Goal: Information Seeking & Learning: Learn about a topic

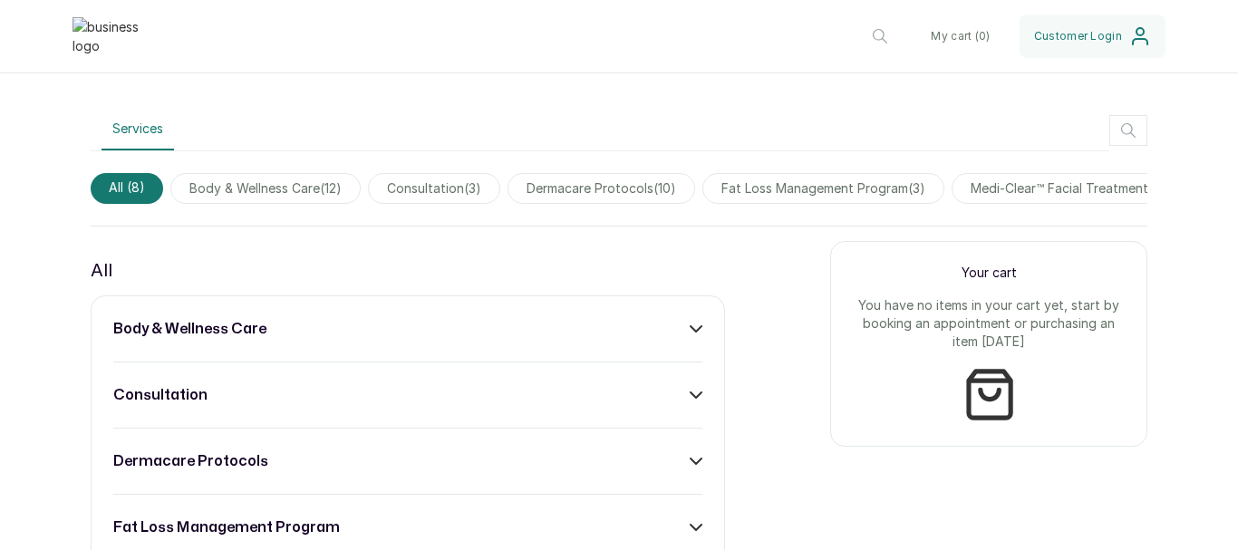
click at [334, 358] on div "body & wellness care consultation dermacare protocols fat loss management progr…" at bounding box center [408, 560] width 634 height 530
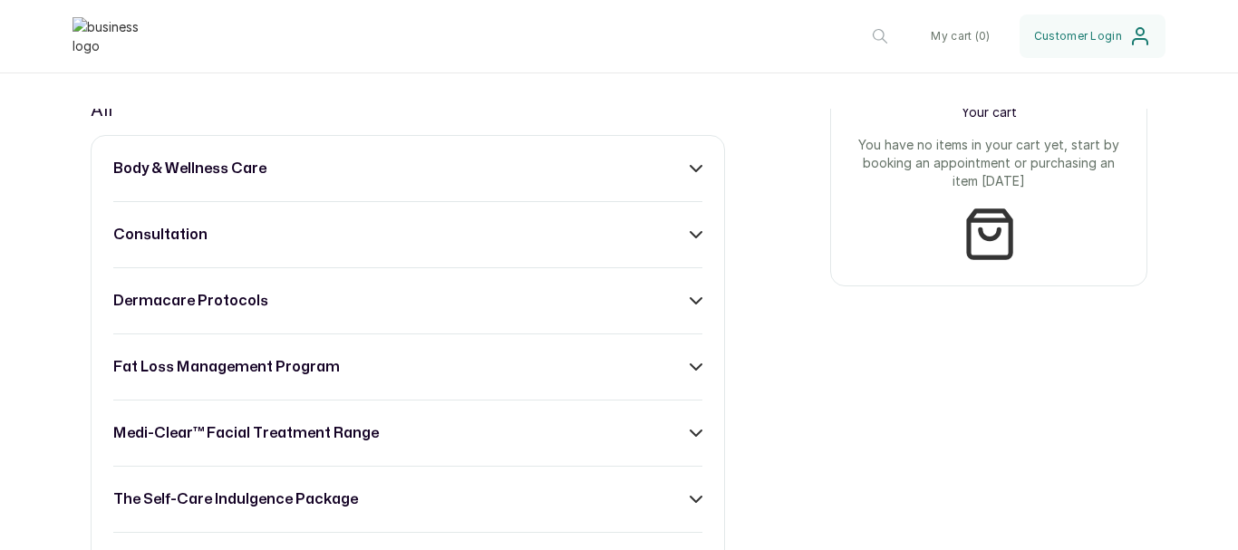
scroll to position [634, 0]
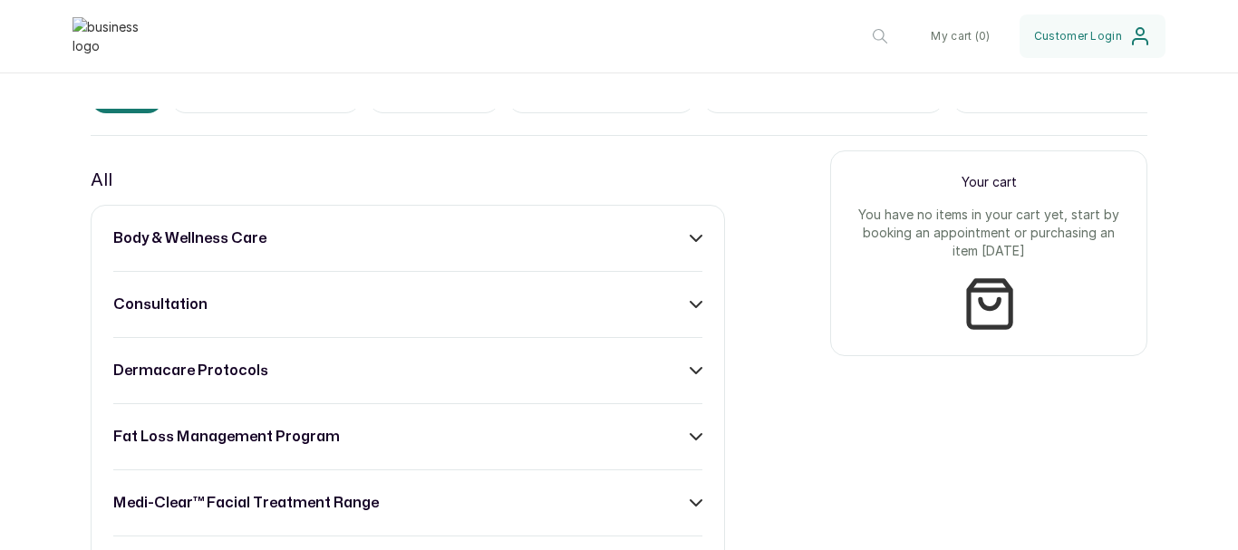
click at [690, 245] on icon at bounding box center [696, 238] width 13 height 13
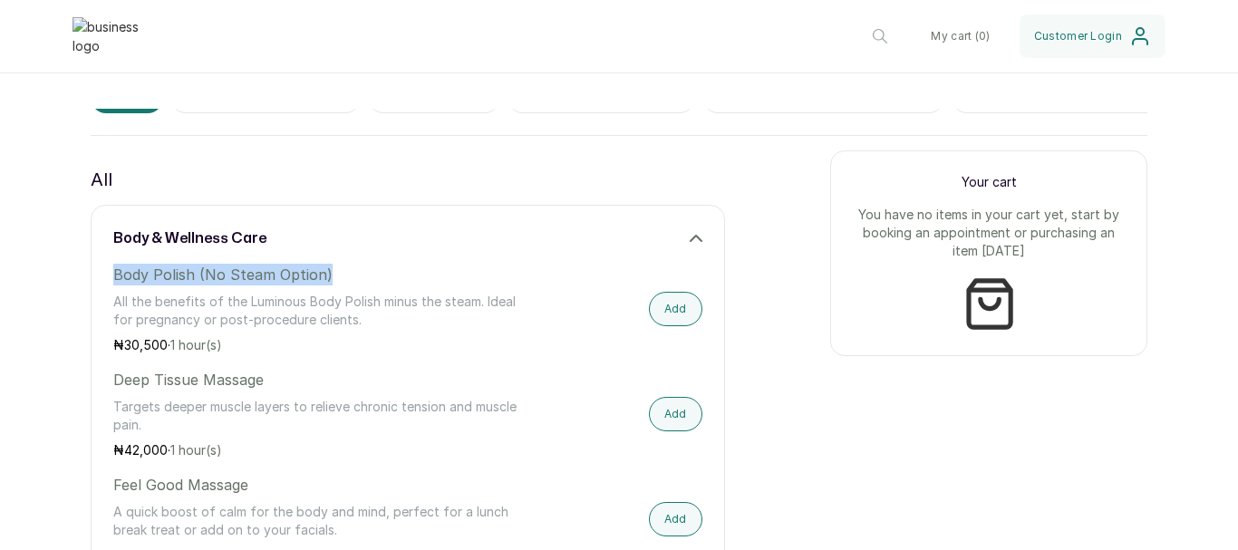
drag, startPoint x: 370, startPoint y: 293, endPoint x: 71, endPoint y: 294, distance: 299.1
copy p "Body Polish (No Steam Option)"
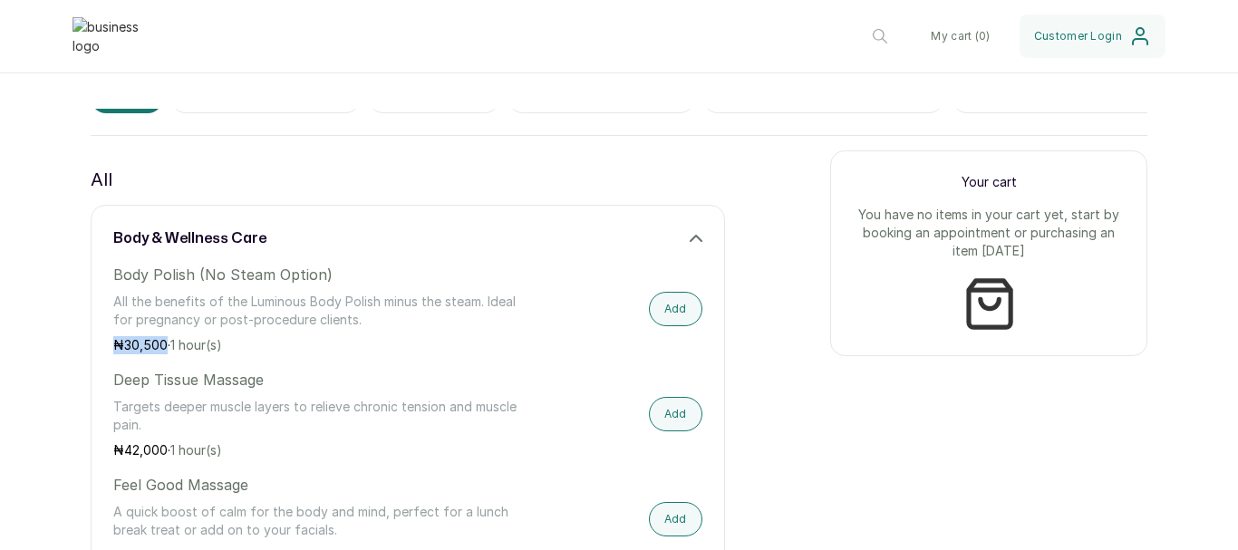
drag, startPoint x: 165, startPoint y: 357, endPoint x: 58, endPoint y: 346, distance: 107.5
copy p "₦ 30,500"
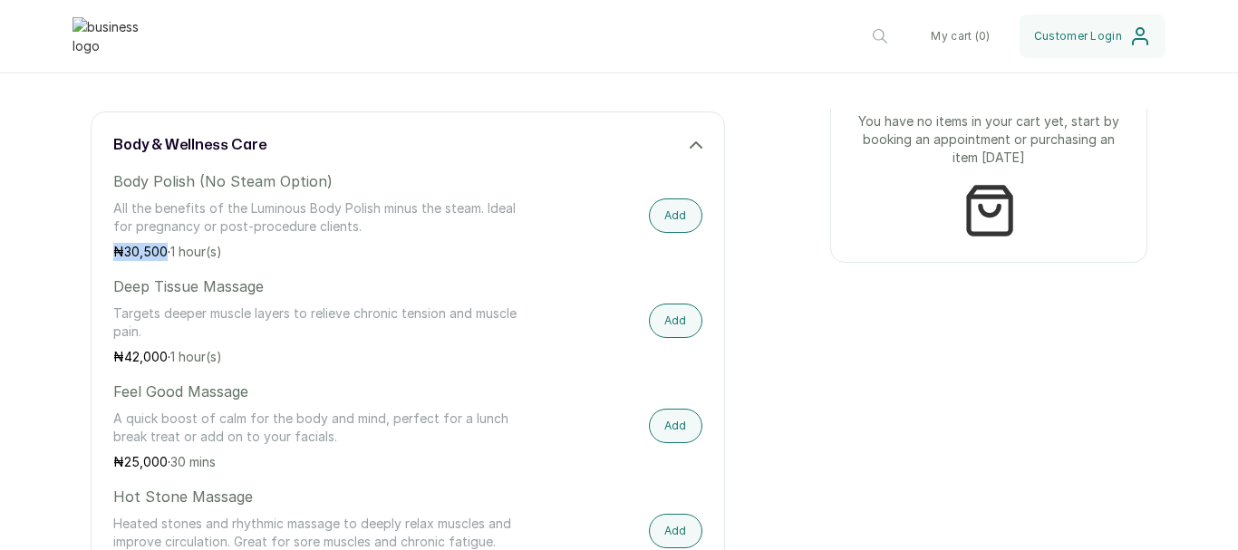
scroll to position [816, 0]
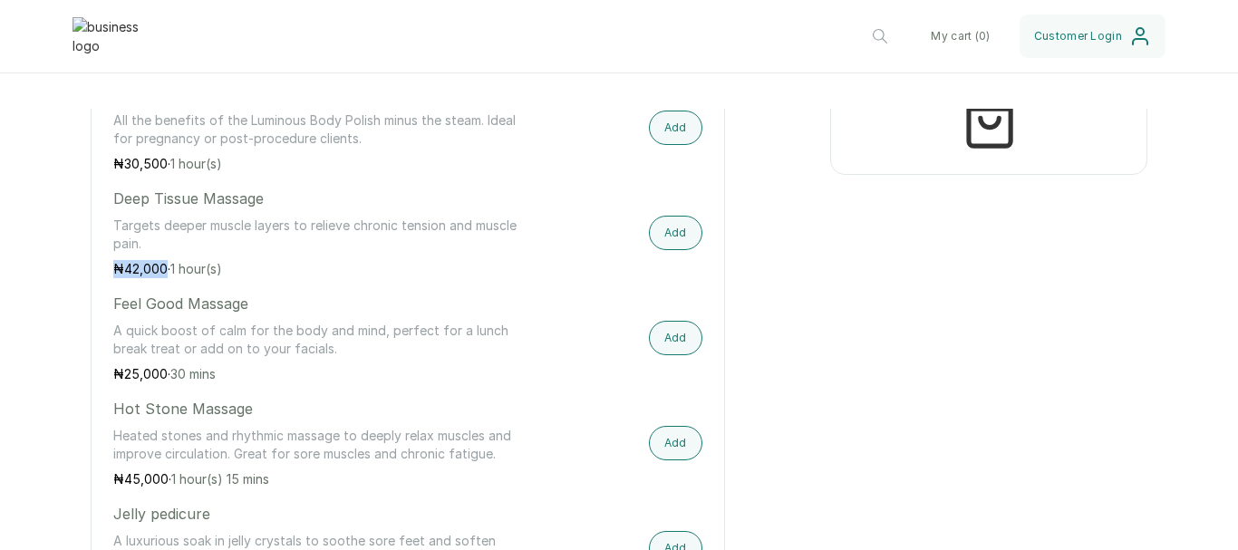
drag, startPoint x: 165, startPoint y: 279, endPoint x: 84, endPoint y: 285, distance: 80.8
copy p "₦ 42,000"
drag, startPoint x: 164, startPoint y: 385, endPoint x: 78, endPoint y: 390, distance: 86.2
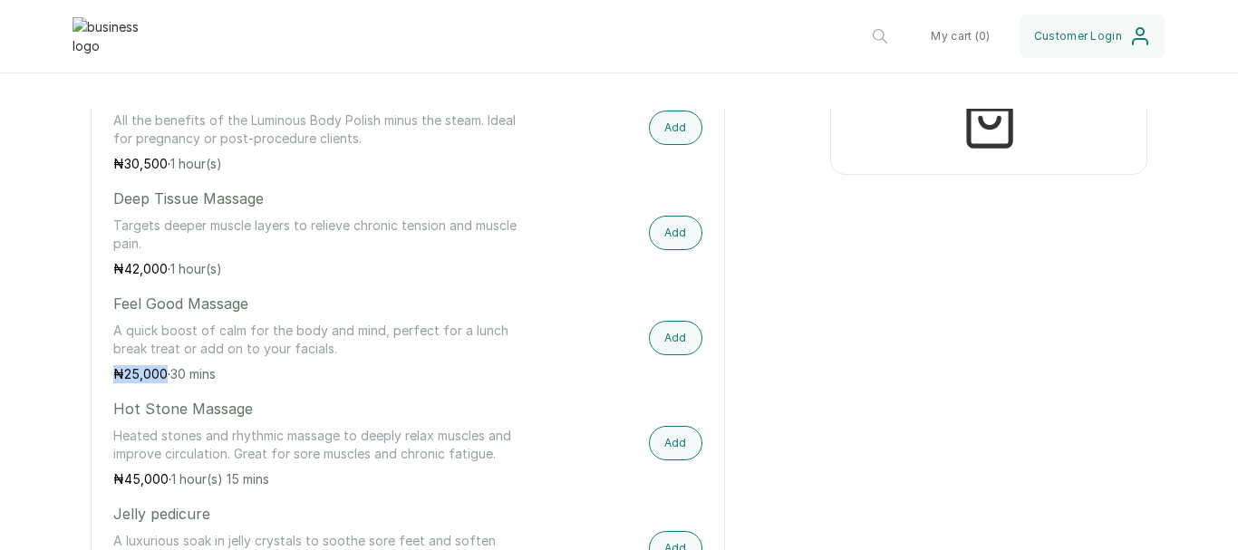
copy p "₦ 25,000"
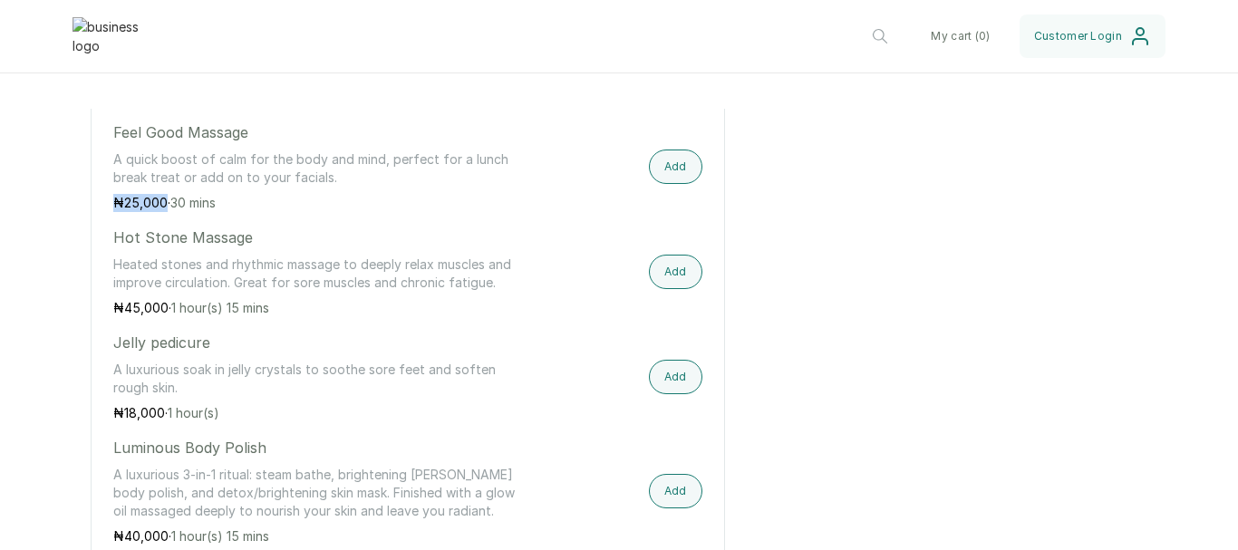
scroll to position [997, 0]
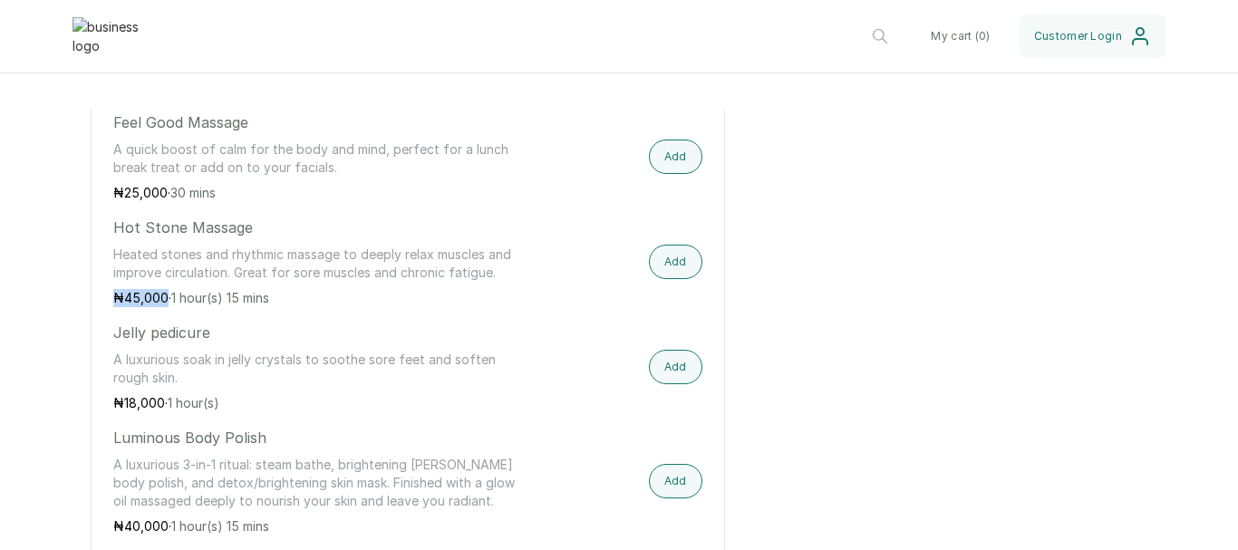
drag, startPoint x: 165, startPoint y: 306, endPoint x: 83, endPoint y: 316, distance: 82.2
copy p "₦ 45,000"
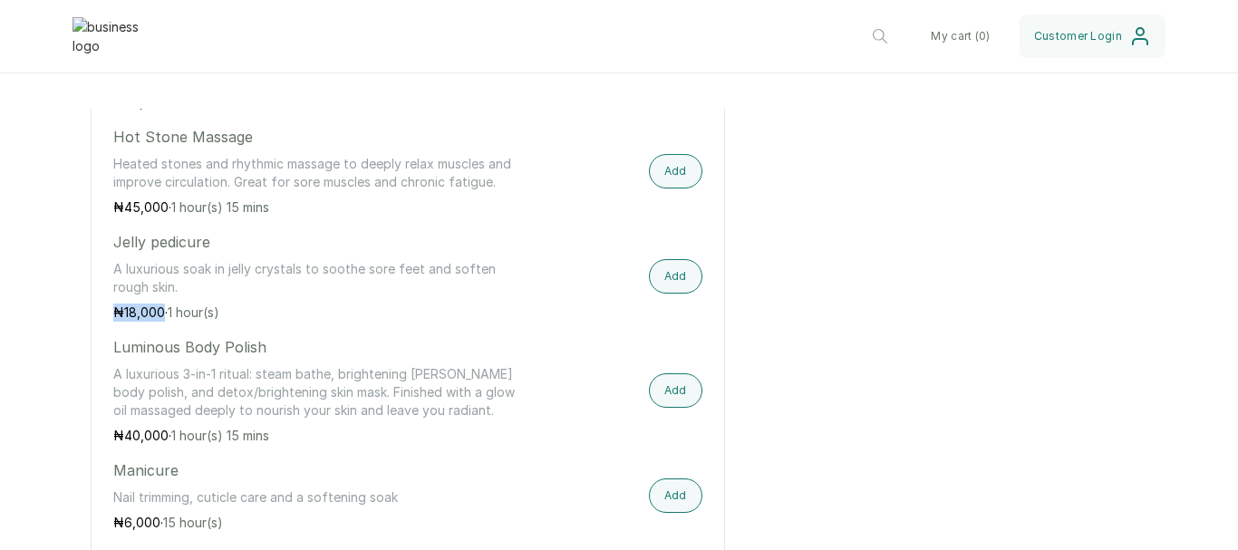
drag, startPoint x: 163, startPoint y: 324, endPoint x: 68, endPoint y: 322, distance: 95.2
click at [68, 322] on div "Services All ( 8 ) body & wellness care ( 12 ) consultation ( 3 ) dermacare pro…" at bounding box center [619, 545] width 1238 height 1960
copy p "₦ 18,000"
drag, startPoint x: 218, startPoint y: 253, endPoint x: 73, endPoint y: 265, distance: 145.5
click at [73, 265] on div "Services All ( 8 ) body & wellness care ( 12 ) consultation ( 3 ) dermacare pro…" at bounding box center [619, 545] width 1238 height 1960
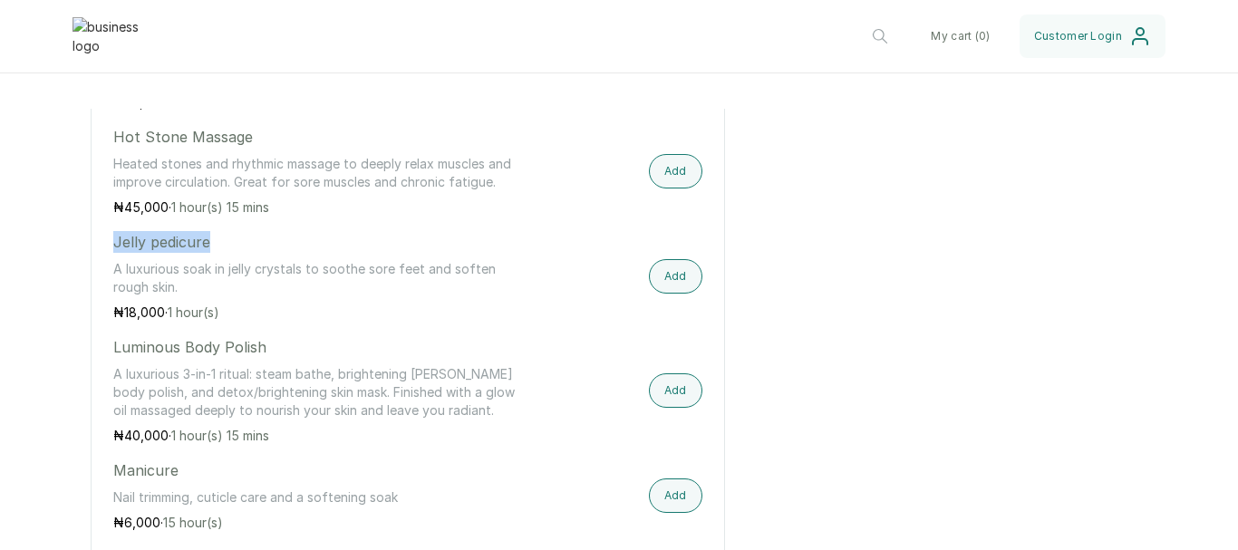
copy p "Jelly pedicure"
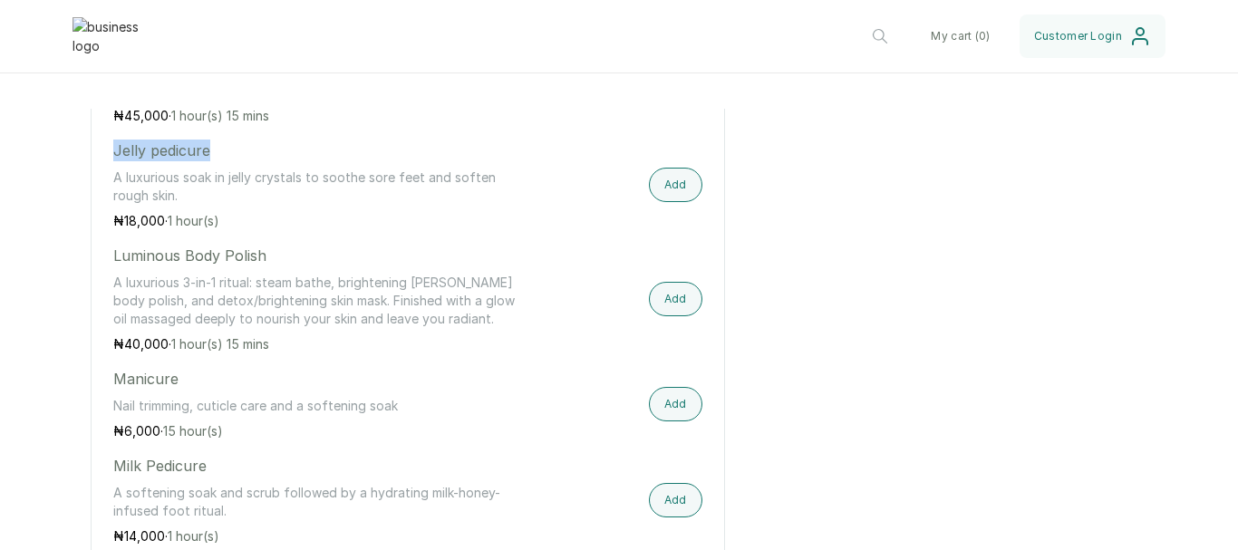
scroll to position [1178, 0]
drag, startPoint x: 268, startPoint y: 271, endPoint x: 20, endPoint y: 270, distance: 248.3
click at [20, 270] on div "Services All ( 8 ) body & wellness care ( 12 ) consultation ( 3 ) dermacare pro…" at bounding box center [619, 454] width 1238 height 1960
copy p "Luminous Body Polish"
drag, startPoint x: 168, startPoint y: 360, endPoint x: 56, endPoint y: 361, distance: 111.5
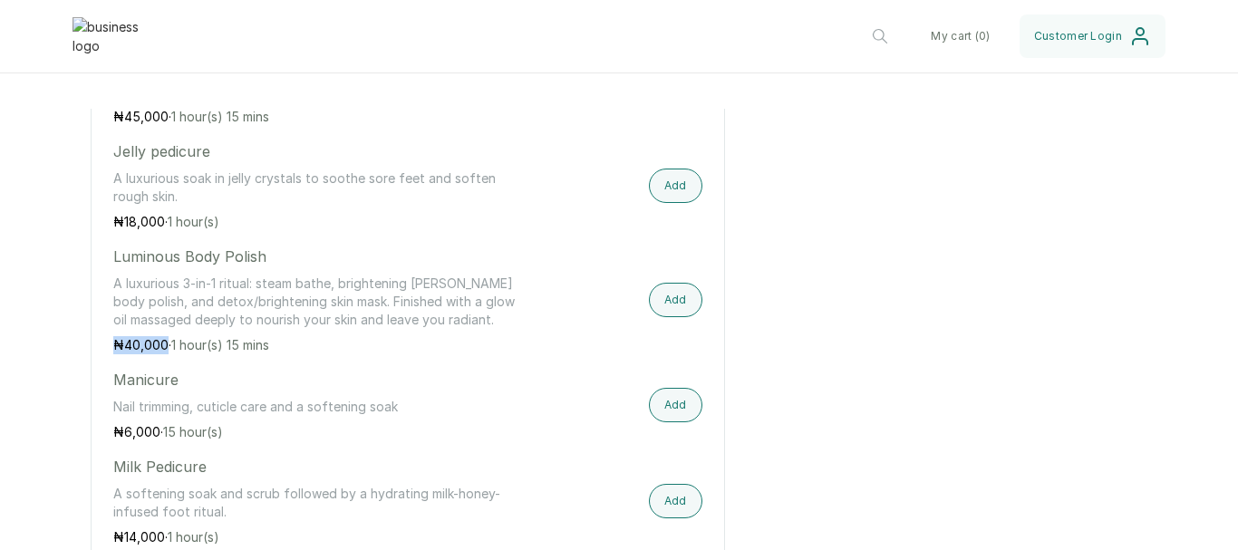
click at [56, 361] on div "Services All ( 8 ) body & wellness care ( 12 ) consultation ( 3 ) dermacare pro…" at bounding box center [619, 454] width 1238 height 1960
copy p "₦ 40,000"
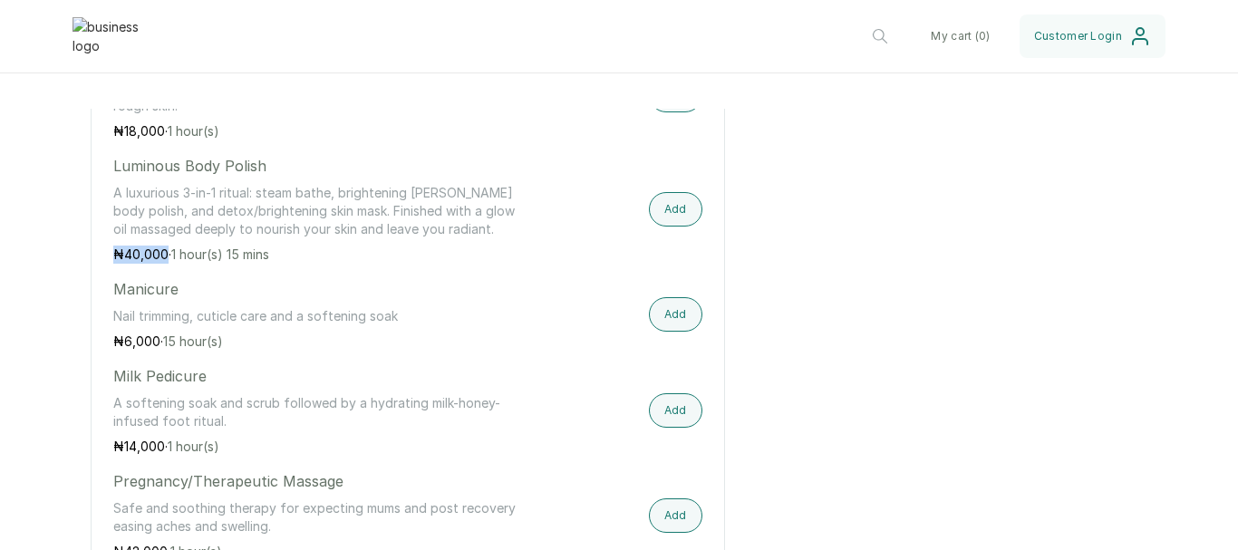
scroll to position [1360, 0]
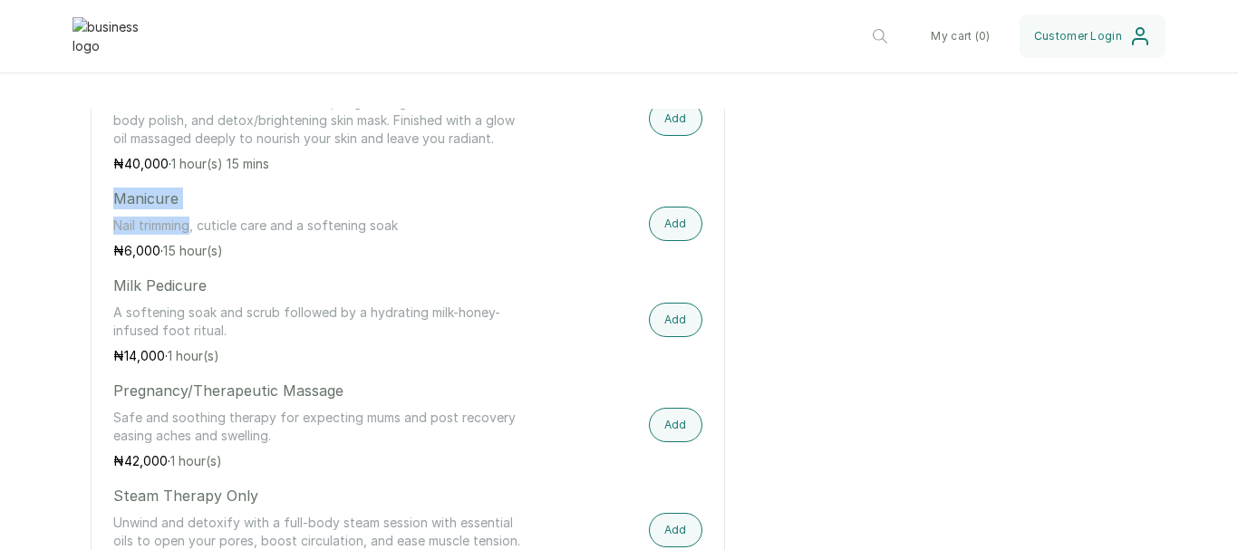
click at [89, 201] on div "Services All ( 8 ) body & wellness care ( 12 ) consultation ( 3 ) dermacare pro…" at bounding box center [619, 273] width 1238 height 1960
drag, startPoint x: 314, startPoint y: 240, endPoint x: 271, endPoint y: 224, distance: 45.6
click at [311, 235] on p "Nail trimming, cuticle care and a softening soak" at bounding box center [319, 226] width 412 height 18
drag, startPoint x: 218, startPoint y: 211, endPoint x: 55, endPoint y: 214, distance: 163.2
click at [55, 214] on div "Services All ( 8 ) body & wellness care ( 12 ) consultation ( 3 ) dermacare pro…" at bounding box center [619, 273] width 1238 height 1960
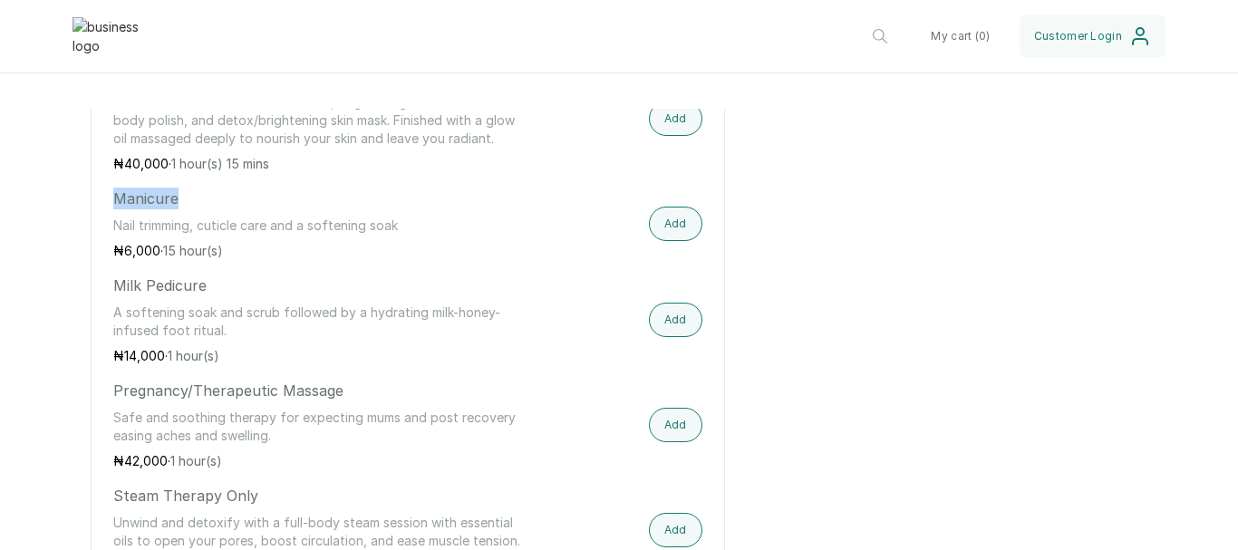
copy p "Manicure"
drag, startPoint x: 158, startPoint y: 263, endPoint x: 57, endPoint y: 266, distance: 100.6
click at [57, 266] on div "Services All ( 8 ) body & wellness care ( 12 ) consultation ( 3 ) dermacare pro…" at bounding box center [619, 273] width 1238 height 1960
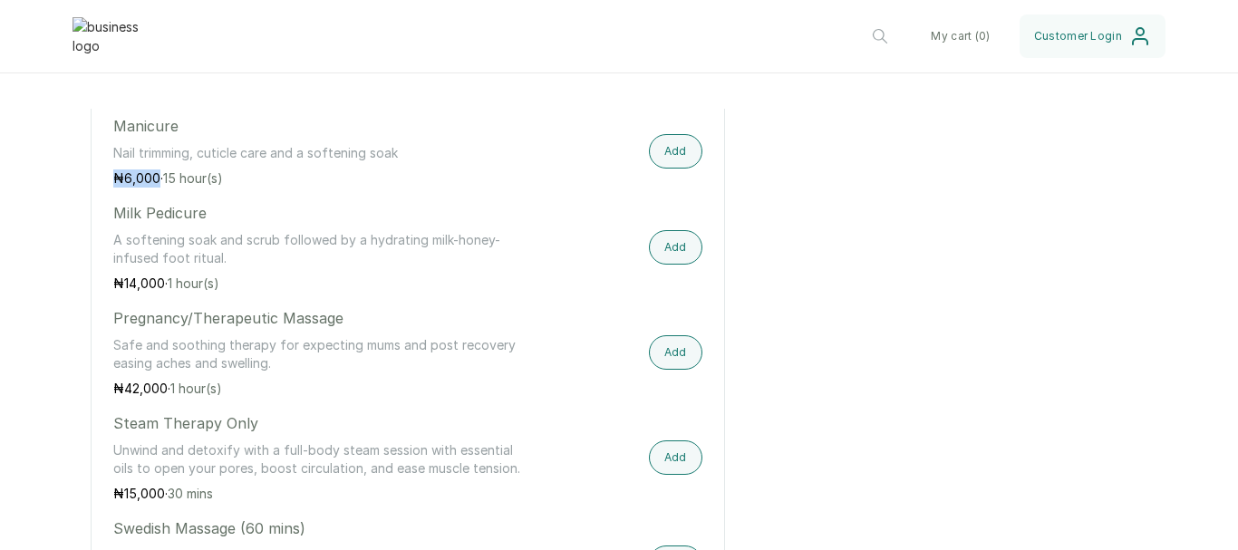
scroll to position [1450, 0]
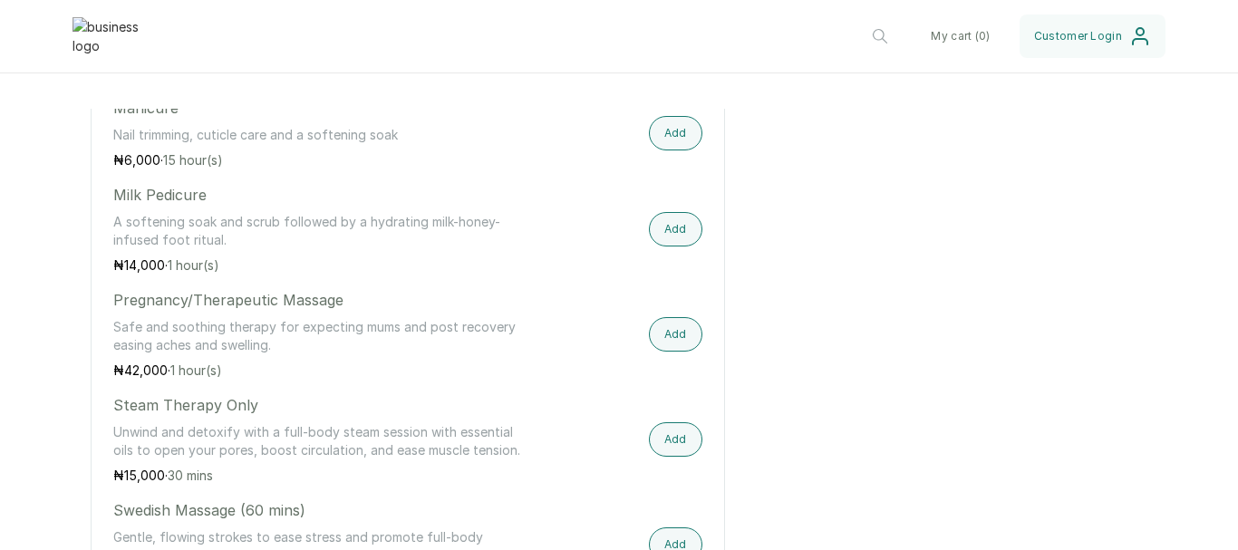
drag, startPoint x: 215, startPoint y: 215, endPoint x: 76, endPoint y: 224, distance: 139.0
click at [76, 224] on div "Services All ( 8 ) body & wellness care ( 12 ) consultation ( 3 ) dermacare pro…" at bounding box center [619, 182] width 1238 height 1960
drag, startPoint x: 110, startPoint y: 209, endPoint x: 184, endPoint y: 197, distance: 75.4
click at [211, 205] on div "body & wellness care Body Polish (No Steam Option) All the benefits of the Lumi…" at bounding box center [408, 276] width 634 height 1774
drag, startPoint x: 165, startPoint y: 278, endPoint x: 69, endPoint y: 281, distance: 96.1
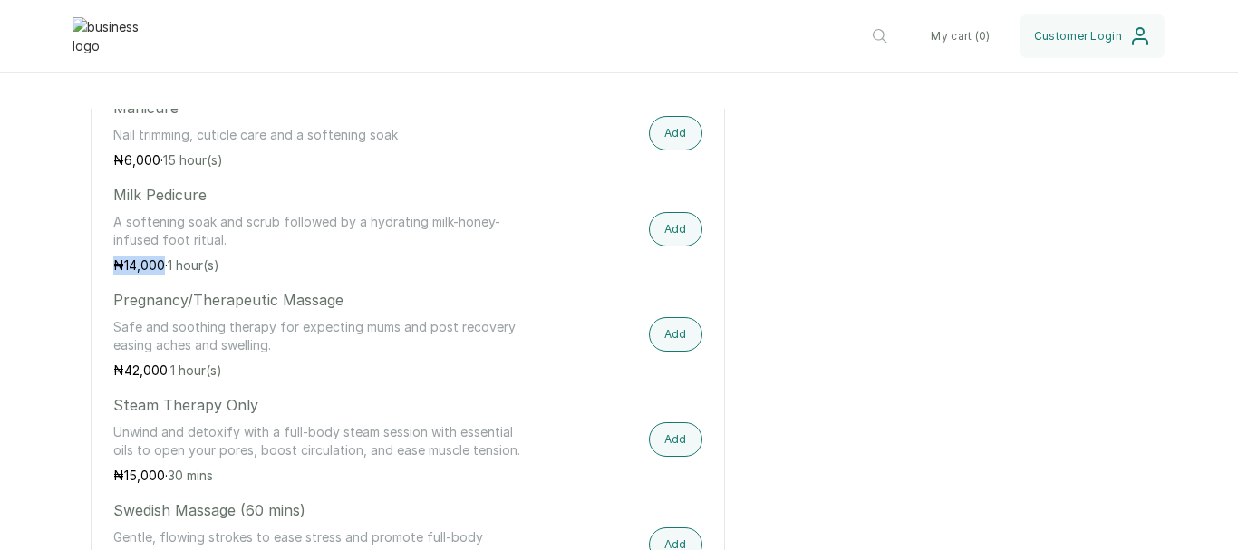
click at [69, 281] on div "Services All ( 8 ) body & wellness care ( 12 ) consultation ( 3 ) dermacare pro…" at bounding box center [619, 182] width 1238 height 1960
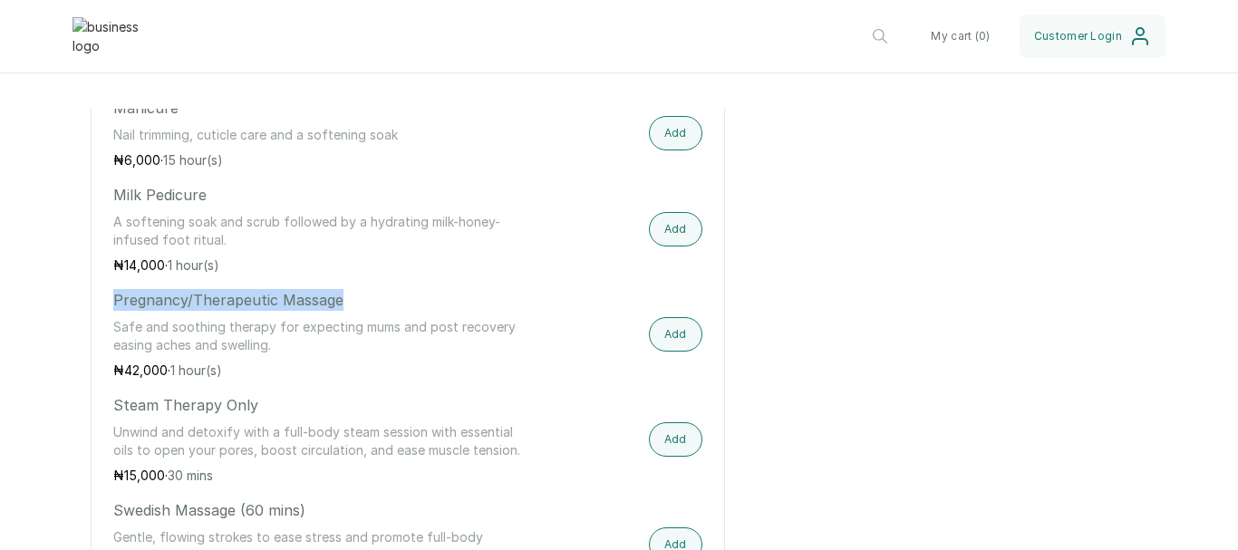
drag, startPoint x: 343, startPoint y: 310, endPoint x: 71, endPoint y: 312, distance: 271.9
click at [71, 312] on div "Services All ( 8 ) body & wellness care ( 12 ) consultation ( 3 ) dermacare pro…" at bounding box center [619, 182] width 1238 height 1960
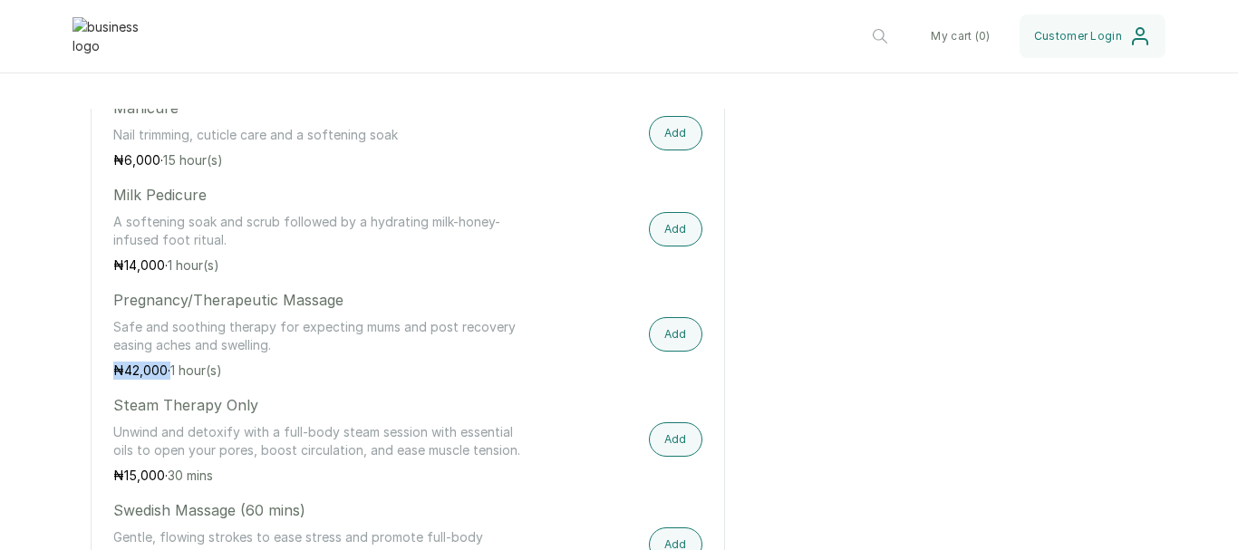
drag, startPoint x: 169, startPoint y: 381, endPoint x: 98, endPoint y: 382, distance: 70.7
click at [98, 382] on div "body & wellness care Body Polish (No Steam Option) All the benefits of the Lumi…" at bounding box center [408, 276] width 634 height 1774
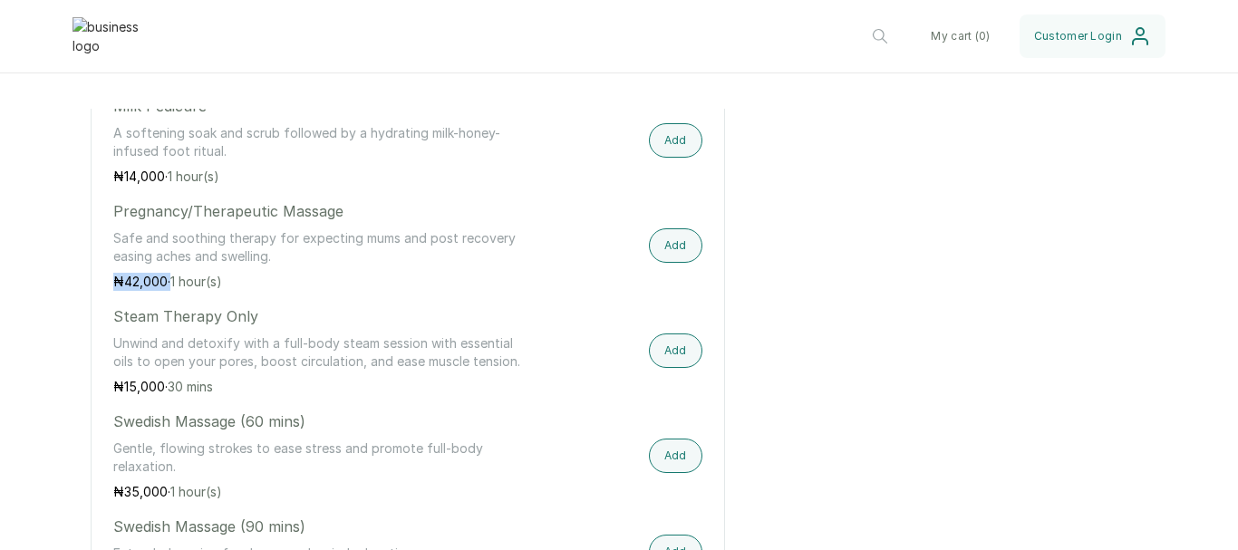
scroll to position [1631, 0]
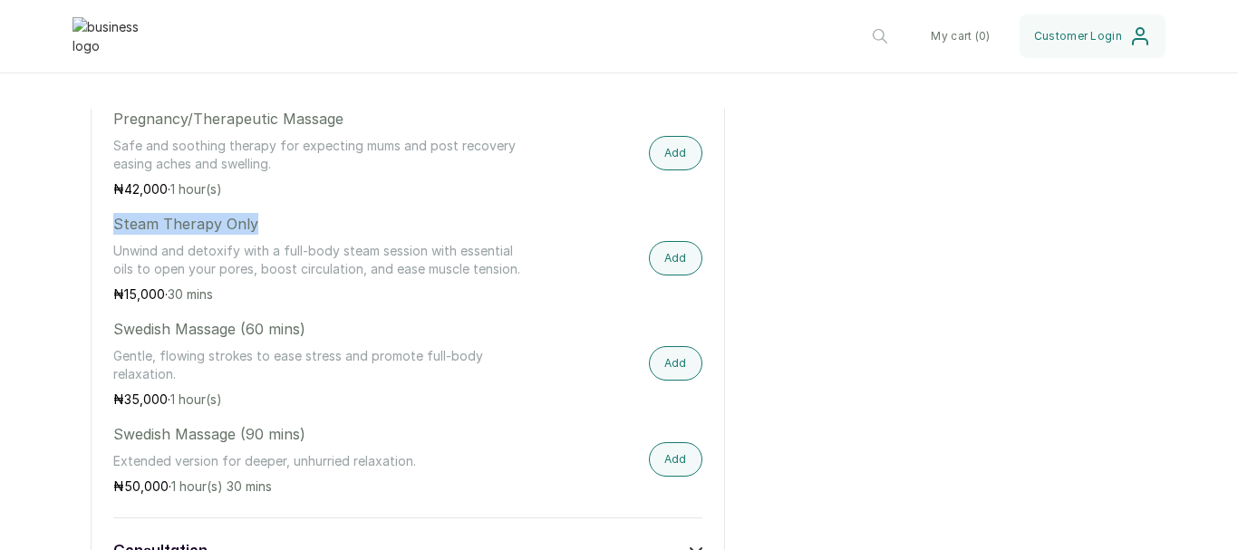
drag, startPoint x: 278, startPoint y: 236, endPoint x: 105, endPoint y: 238, distance: 173.1
click at [105, 238] on div "body & wellness care Body Polish (No Steam Option) All the benefits of the Lumi…" at bounding box center [408, 95] width 634 height 1774
drag, startPoint x: 160, startPoint y: 305, endPoint x: 88, endPoint y: 306, distance: 71.6
click at [88, 306] on div "Services All ( 8 ) body & wellness care ( 12 ) consultation ( 3 ) dermacare pro…" at bounding box center [619, 1] width 1238 height 1960
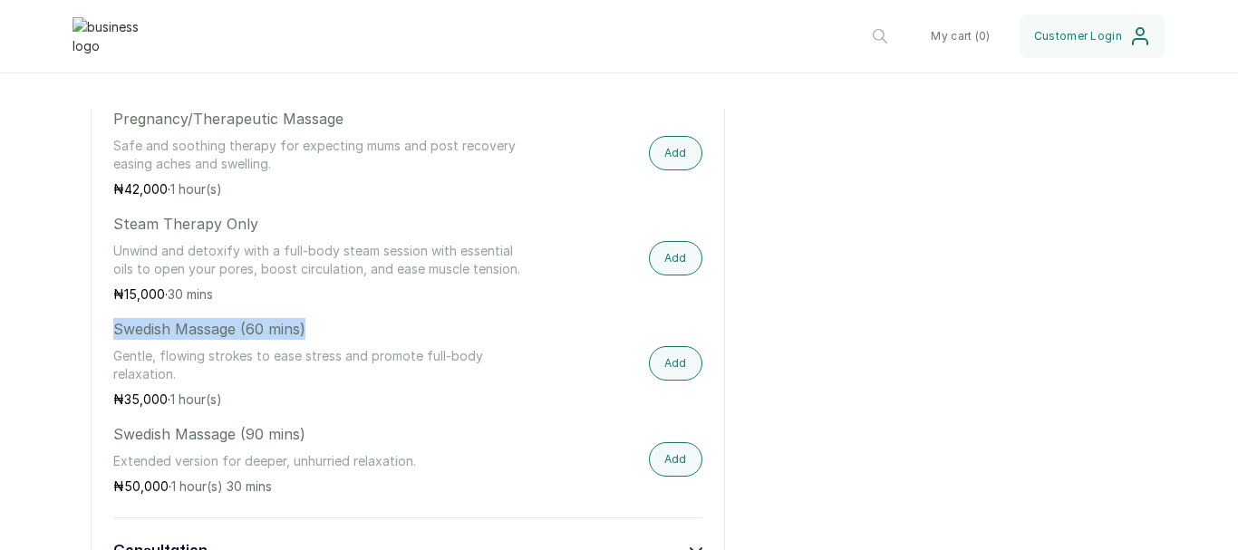
drag, startPoint x: 326, startPoint y: 341, endPoint x: 60, endPoint y: 332, distance: 266.6
click at [60, 332] on div "Services All ( 8 ) body & wellness care ( 12 ) consultation ( 3 ) dermacare pro…" at bounding box center [619, 1] width 1238 height 1960
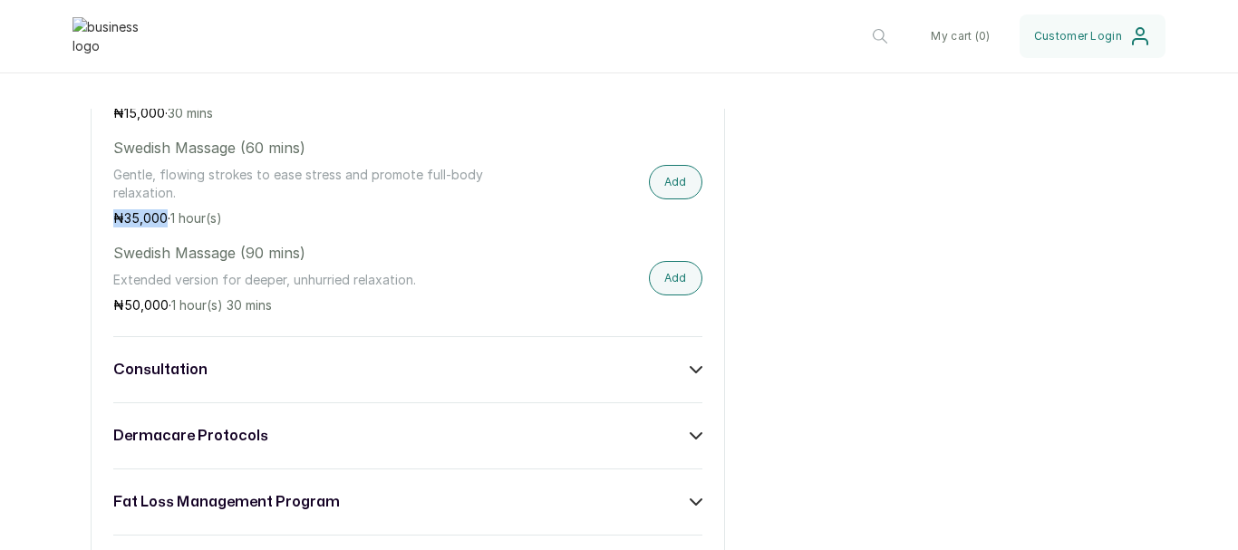
drag, startPoint x: 164, startPoint y: 228, endPoint x: 73, endPoint y: 230, distance: 90.7
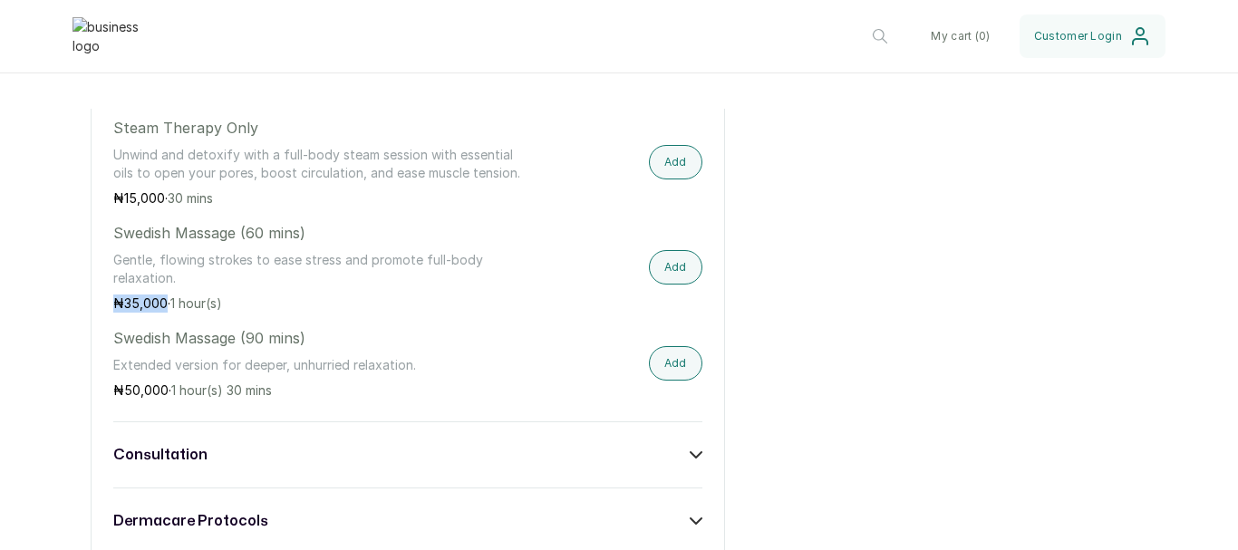
scroll to position [1722, 0]
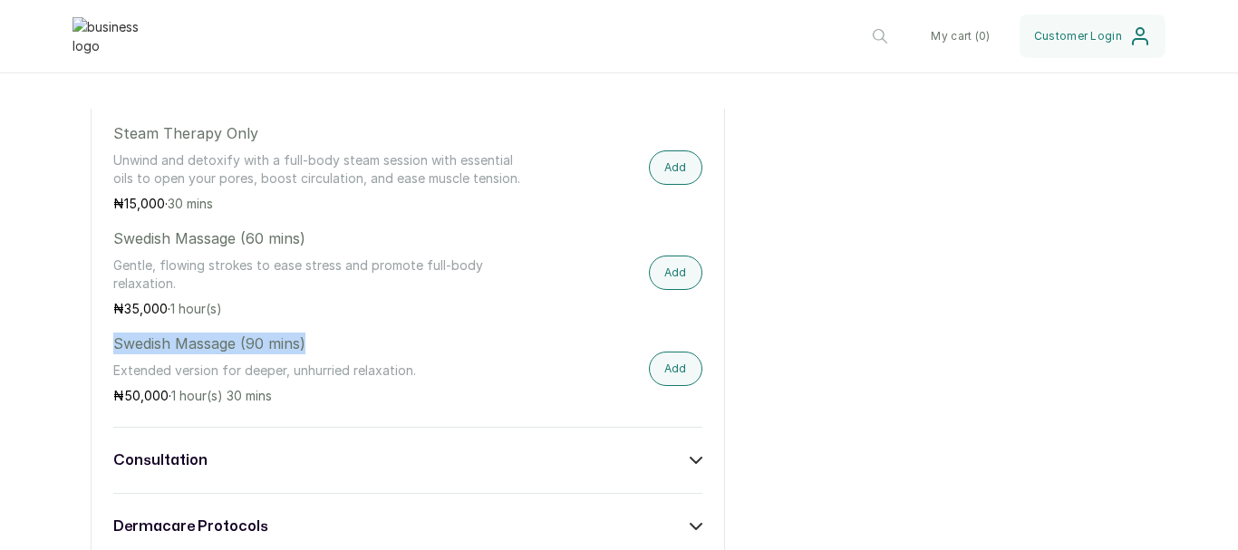
drag, startPoint x: 323, startPoint y: 362, endPoint x: 102, endPoint y: 357, distance: 221.2
click at [102, 357] on div "body & wellness care Body Polish (No Steam Option) All the benefits of the Lumi…" at bounding box center [408, 4] width 634 height 1774
drag, startPoint x: 169, startPoint y: 409, endPoint x: 58, endPoint y: 407, distance: 110.6
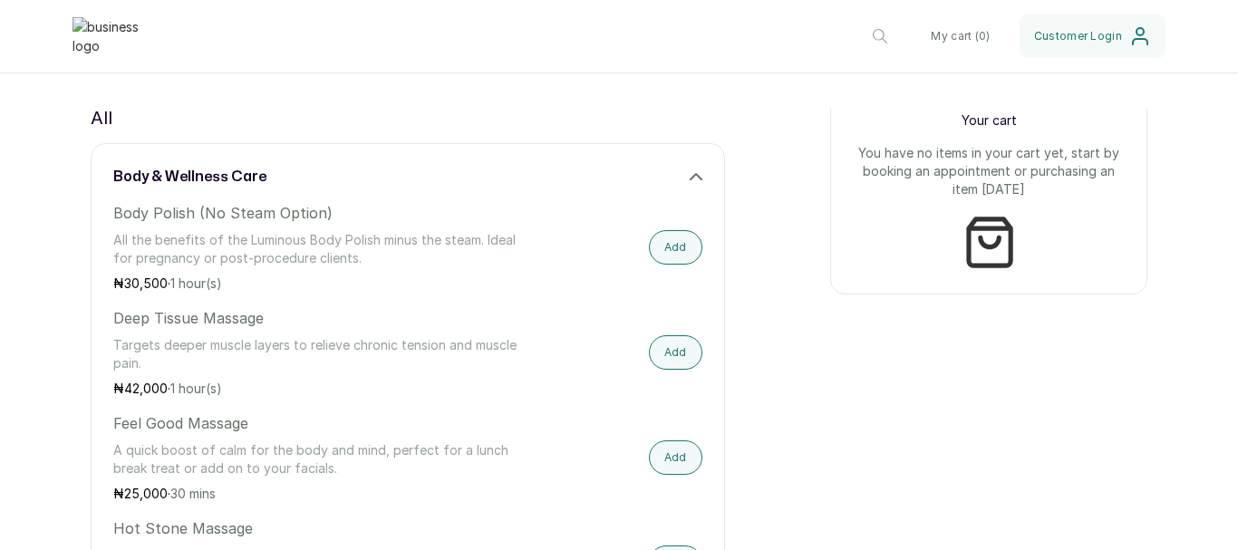
scroll to position [544, 0]
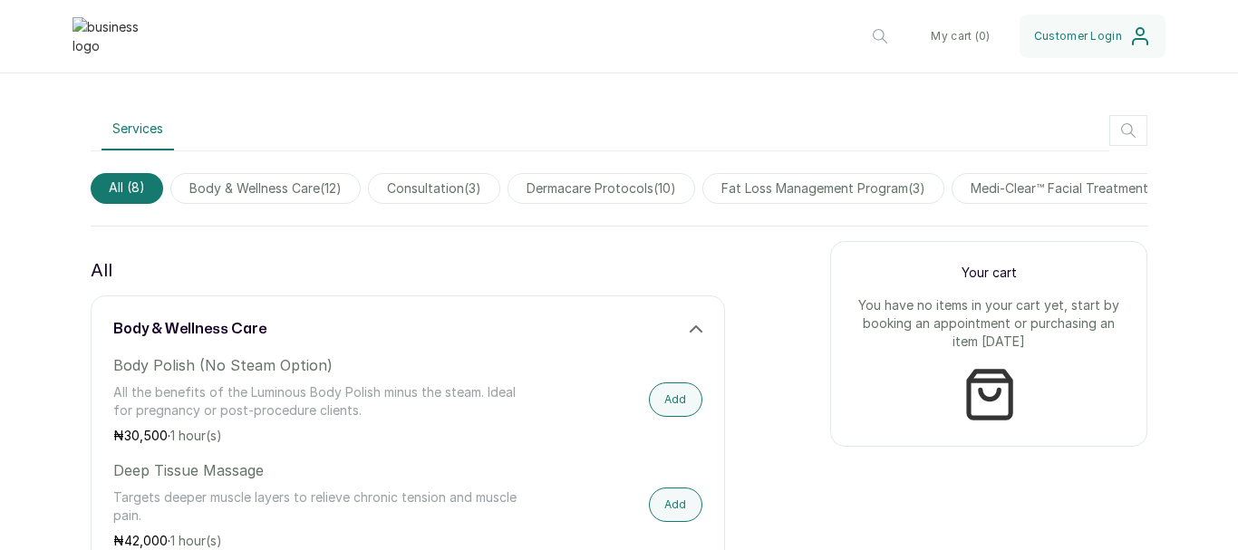
click at [405, 340] on div "body & wellness care" at bounding box center [407, 329] width 589 height 22
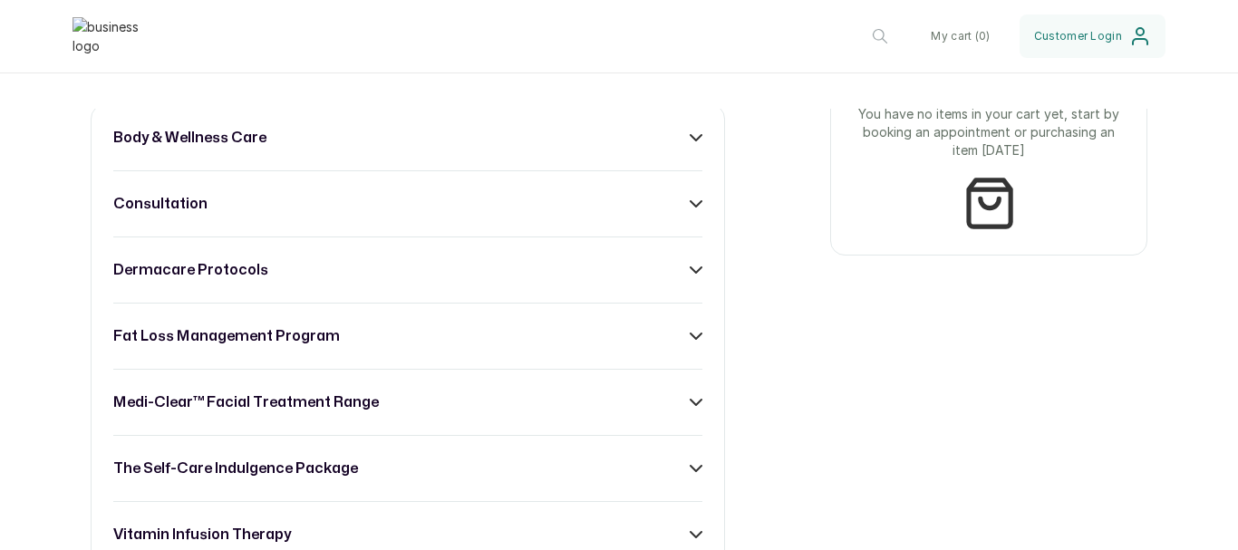
scroll to position [725, 0]
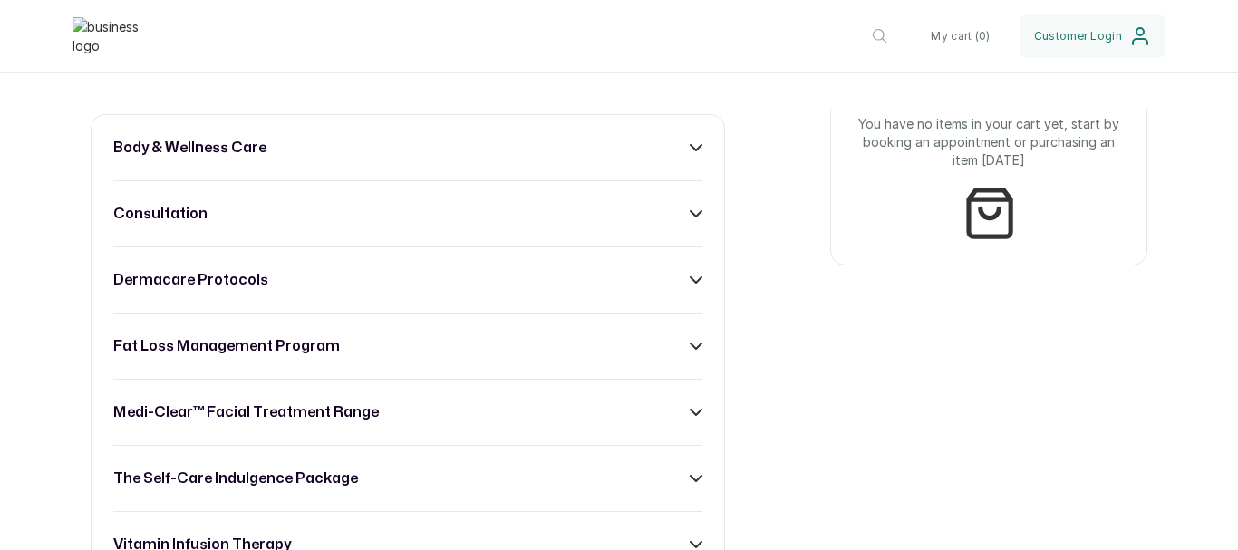
click at [473, 239] on div "body & wellness care consultation dermacare protocols fat loss management progr…" at bounding box center [408, 379] width 634 height 530
click at [706, 224] on div "body & wellness care consultation dermacare protocols fat loss management progr…" at bounding box center [408, 379] width 634 height 530
click at [678, 225] on div "consultation" at bounding box center [407, 214] width 589 height 22
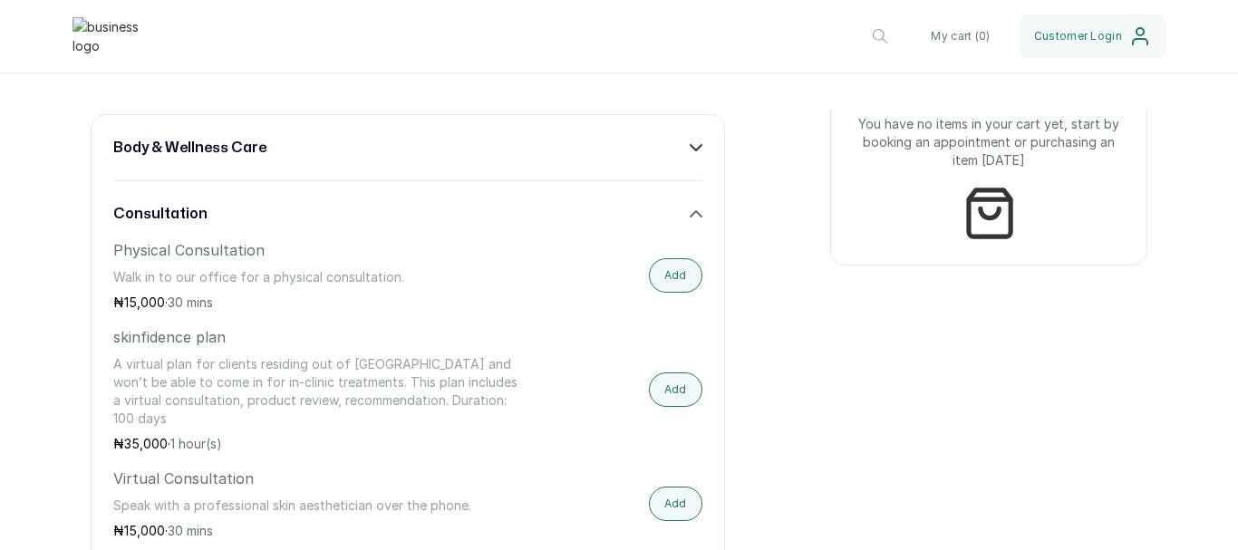
click at [626, 218] on div "consultation" at bounding box center [407, 214] width 589 height 22
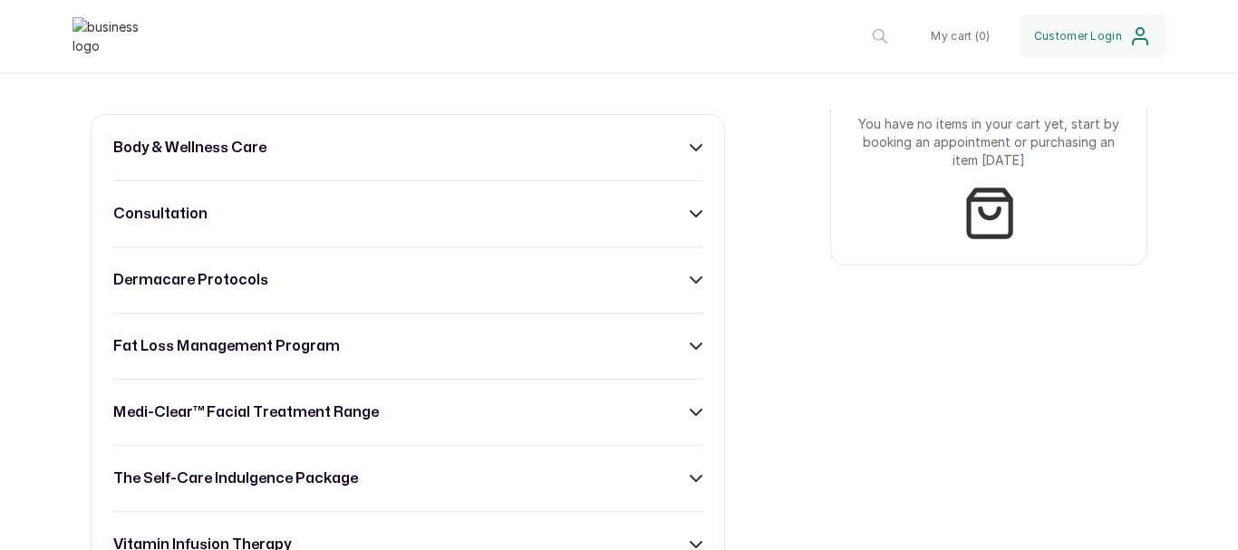
scroll to position [906, 0]
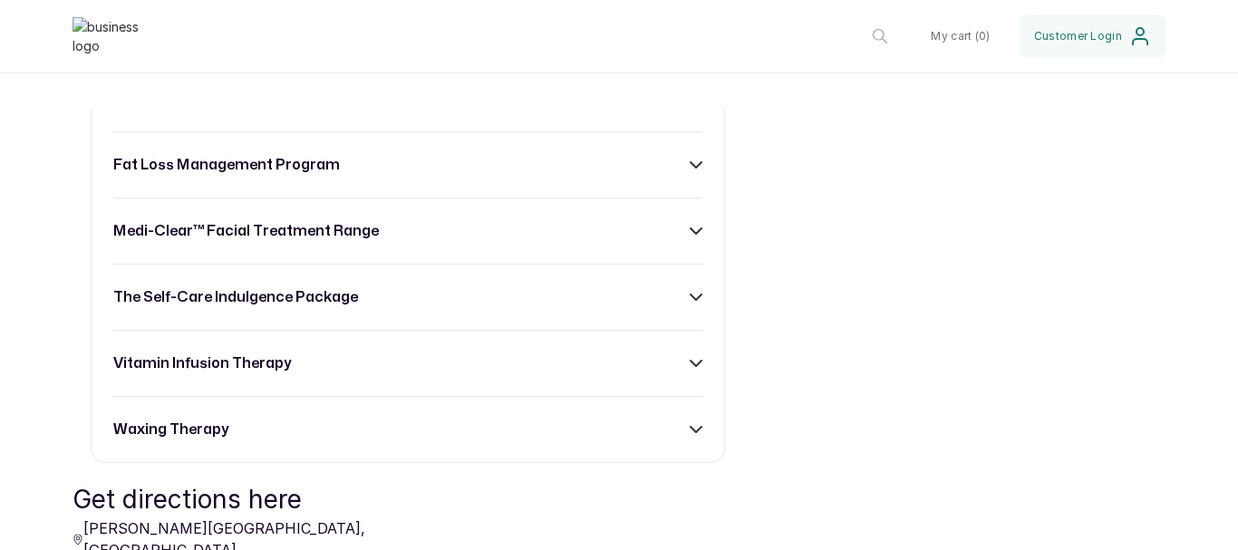
click at [576, 110] on div "dermacare protocols" at bounding box center [407, 99] width 589 height 22
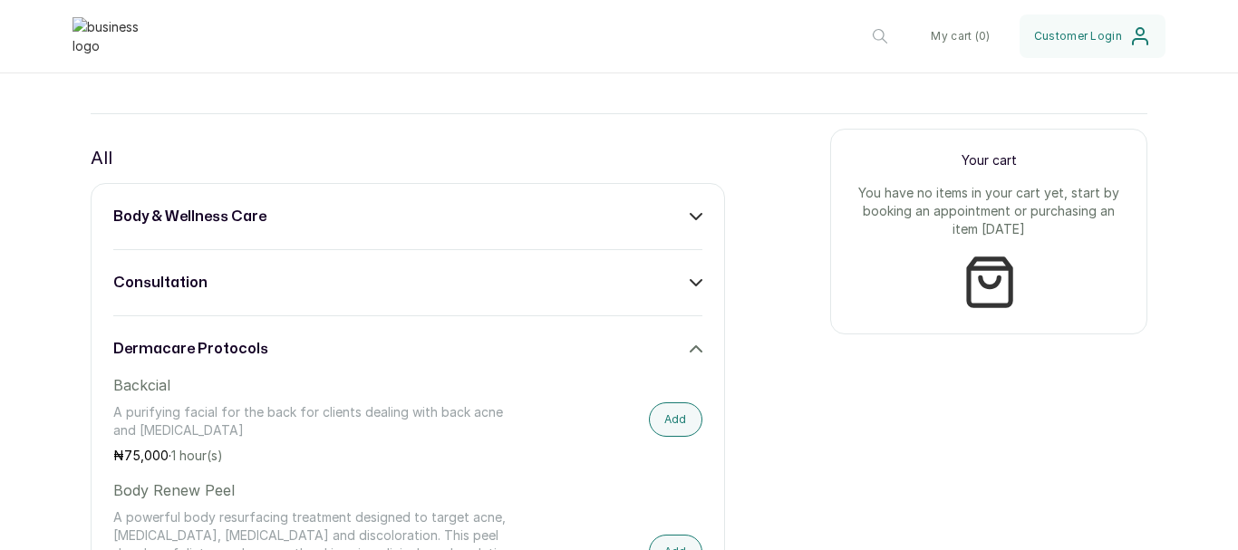
scroll to position [634, 0]
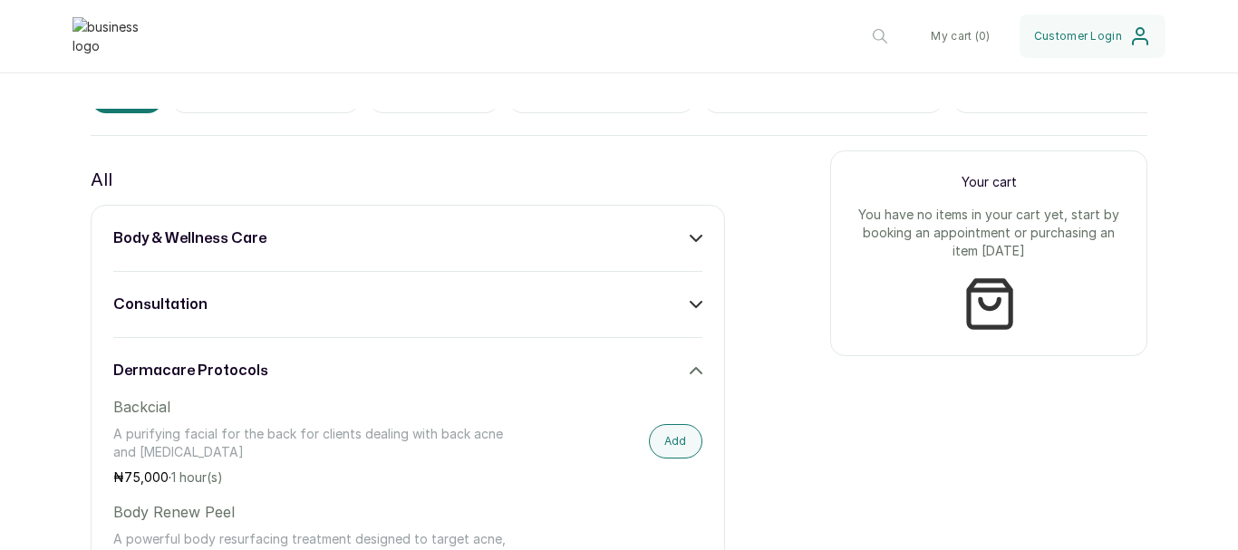
click at [448, 376] on div "dermacare protocols" at bounding box center [407, 371] width 589 height 22
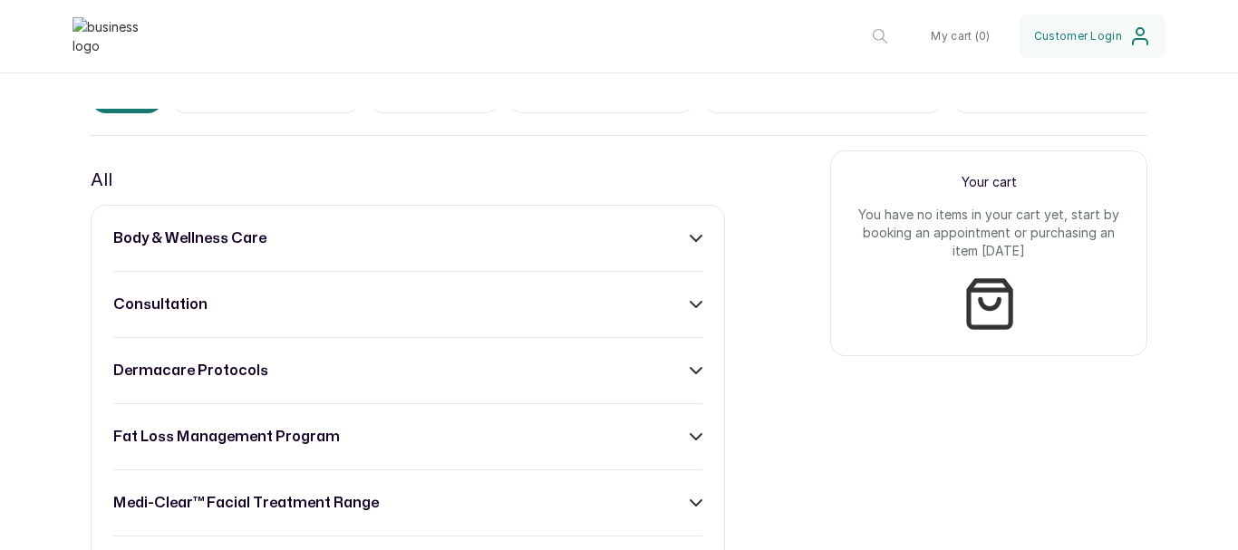
scroll to position [816, 0]
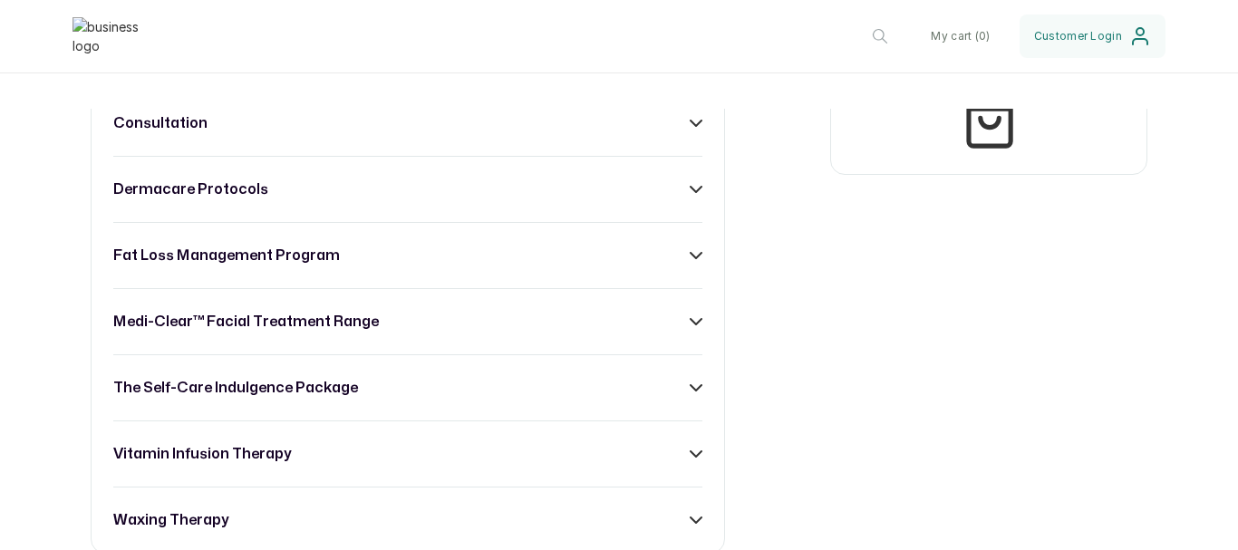
click at [654, 200] on div "dermacare protocols" at bounding box center [407, 190] width 589 height 22
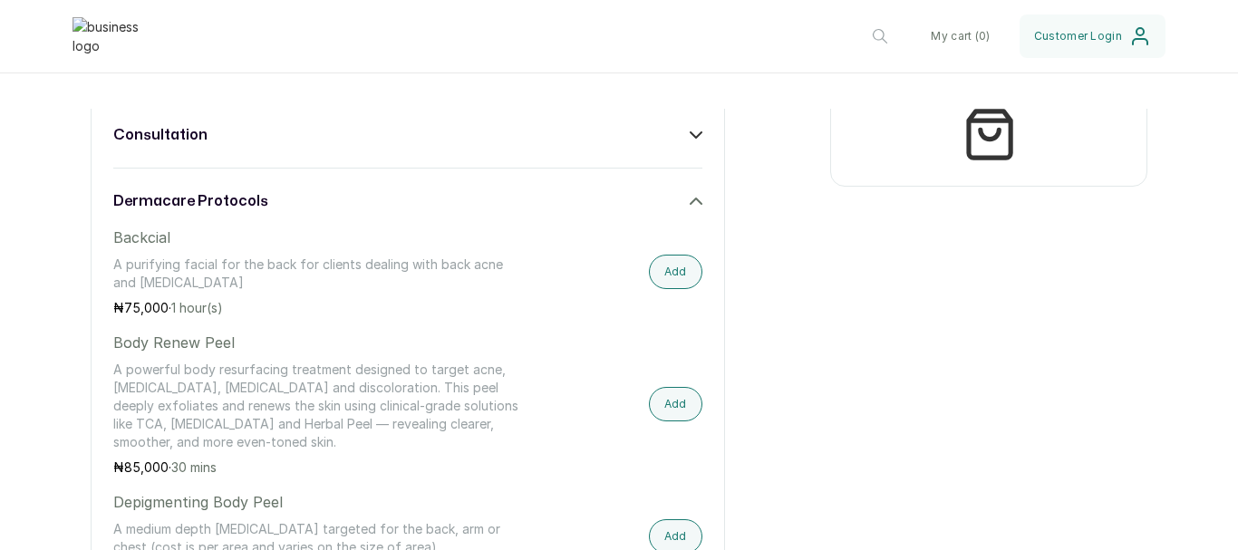
scroll to position [725, 0]
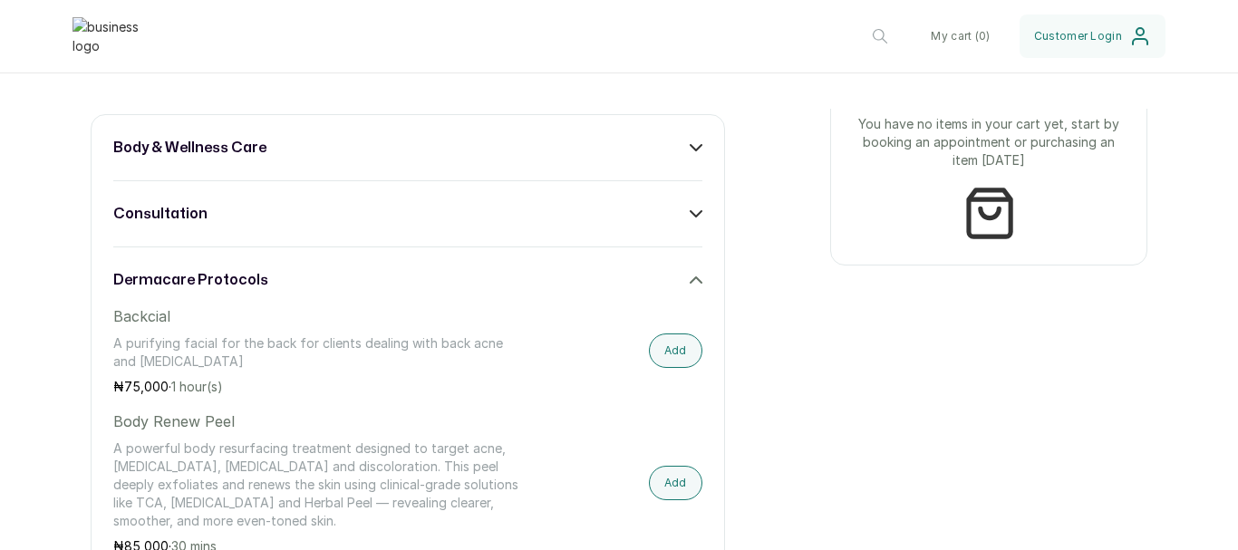
click at [690, 286] on icon at bounding box center [696, 280] width 13 height 13
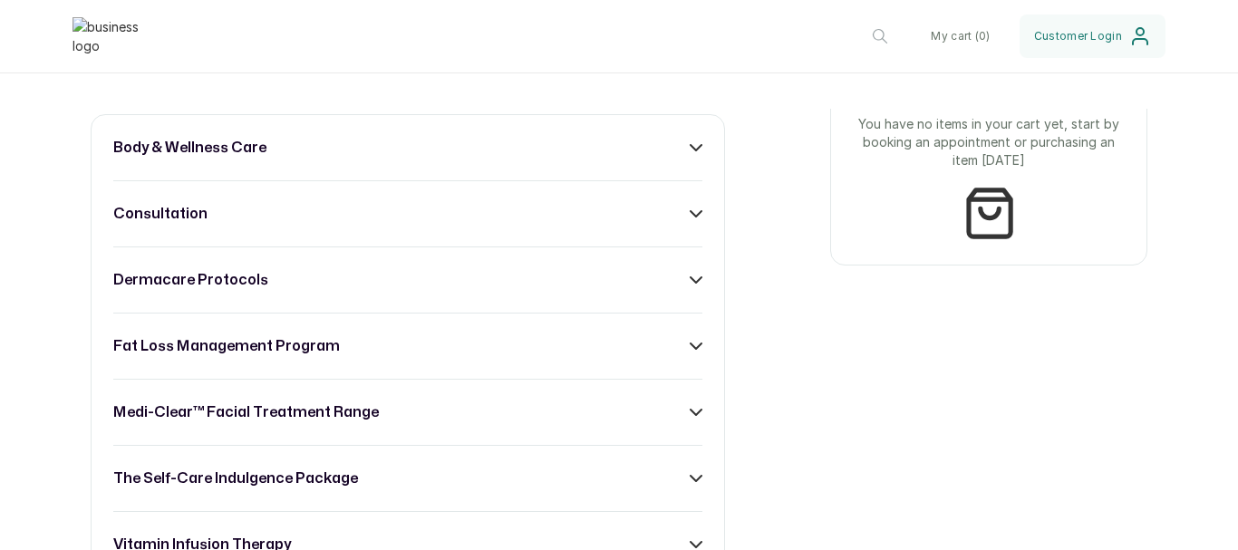
click at [338, 225] on div "consultation" at bounding box center [407, 214] width 589 height 22
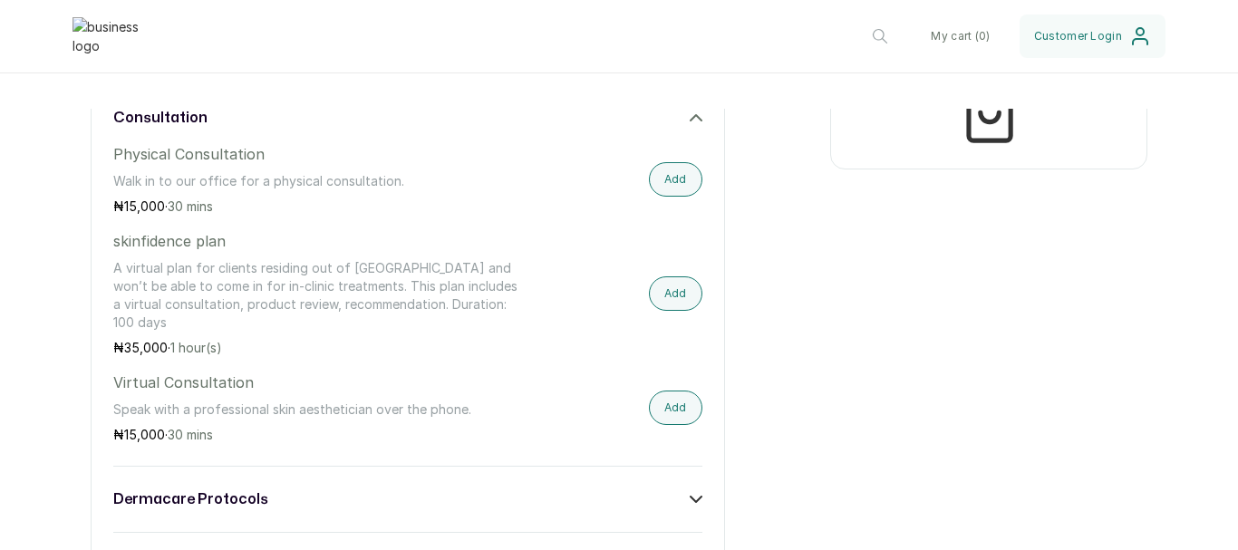
scroll to position [816, 0]
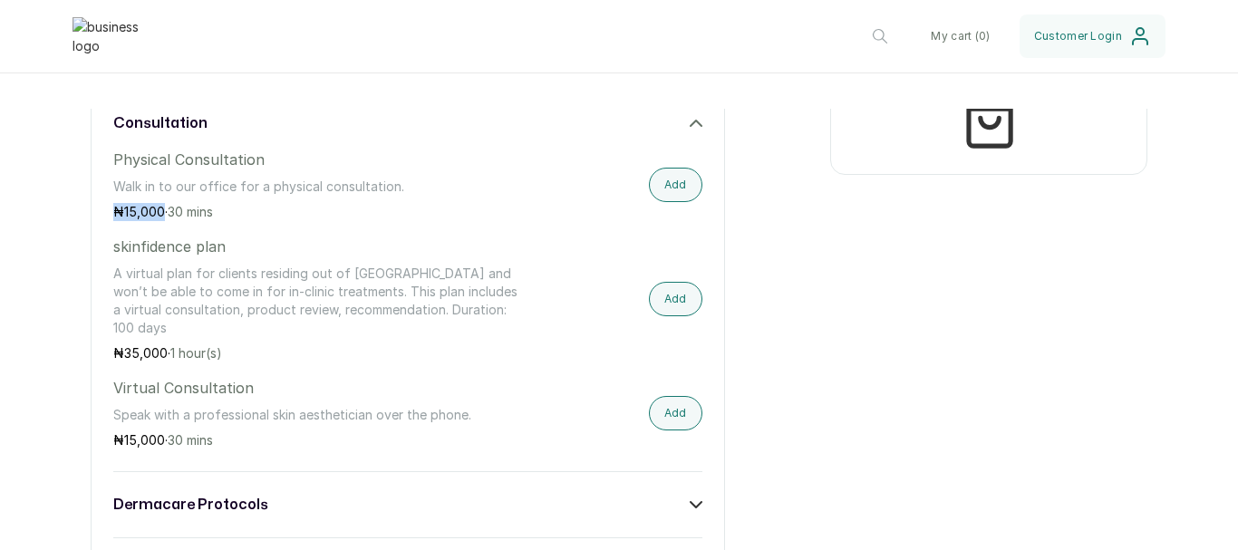
drag, startPoint x: 163, startPoint y: 223, endPoint x: 114, endPoint y: 224, distance: 49.0
click at [114, 221] on p "₦ 15,000 · 30 mins" at bounding box center [319, 212] width 412 height 18
drag, startPoint x: 162, startPoint y: 435, endPoint x: 107, endPoint y: 431, distance: 55.4
click at [107, 431] on div "body & wellness care consultation Physical Consultation Walk in to our office f…" at bounding box center [408, 447] width 634 height 846
click at [347, 134] on div "consultation" at bounding box center [407, 123] width 589 height 22
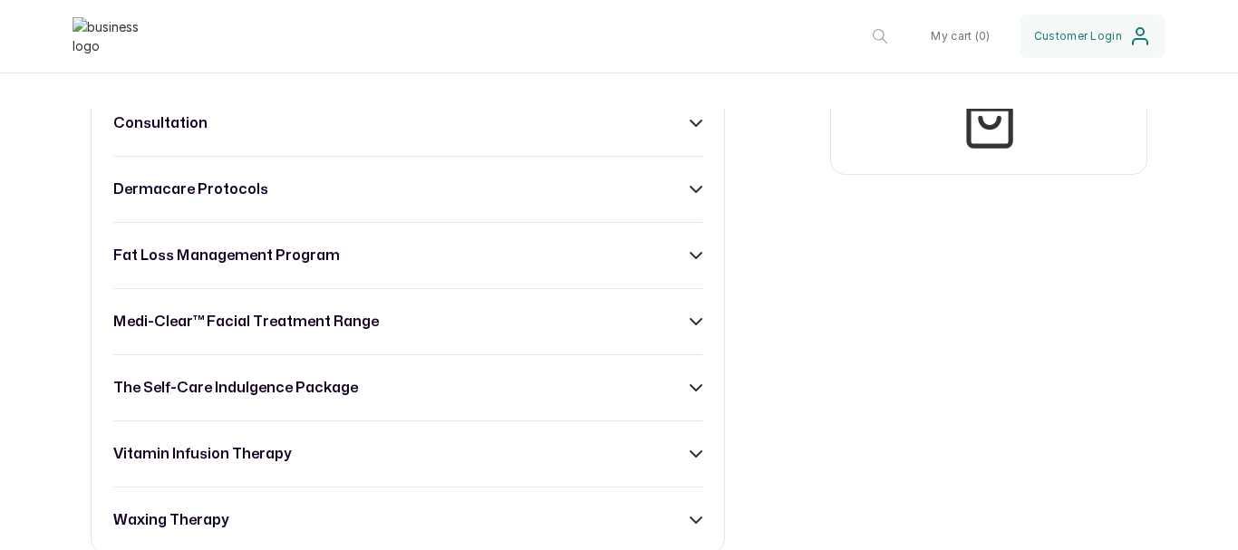
click at [368, 188] on div "body & wellness care consultation dermacare protocols fat loss management progr…" at bounding box center [408, 289] width 634 height 530
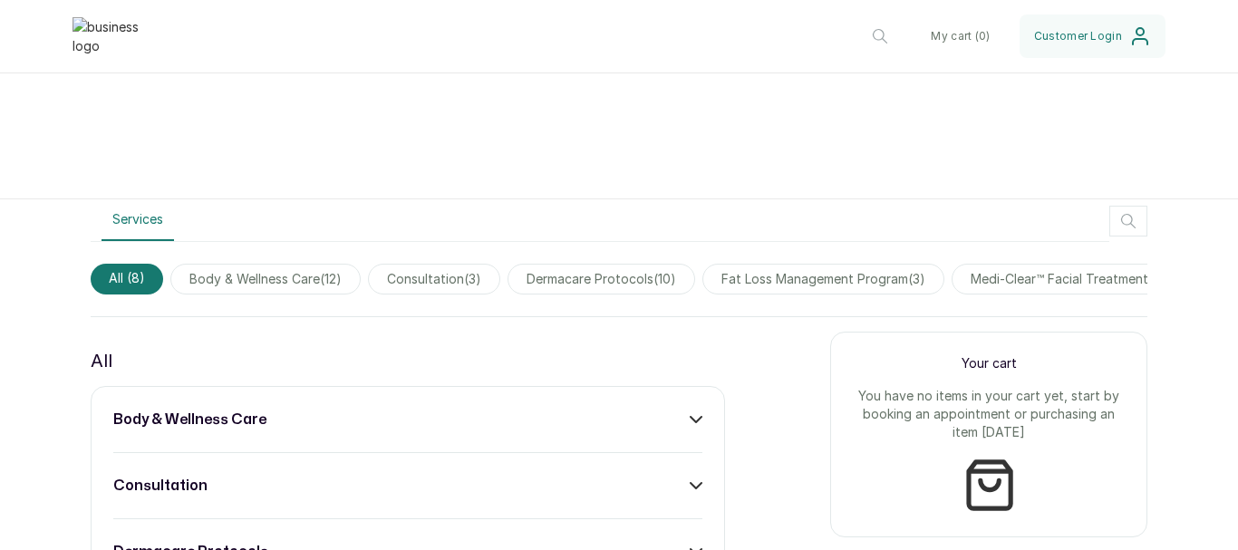
scroll to position [634, 0]
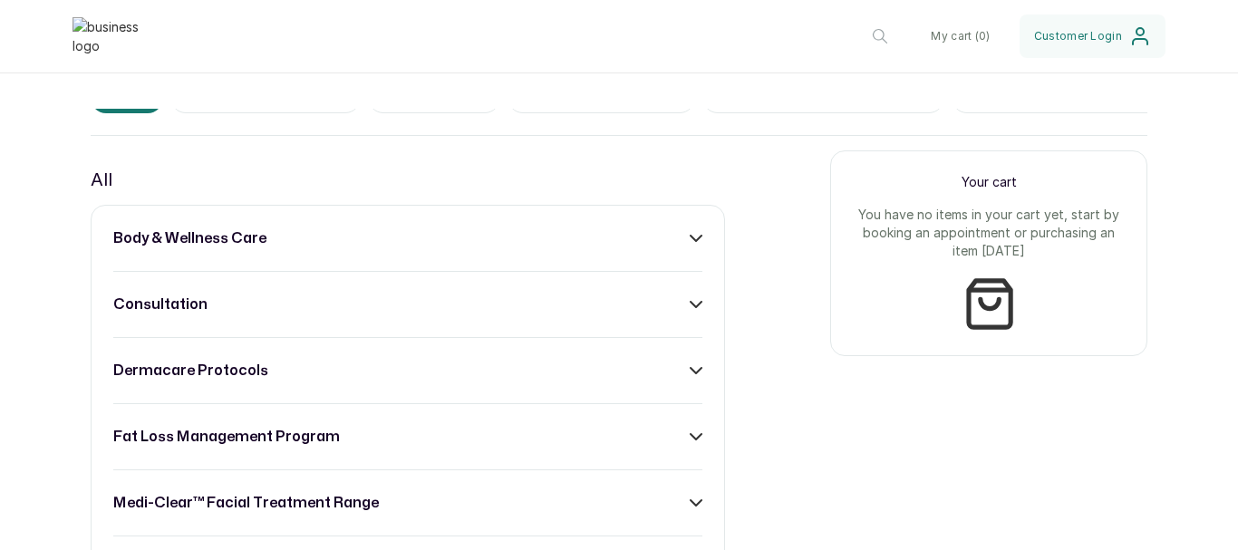
click at [405, 249] on div "body & wellness care" at bounding box center [407, 238] width 589 height 22
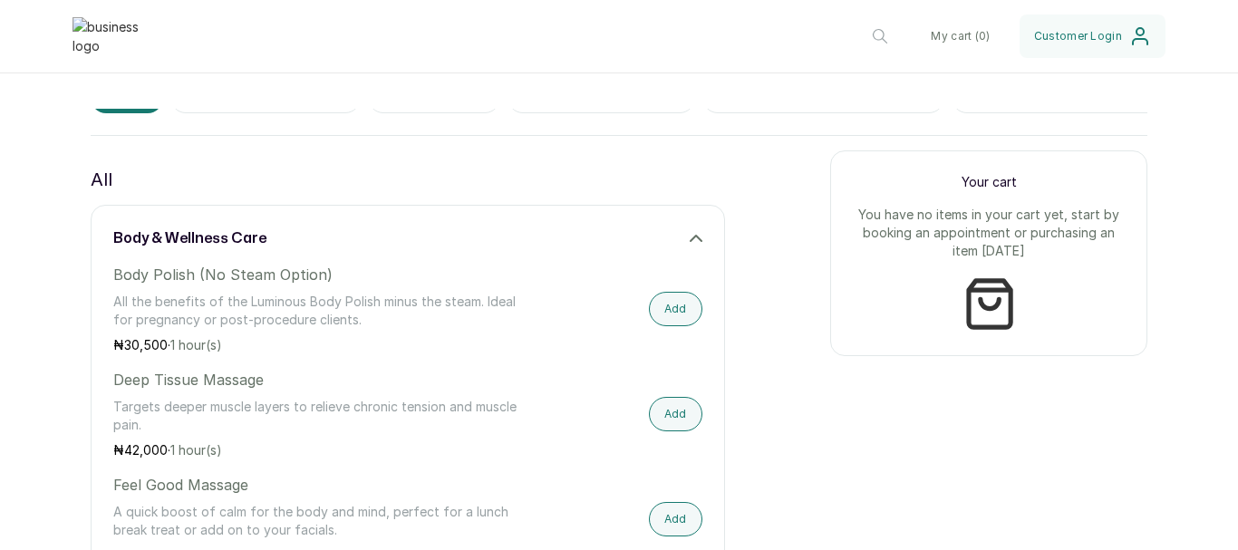
scroll to position [453, 0]
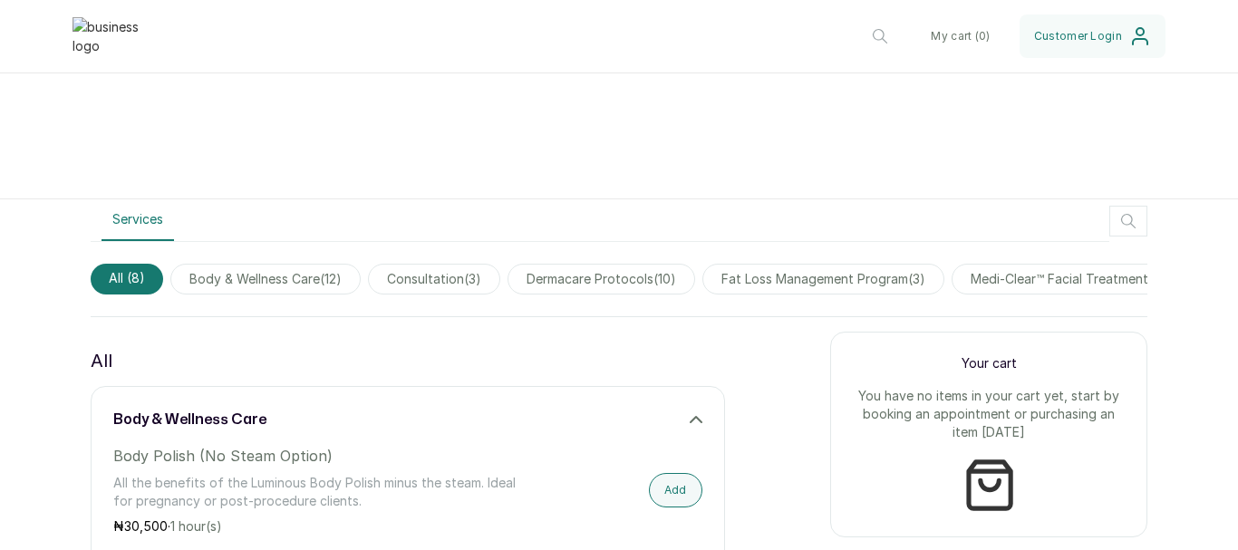
click at [343, 423] on div "body & wellness care" at bounding box center [407, 420] width 589 height 22
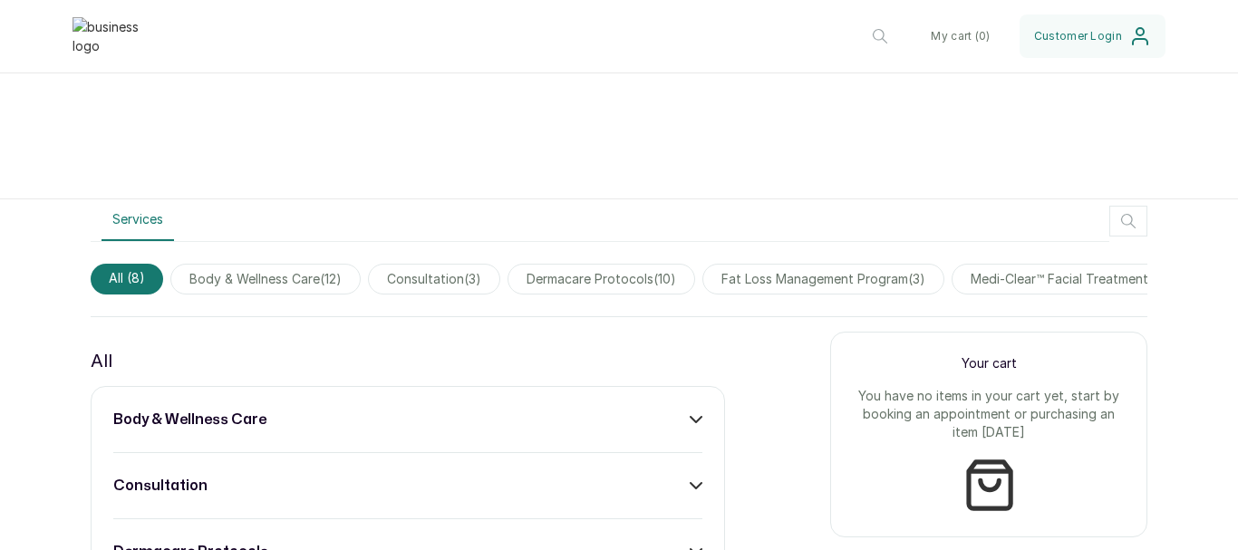
scroll to position [725, 0]
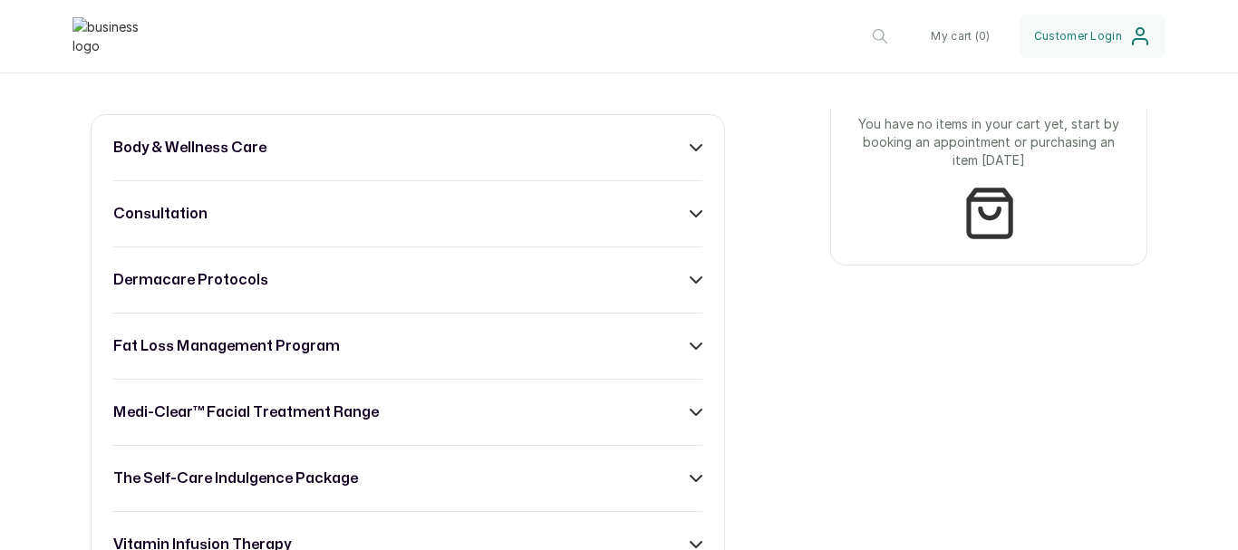
click at [328, 271] on div "body & wellness care consultation dermacare protocols fat loss management progr…" at bounding box center [408, 379] width 634 height 530
click at [328, 305] on div "body & wellness care consultation dermacare protocols fat loss management progr…" at bounding box center [408, 379] width 634 height 530
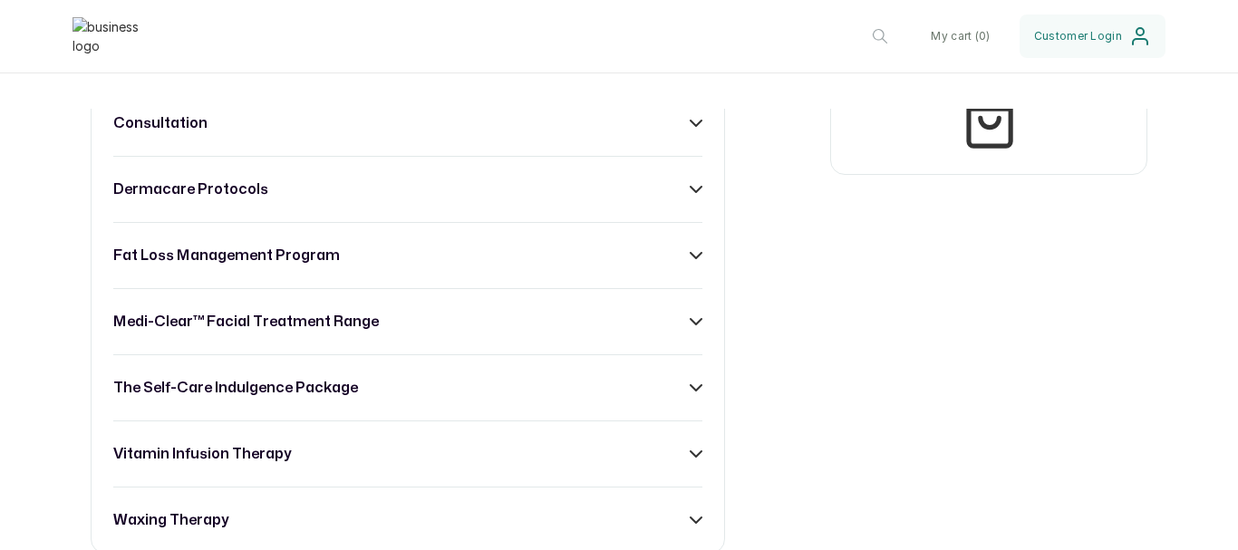
click at [440, 200] on div "dermacare protocols" at bounding box center [407, 190] width 589 height 22
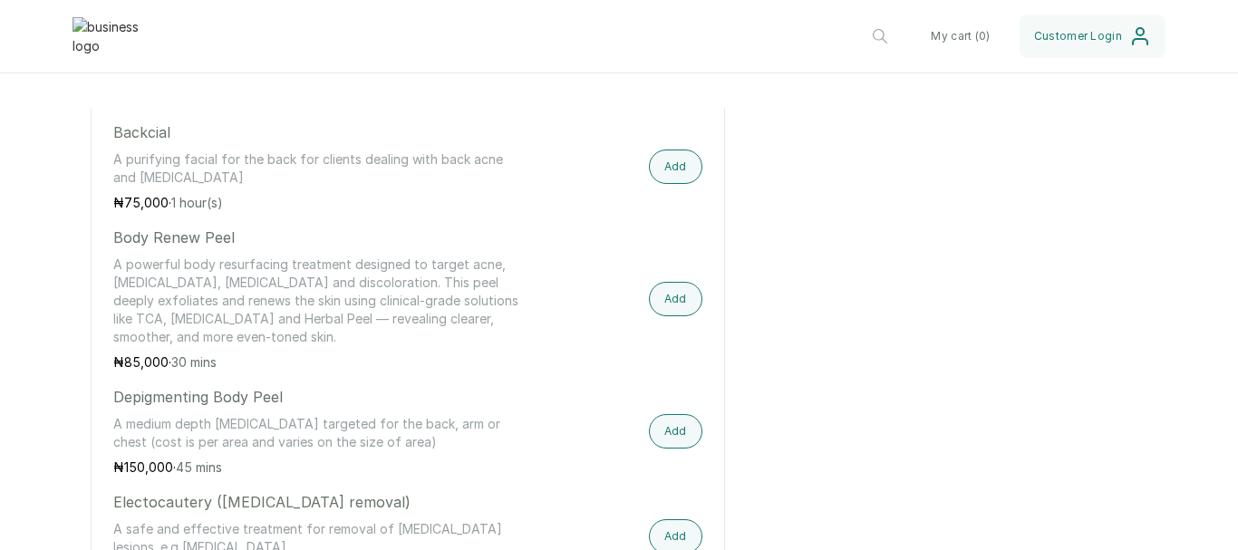
scroll to position [906, 0]
drag, startPoint x: 175, startPoint y: 147, endPoint x: 113, endPoint y: 155, distance: 62.2
click at [113, 146] on p "Backcial" at bounding box center [319, 135] width 412 height 22
drag, startPoint x: 162, startPoint y: 216, endPoint x: 103, endPoint y: 223, distance: 59.4
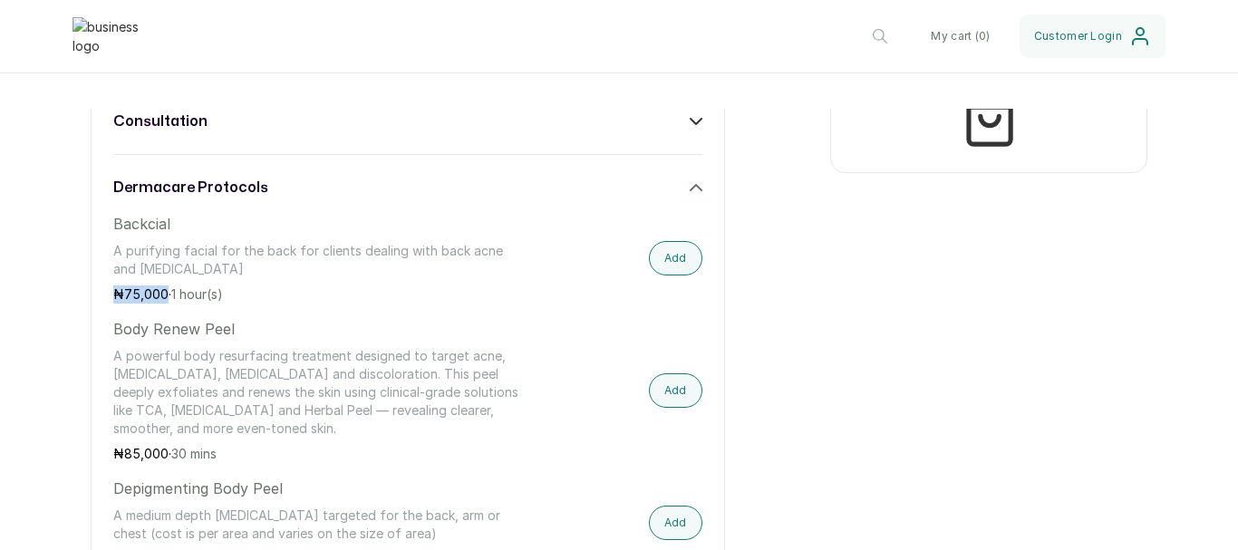
scroll to position [816, 0]
drag, startPoint x: 238, startPoint y: 281, endPoint x: 108, endPoint y: 256, distance: 133.0
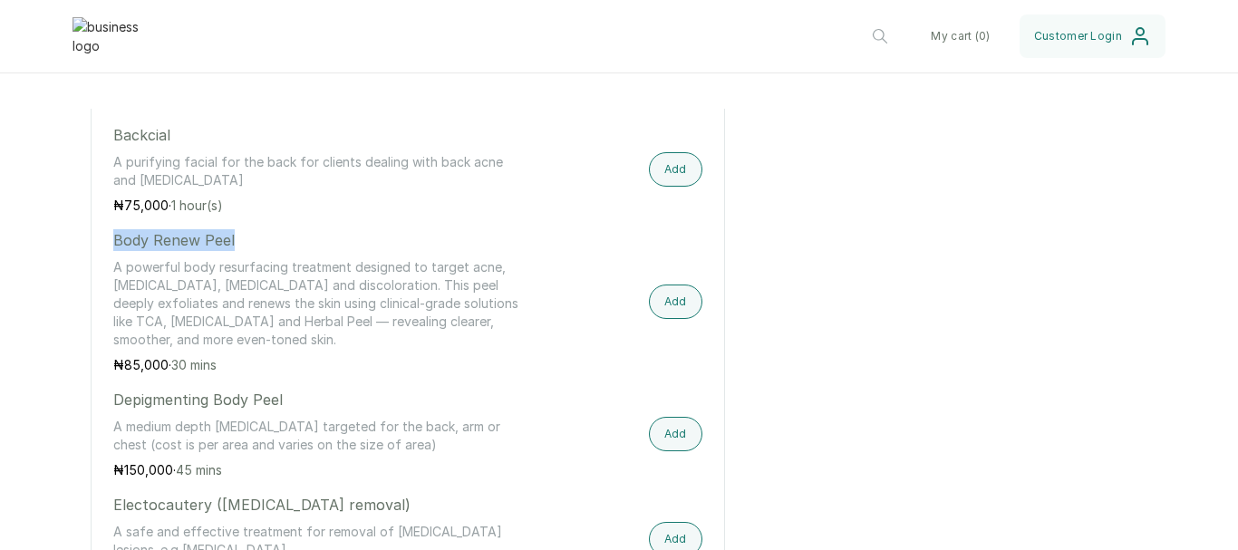
drag, startPoint x: 245, startPoint y: 247, endPoint x: 111, endPoint y: 252, distance: 133.3
drag, startPoint x: 332, startPoint y: 351, endPoint x: 116, endPoint y: 276, distance: 228.5
click at [116, 276] on p "A powerful body resurfacing treatment designed to target acne, [MEDICAL_DATA], …" at bounding box center [319, 303] width 412 height 91
drag, startPoint x: 164, startPoint y: 373, endPoint x: 53, endPoint y: 373, distance: 110.6
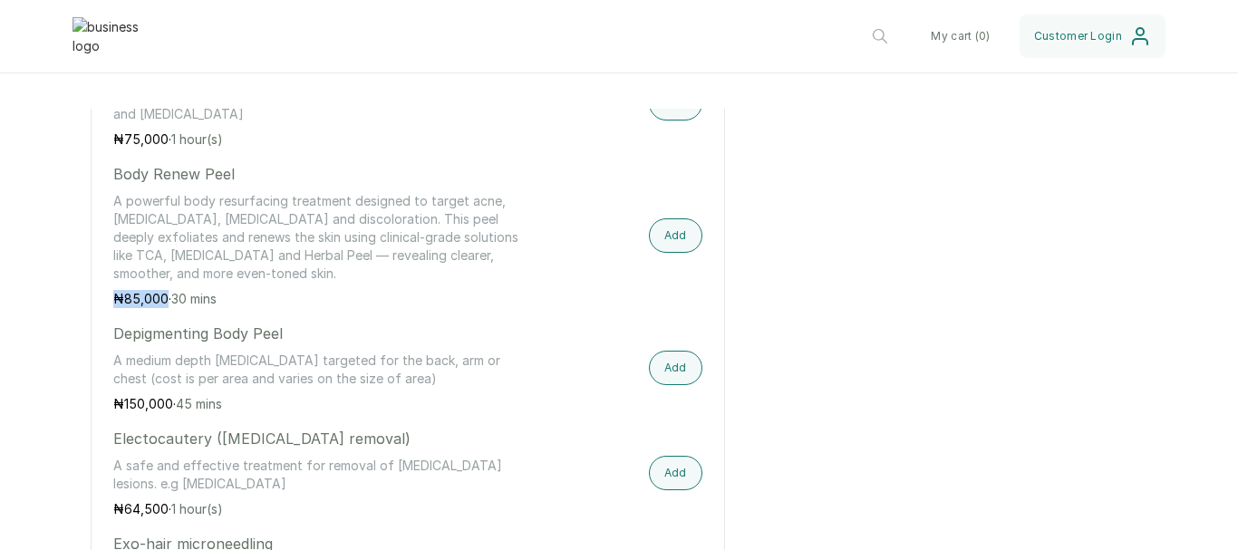
scroll to position [997, 0]
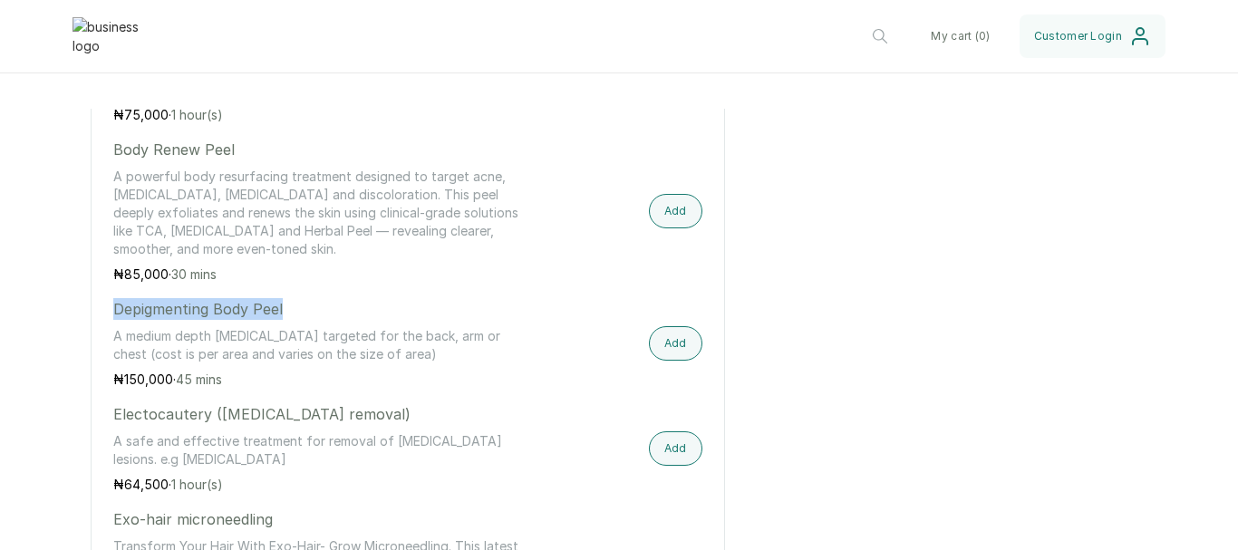
drag, startPoint x: 311, startPoint y: 331, endPoint x: 111, endPoint y: 323, distance: 199.6
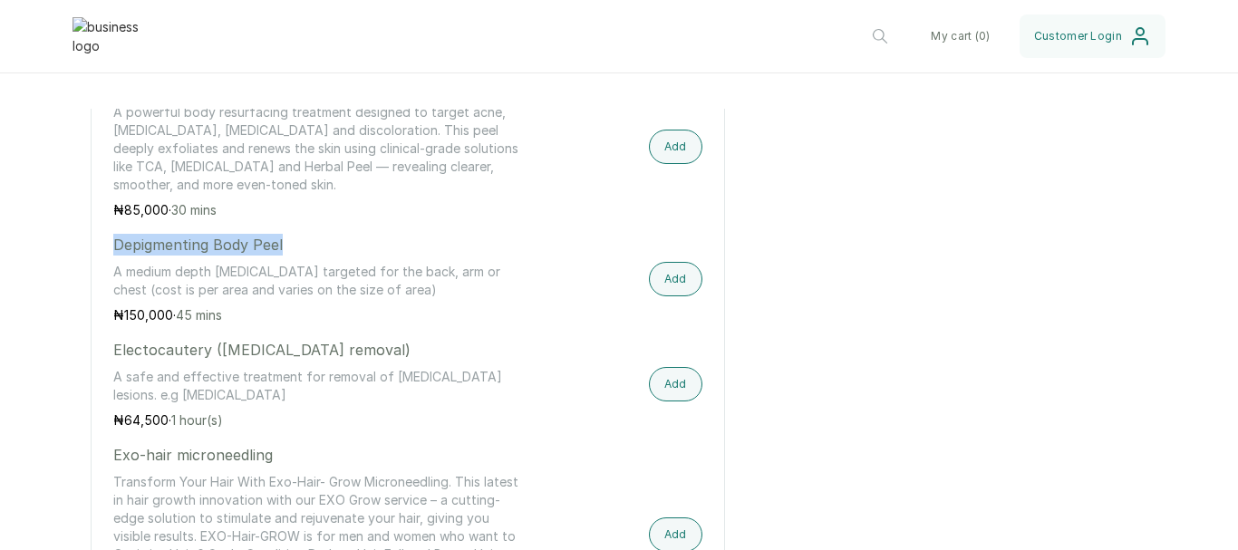
scroll to position [1088, 0]
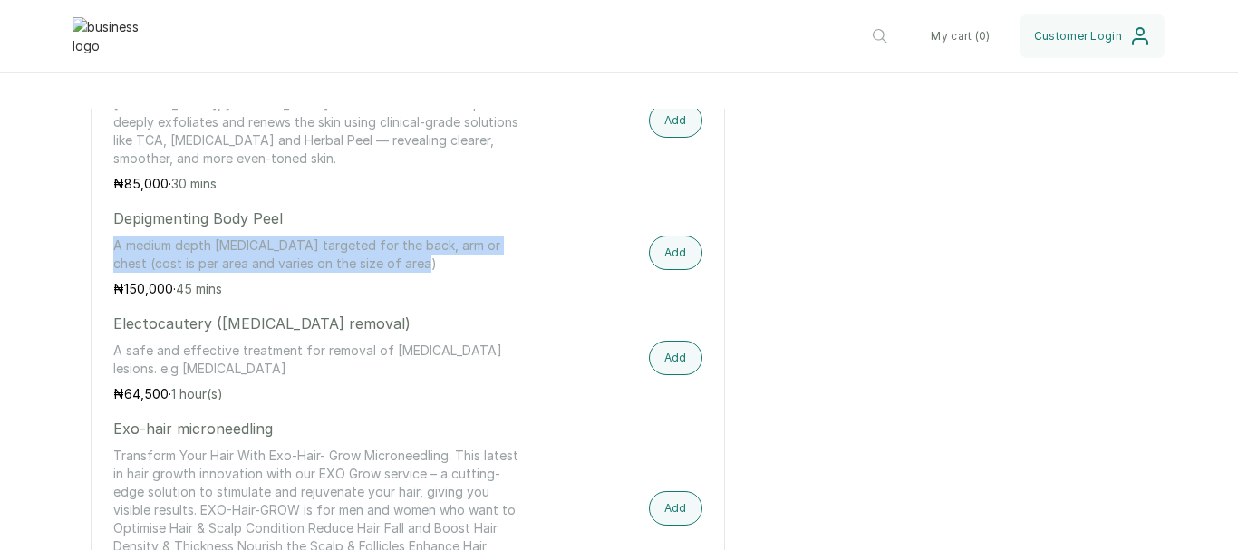
drag, startPoint x: 399, startPoint y: 274, endPoint x: 93, endPoint y: 254, distance: 306.1
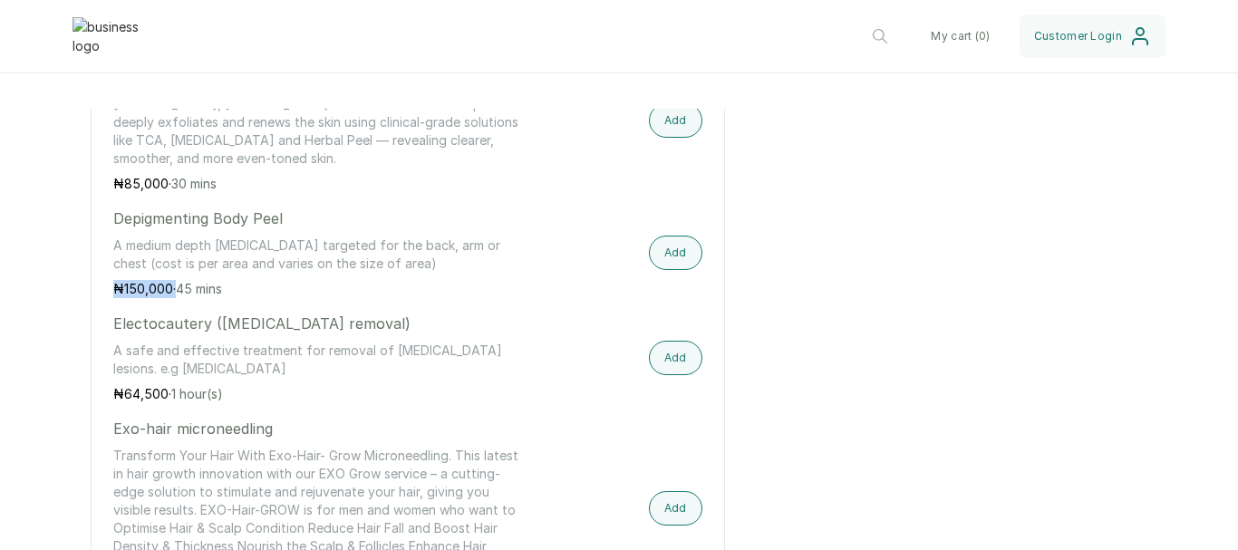
drag, startPoint x: 173, startPoint y: 299, endPoint x: 111, endPoint y: 303, distance: 61.7
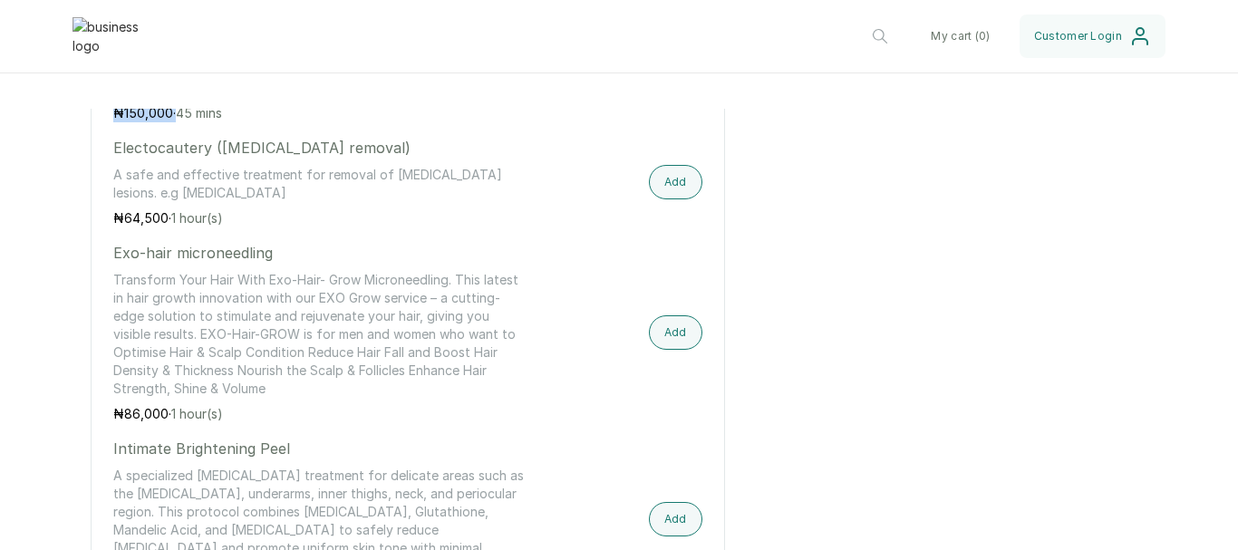
scroll to position [1269, 0]
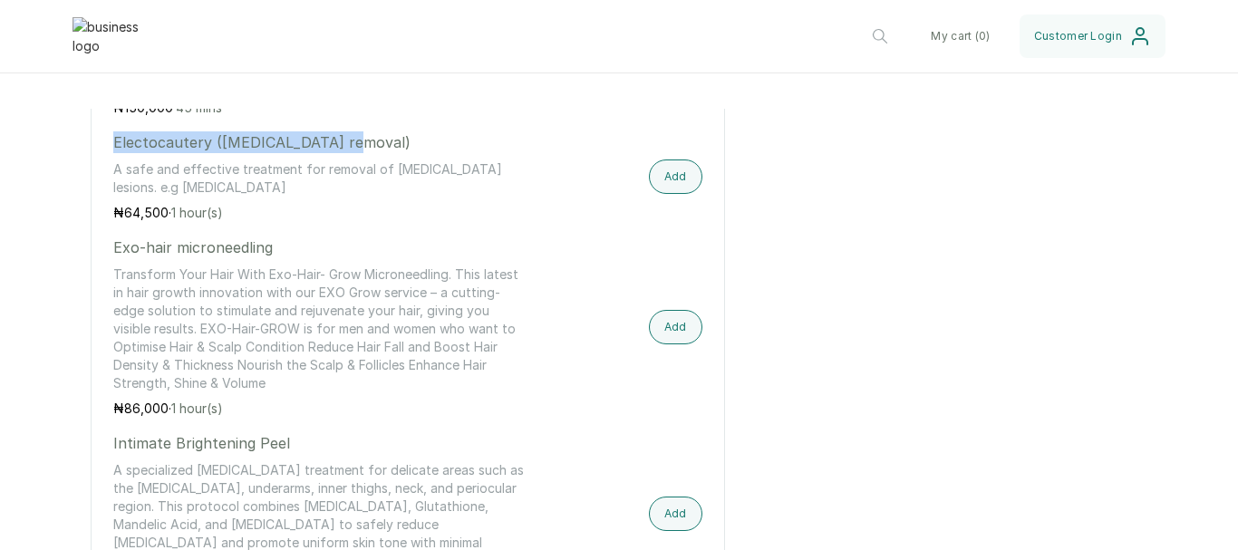
drag, startPoint x: 351, startPoint y: 147, endPoint x: 115, endPoint y: 150, distance: 235.7
click at [115, 150] on p "Electocautery ([MEDICAL_DATA] removal)" at bounding box center [319, 142] width 412 height 22
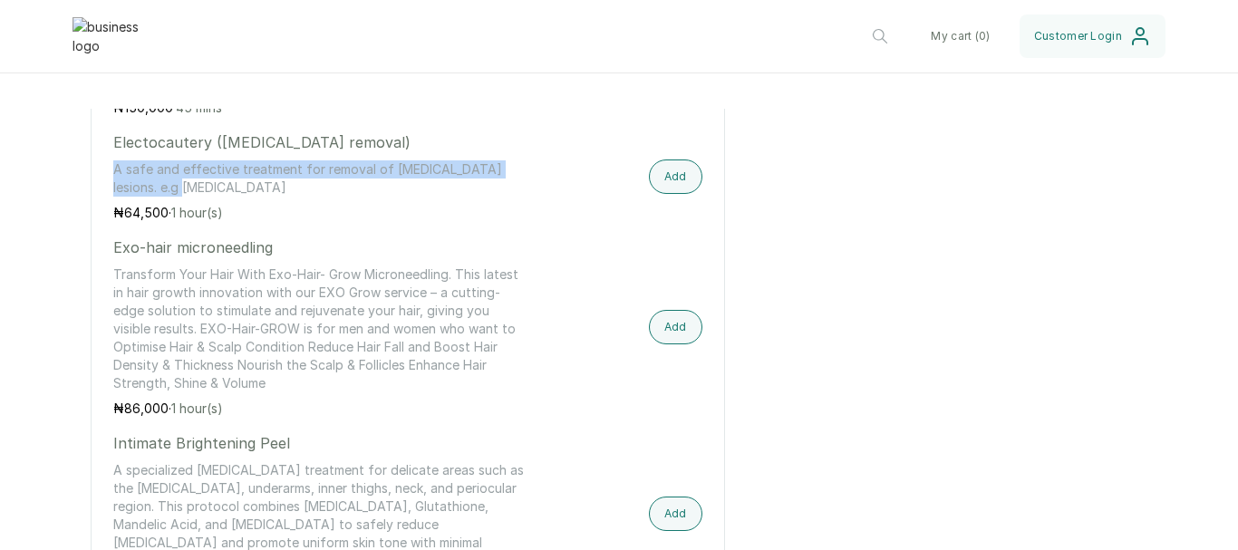
drag, startPoint x: 179, startPoint y: 206, endPoint x: 94, endPoint y: 187, distance: 86.4
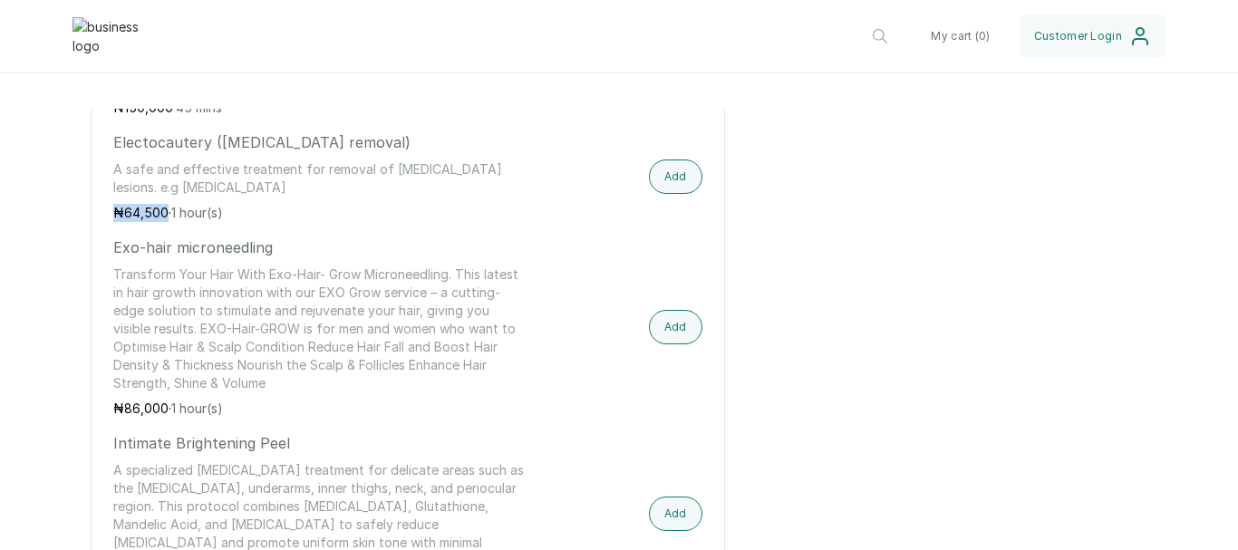
drag, startPoint x: 166, startPoint y: 226, endPoint x: 115, endPoint y: 222, distance: 50.9
click at [115, 222] on p "₦ 64,500 · 1 hour(s)" at bounding box center [319, 213] width 412 height 18
drag, startPoint x: 272, startPoint y: 262, endPoint x: 94, endPoint y: 265, distance: 177.7
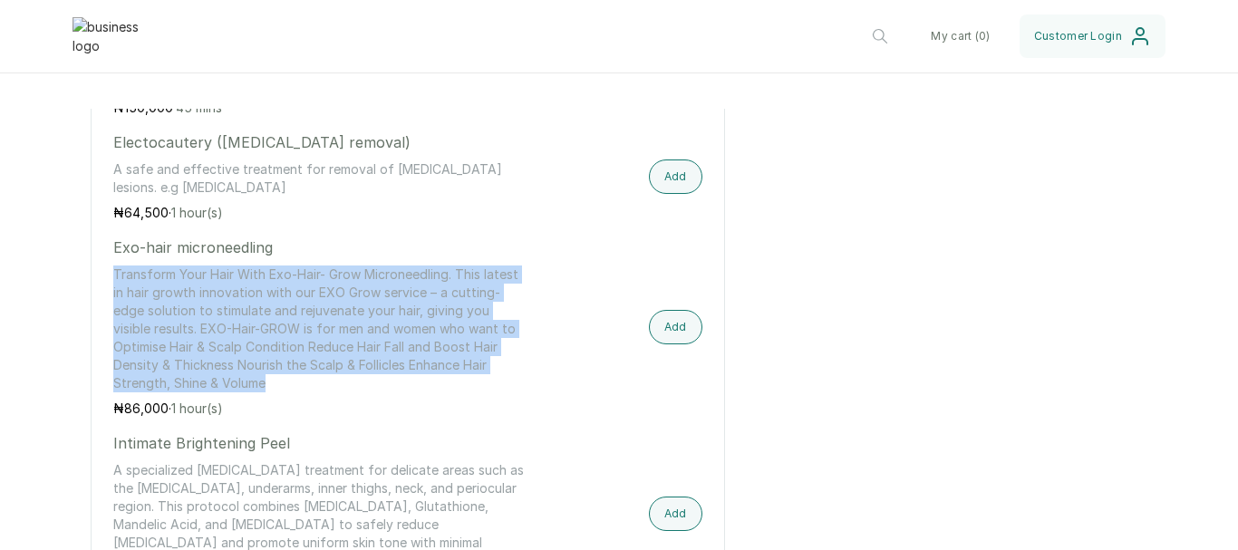
drag, startPoint x: 280, startPoint y: 394, endPoint x: 110, endPoint y: 291, distance: 199.3
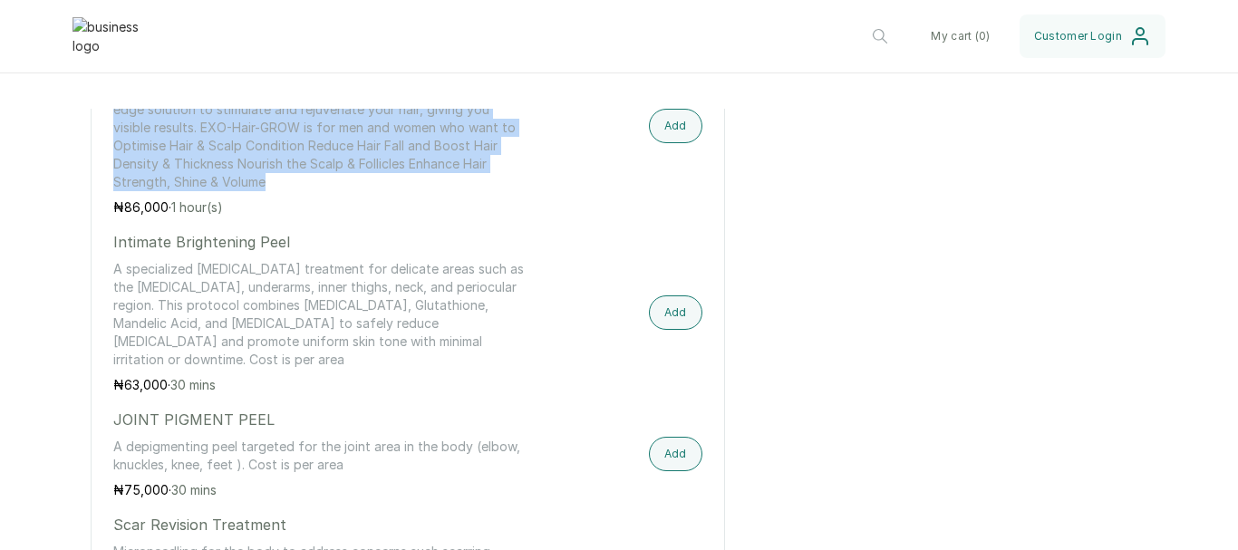
scroll to position [1450, 0]
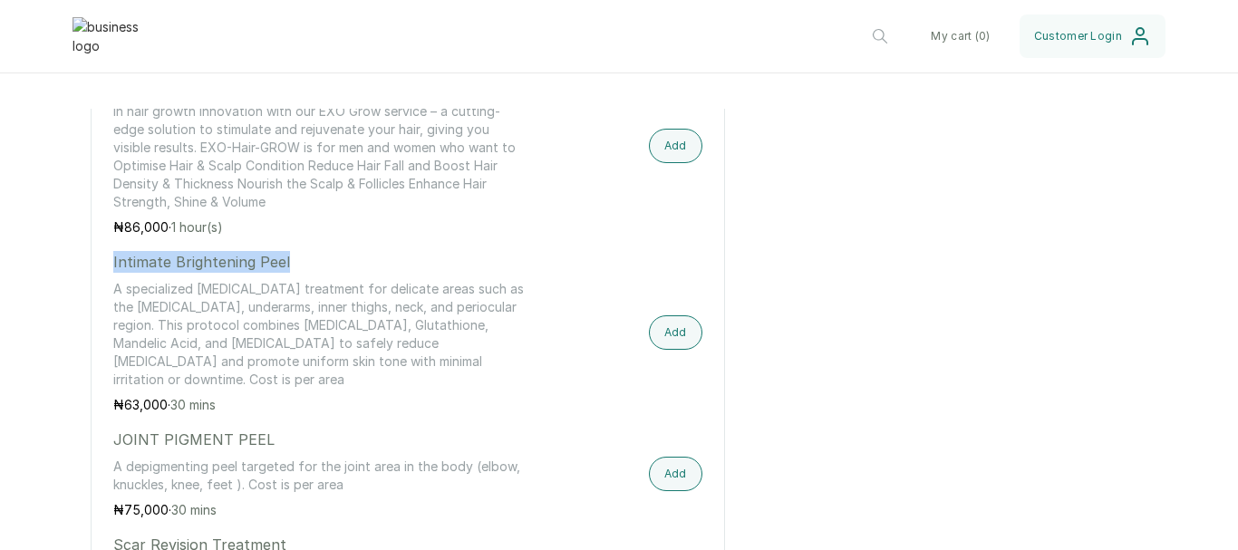
drag, startPoint x: 288, startPoint y: 271, endPoint x: 115, endPoint y: 276, distance: 173.2
click at [115, 273] on p "Intimate Brightening Peel" at bounding box center [319, 262] width 412 height 22
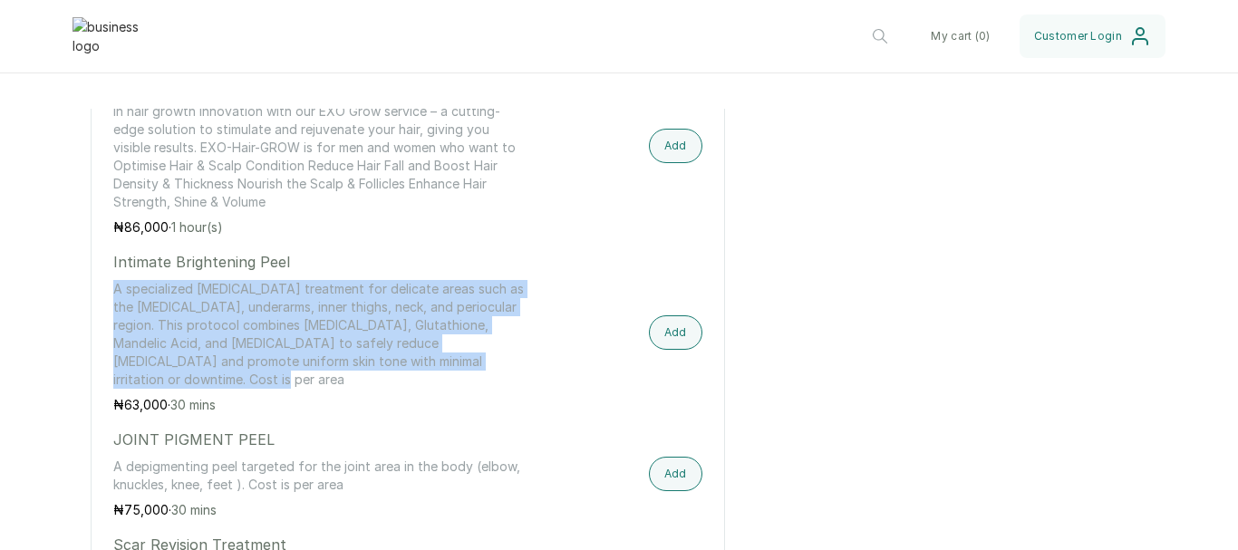
drag, startPoint x: 168, startPoint y: 397, endPoint x: 112, endPoint y: 304, distance: 108.5
click at [112, 304] on div "body & wellness care consultation dermacare protocols Backcial A purifying faci…" at bounding box center [408, 381] width 634 height 1984
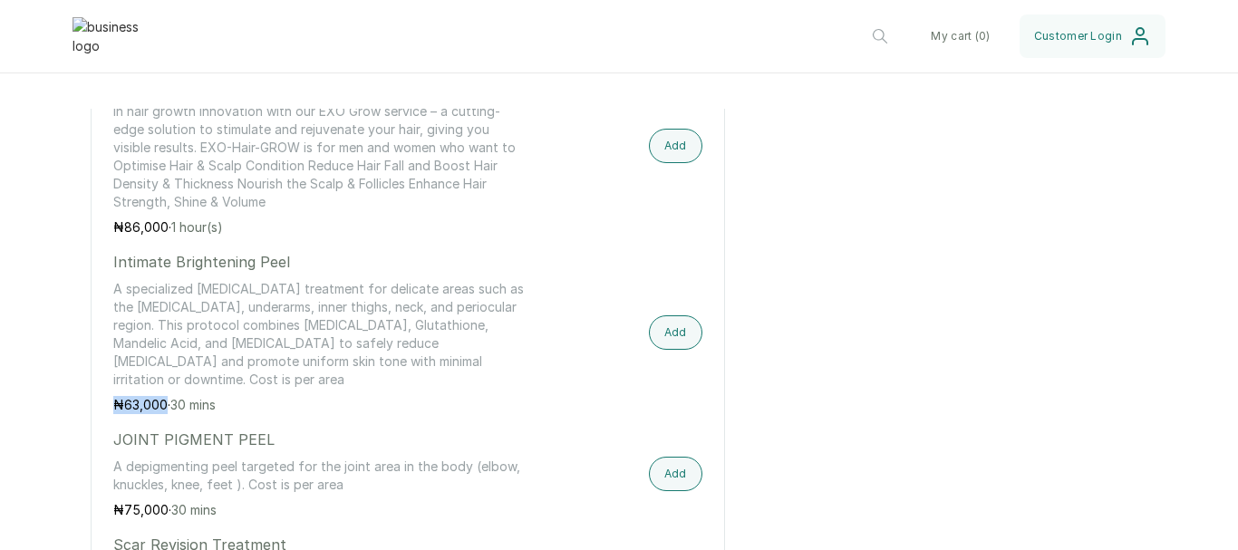
drag, startPoint x: 165, startPoint y: 419, endPoint x: 112, endPoint y: 413, distance: 52.8
click at [112, 413] on div "body & wellness care consultation dermacare protocols Backcial A purifying faci…" at bounding box center [408, 381] width 634 height 1984
drag, startPoint x: 168, startPoint y: 237, endPoint x: 32, endPoint y: 256, distance: 137.3
click at [32, 256] on div "Services All ( 8 ) body & wellness care ( 12 ) consultation ( 3 ) dermacare pro…" at bounding box center [619, 287] width 1238 height 2171
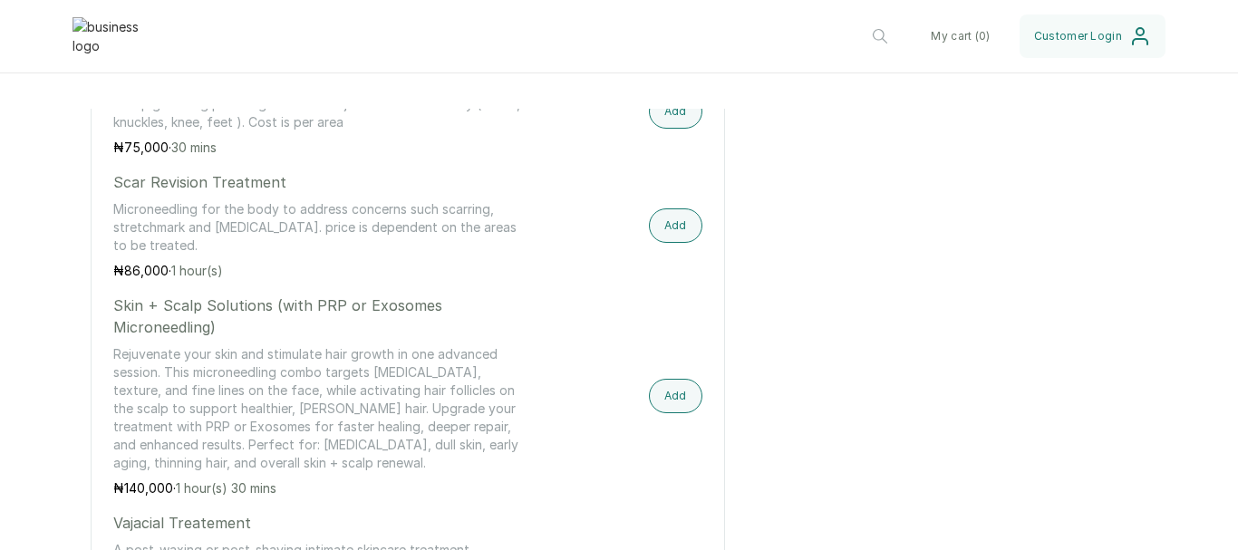
scroll to position [1722, 0]
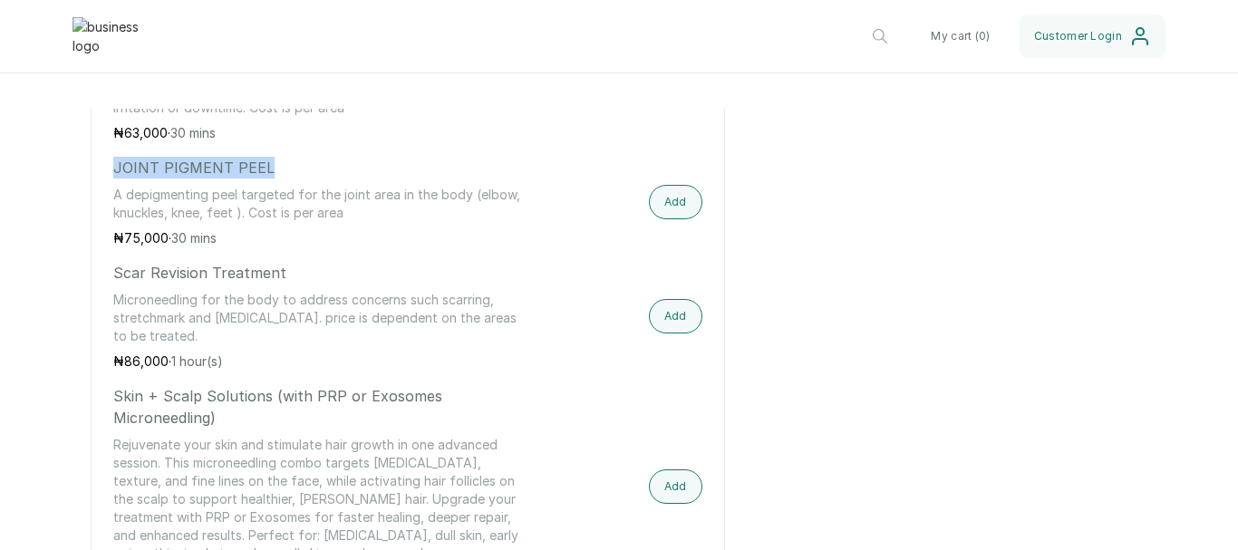
drag, startPoint x: 277, startPoint y: 185, endPoint x: 113, endPoint y: 176, distance: 164.3
click at [113, 176] on p "JOINT PIGMENT PEEL" at bounding box center [319, 168] width 412 height 22
click at [355, 234] on div "JOINT PIGMENT PEEL A depigmenting peel targeted for the joint area in the body …" at bounding box center [319, 202] width 412 height 91
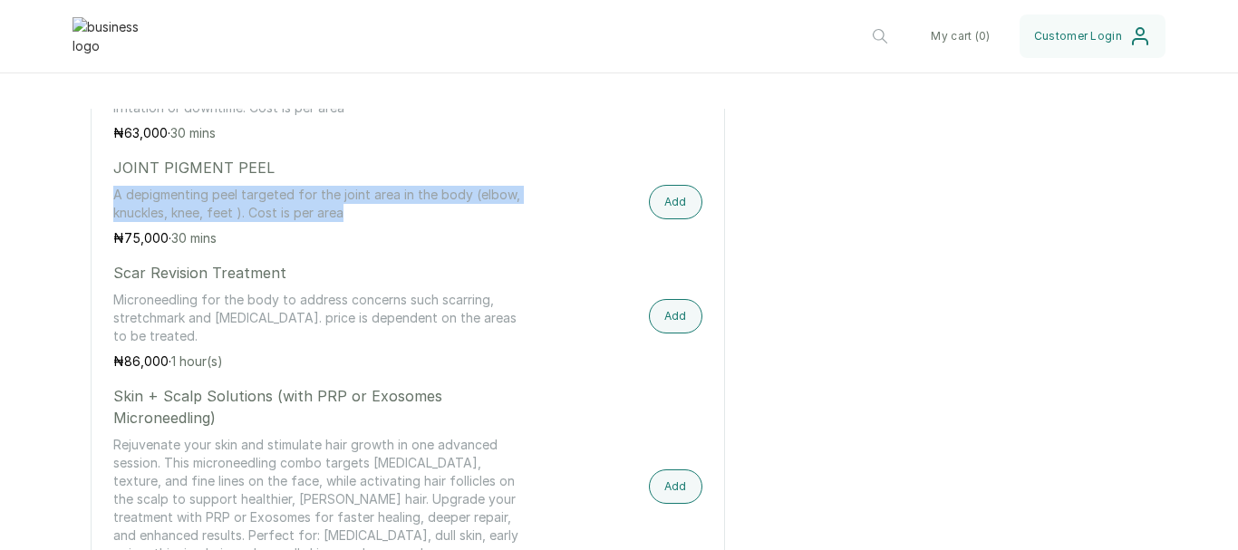
drag, startPoint x: 351, startPoint y: 220, endPoint x: 94, endPoint y: 210, distance: 256.7
click at [94, 210] on div "body & wellness care consultation dermacare protocols Backcial A purifying faci…" at bounding box center [408, 109] width 634 height 1984
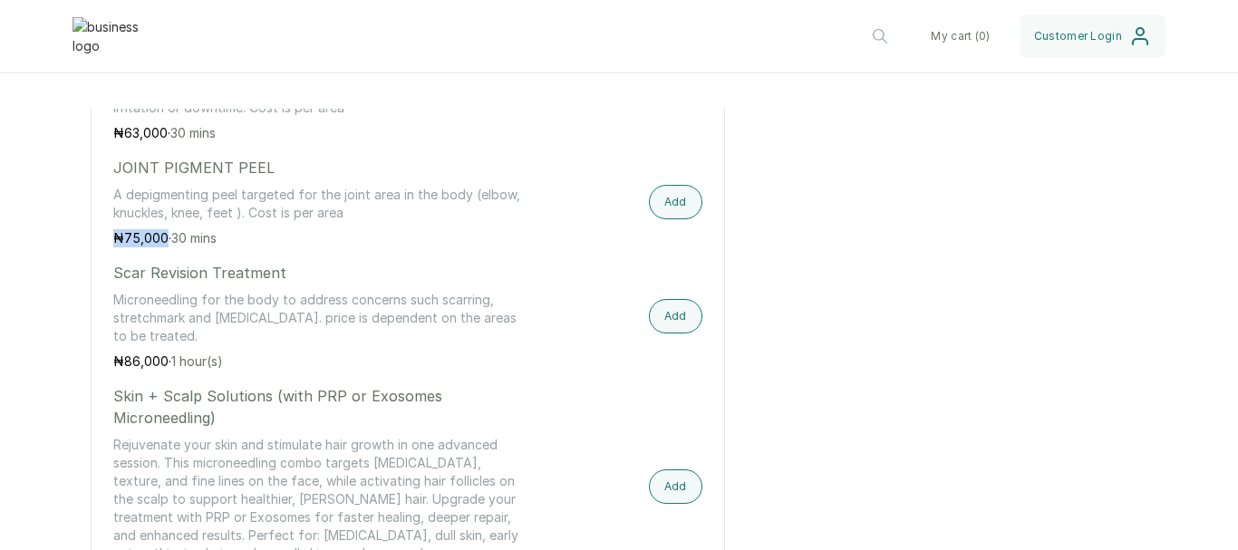
drag, startPoint x: 165, startPoint y: 249, endPoint x: 115, endPoint y: 252, distance: 49.9
click at [115, 247] on p "₦ 75,000 · 30 mins" at bounding box center [319, 238] width 412 height 18
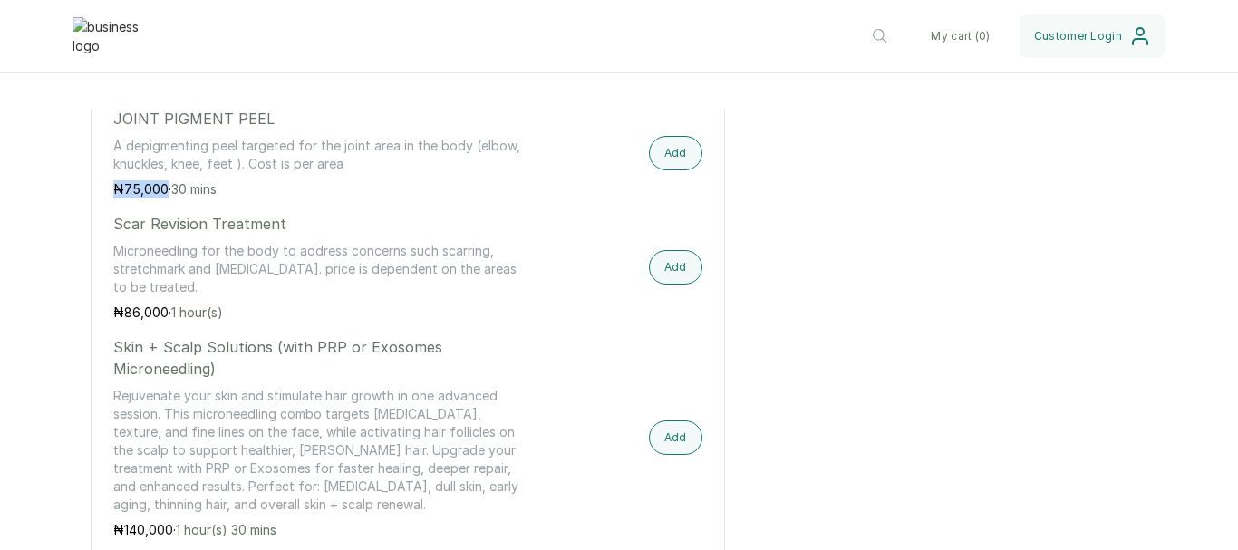
scroll to position [1813, 0]
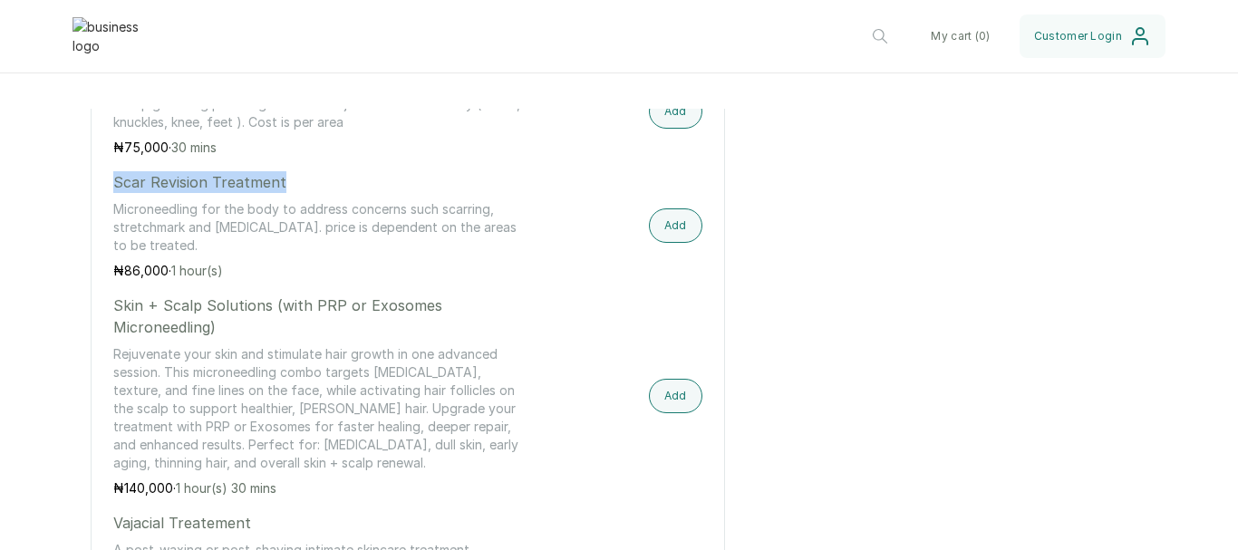
drag, startPoint x: 299, startPoint y: 194, endPoint x: 85, endPoint y: 180, distance: 214.3
drag, startPoint x: 163, startPoint y: 242, endPoint x: 115, endPoint y: 221, distance: 52.4
click at [115, 221] on p "Microneedling for the body to address concerns such scarring, stretchmark and […" at bounding box center [319, 227] width 412 height 54
drag, startPoint x: 160, startPoint y: 282, endPoint x: 129, endPoint y: 281, distance: 31.7
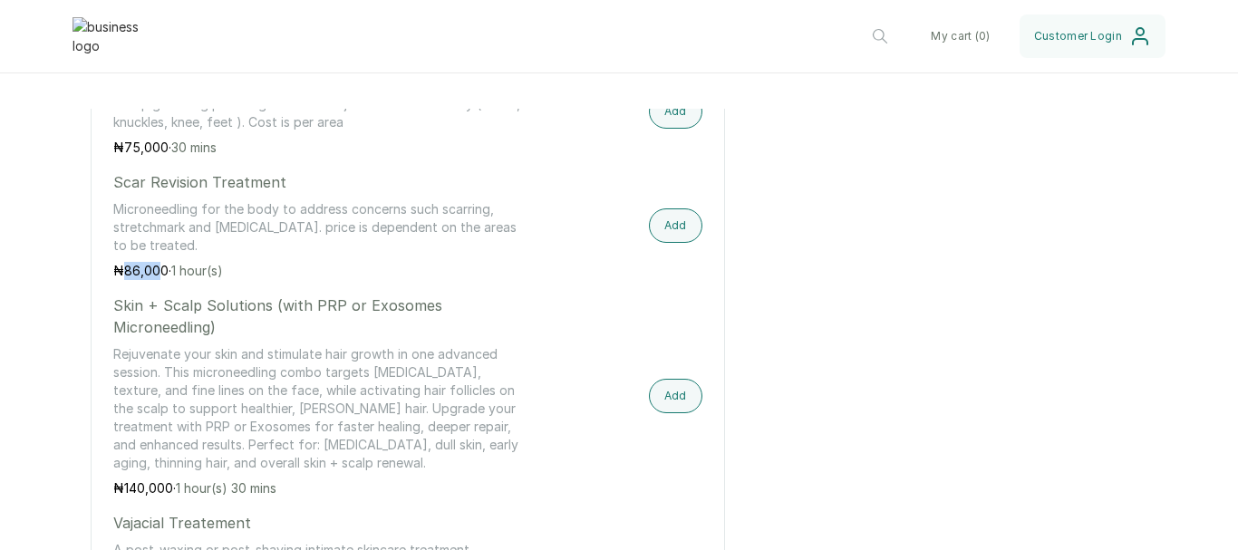
click at [121, 280] on p "₦ 86,000 · 1 hour(s)" at bounding box center [319, 271] width 412 height 18
click at [146, 272] on div "Scar Revision Treatment Microneedling for the body to address concerns such sca…" at bounding box center [319, 225] width 412 height 109
drag, startPoint x: 164, startPoint y: 277, endPoint x: 106, endPoint y: 289, distance: 59.2
click at [106, 289] on div "body & wellness care consultation dermacare protocols Backcial A purifying faci…" at bounding box center [408, 19] width 634 height 1984
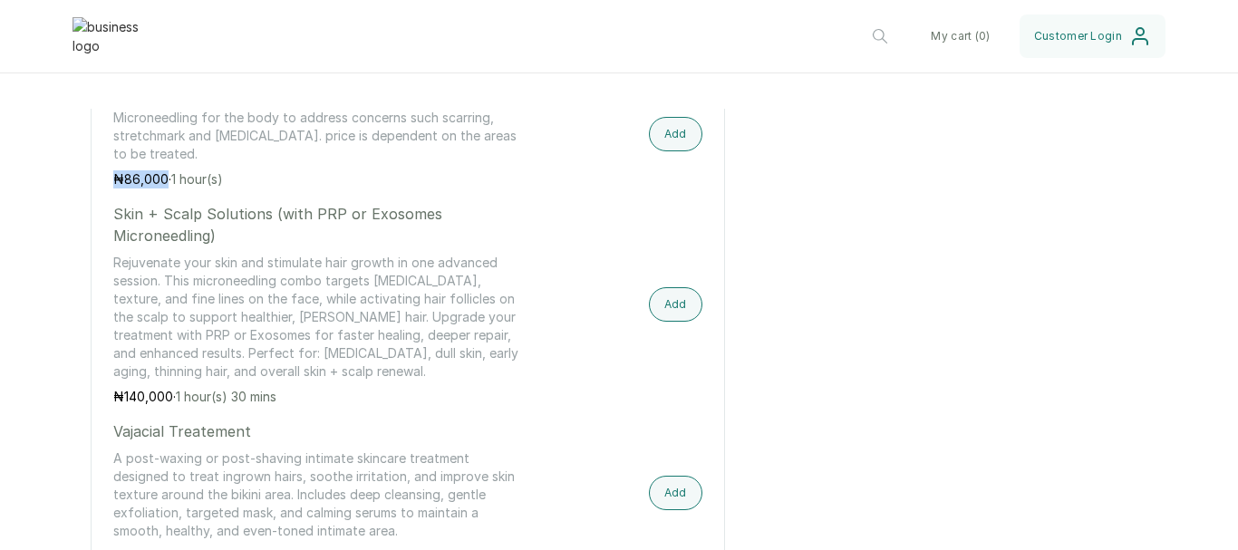
scroll to position [1903, 0]
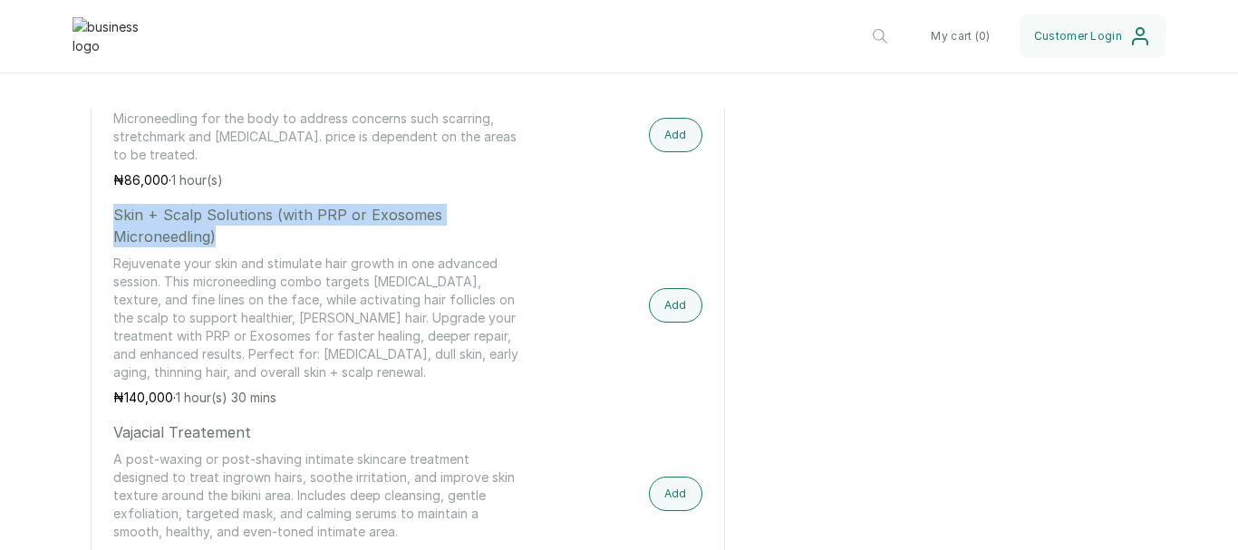
drag, startPoint x: 226, startPoint y: 245, endPoint x: 96, endPoint y: 225, distance: 131.1
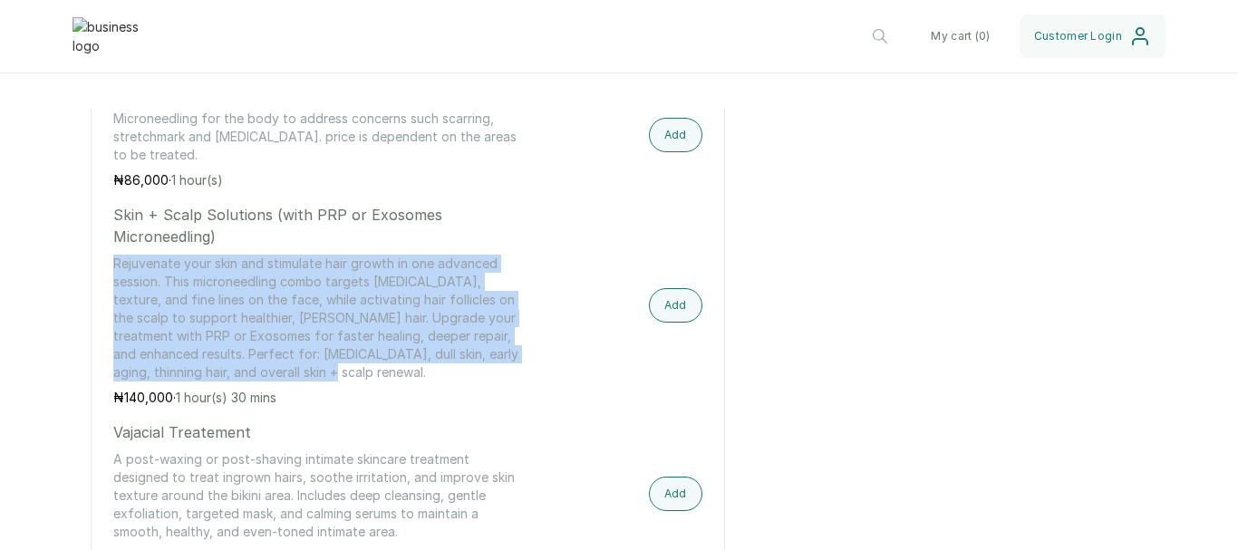
drag, startPoint x: 283, startPoint y: 390, endPoint x: 116, endPoint y: 277, distance: 201.1
click at [116, 277] on p "Rejuvenate your skin and stimulate hair growth in one advanced session. This mi…" at bounding box center [319, 318] width 412 height 127
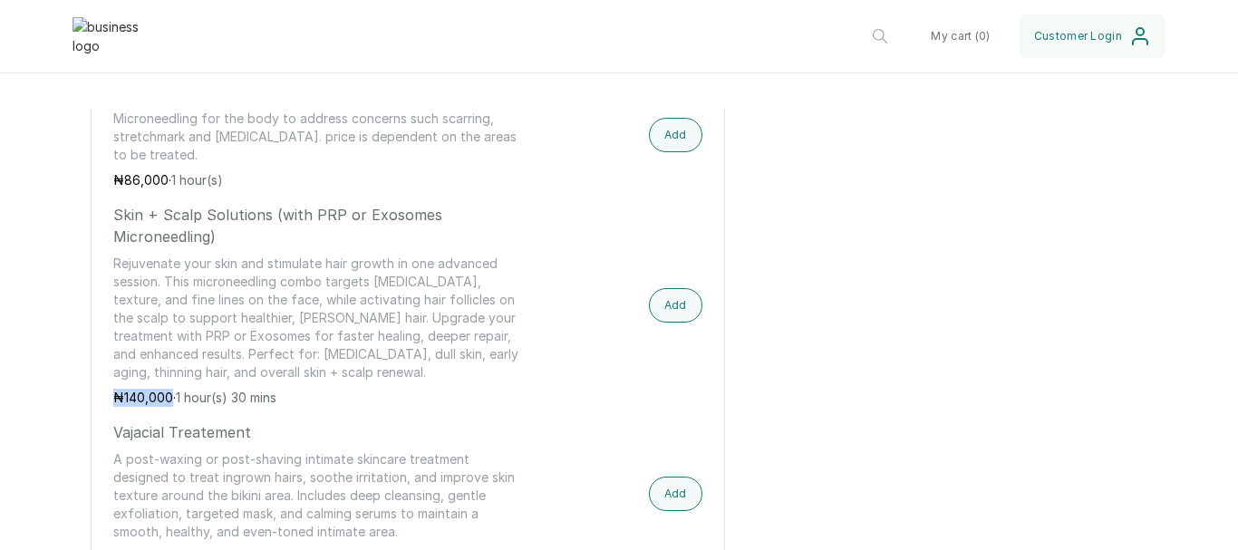
drag, startPoint x: 170, startPoint y: 411, endPoint x: 116, endPoint y: 414, distance: 54.4
click at [116, 407] on p "₦ 140,000 · 1 hour(s) 30 mins" at bounding box center [319, 398] width 412 height 18
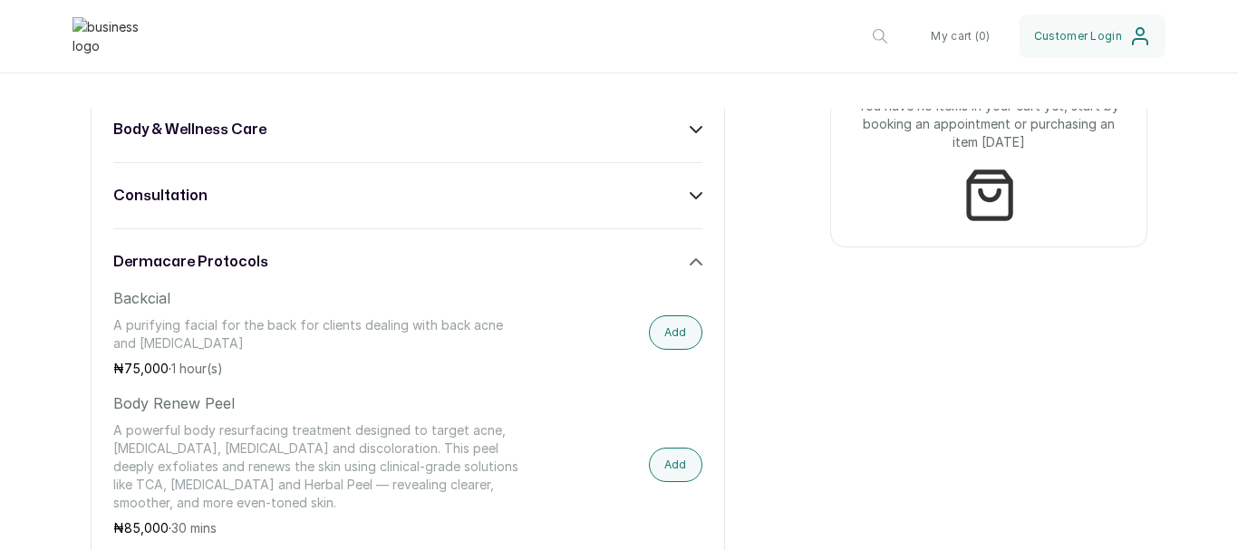
scroll to position [816, 0]
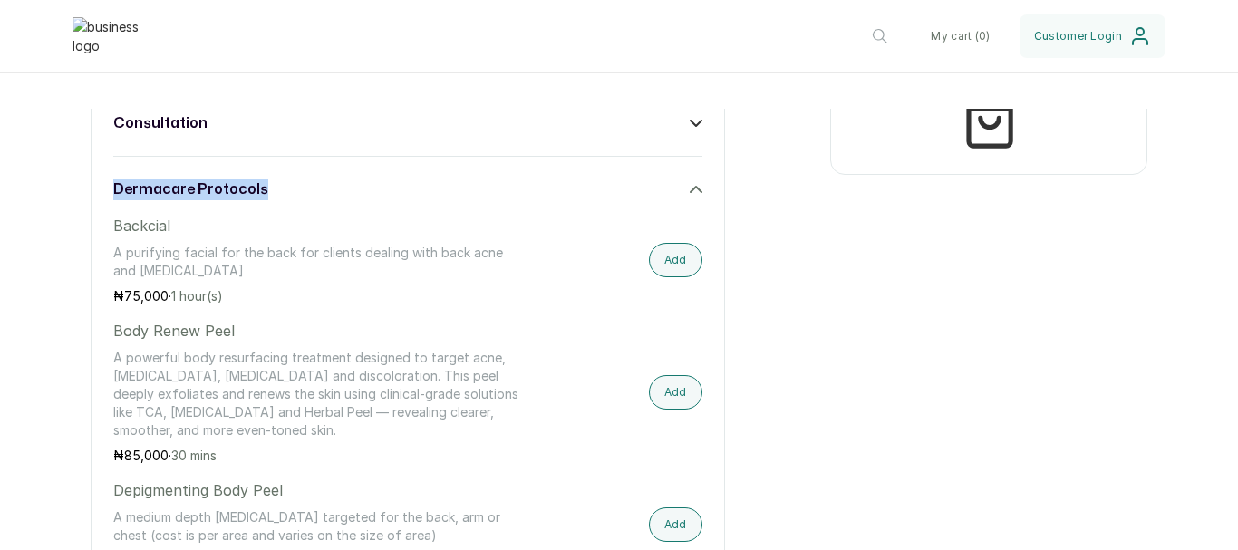
drag, startPoint x: 282, startPoint y: 198, endPoint x: 93, endPoint y: 198, distance: 188.5
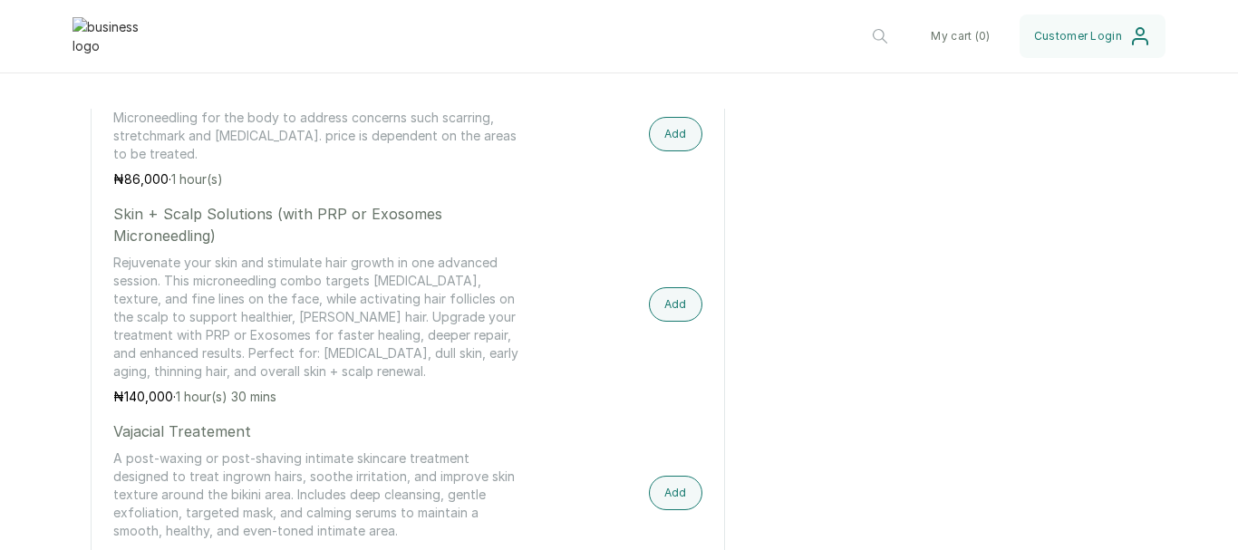
scroll to position [1903, 0]
drag, startPoint x: 252, startPoint y: 441, endPoint x: 114, endPoint y: 442, distance: 137.8
click at [114, 442] on p "Vajacial Treatement" at bounding box center [319, 432] width 412 height 22
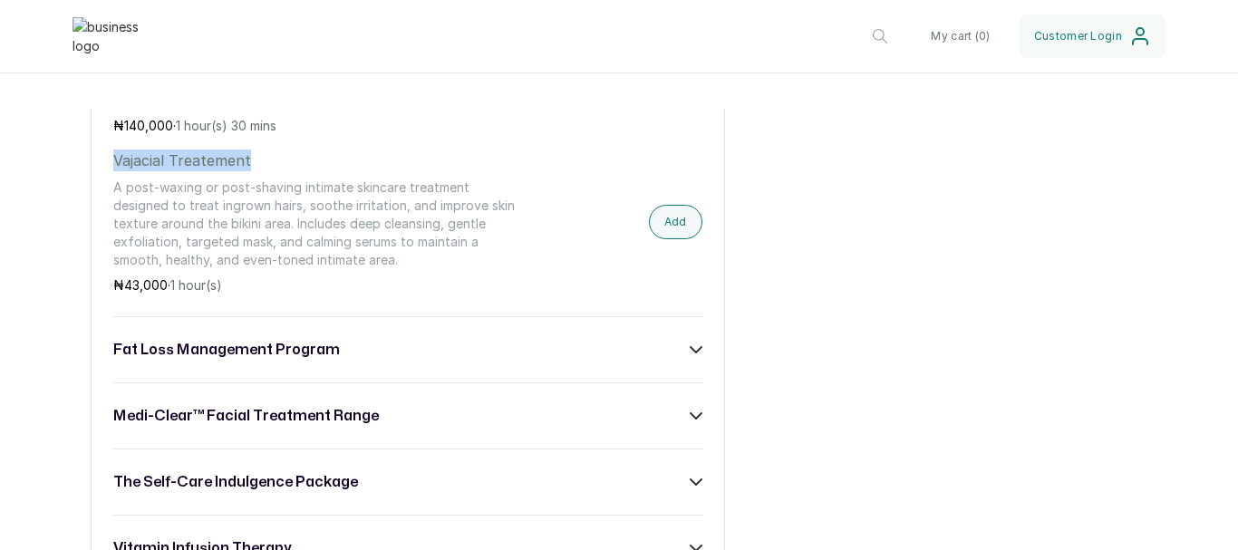
scroll to position [2085, 0]
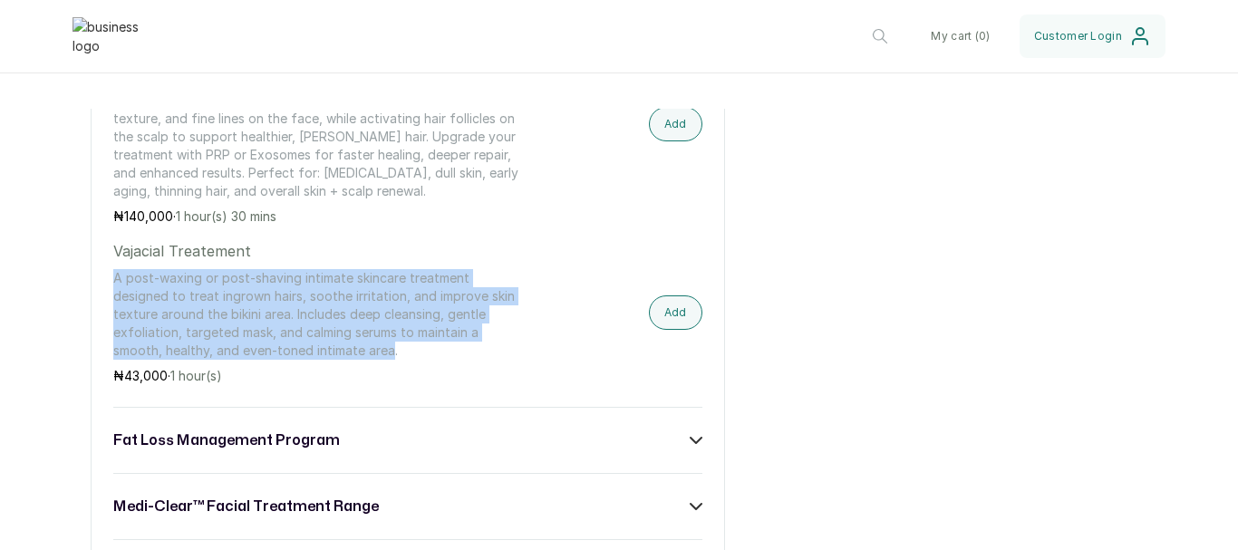
drag, startPoint x: 392, startPoint y: 360, endPoint x: 115, endPoint y: 286, distance: 286.0
click at [115, 286] on p "A post-waxing or post-shaving intimate skincare treatment designed to treat ing…" at bounding box center [319, 314] width 412 height 91
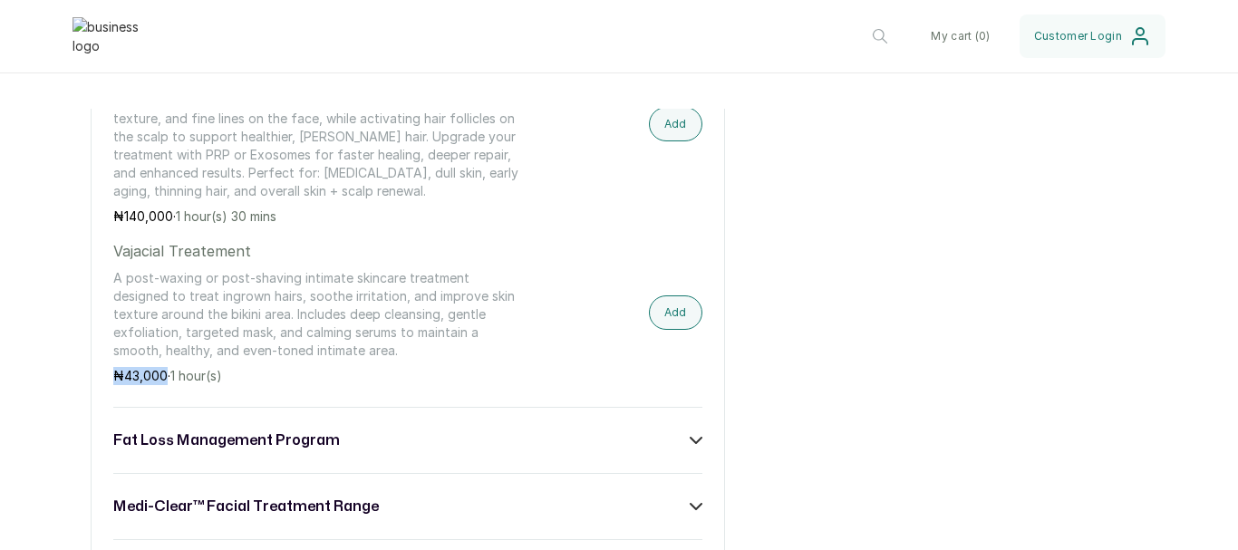
drag, startPoint x: 168, startPoint y: 390, endPoint x: 111, endPoint y: 387, distance: 56.3
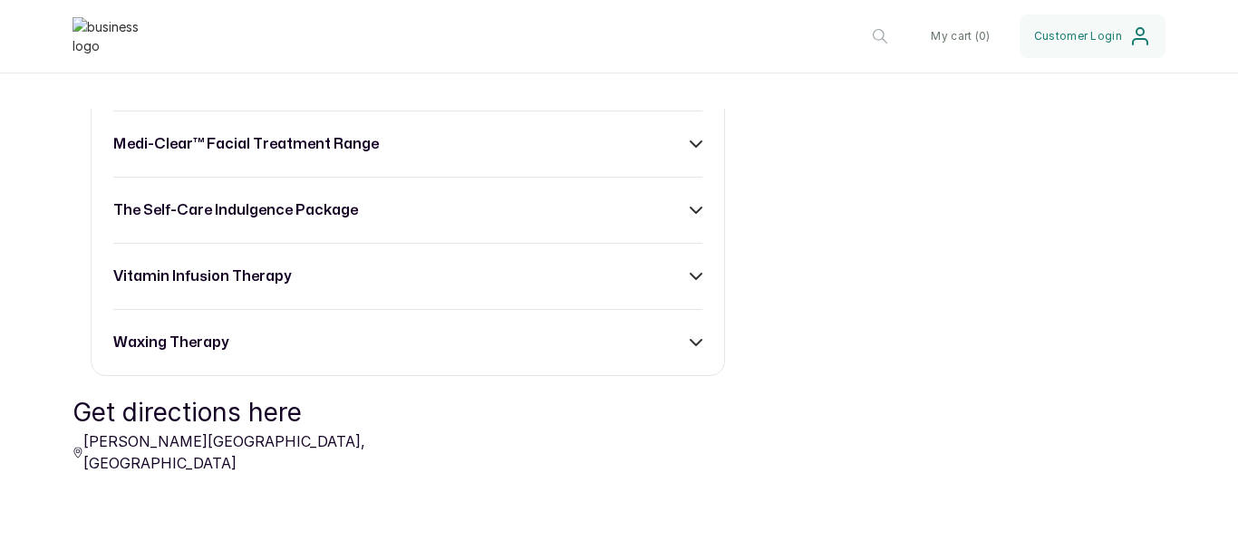
scroll to position [2356, 0]
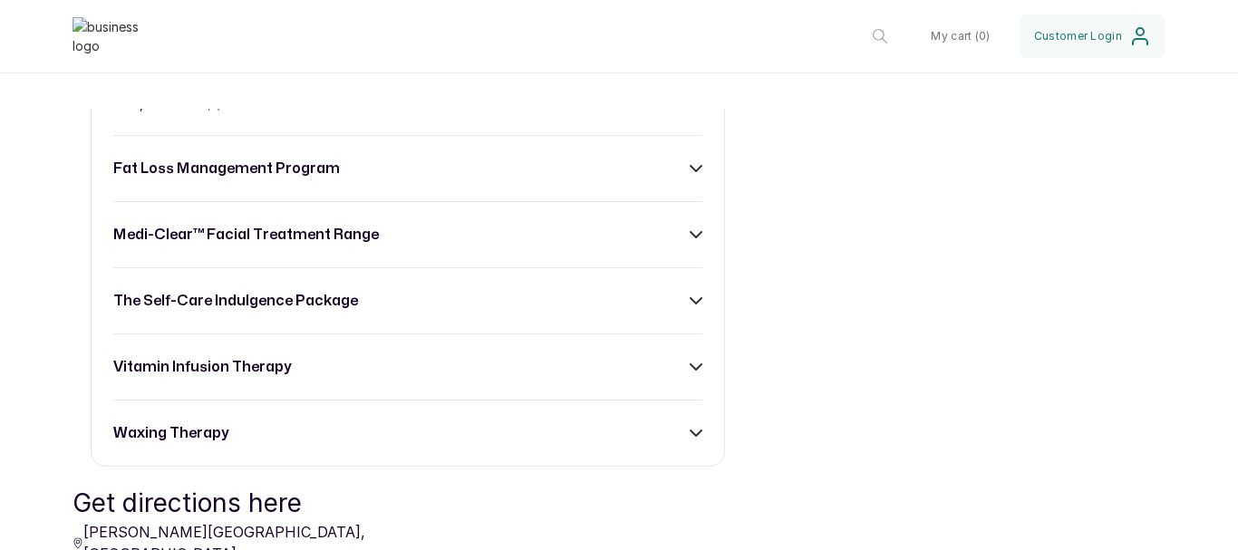
click at [517, 179] on div "fat loss management program" at bounding box center [407, 169] width 589 height 22
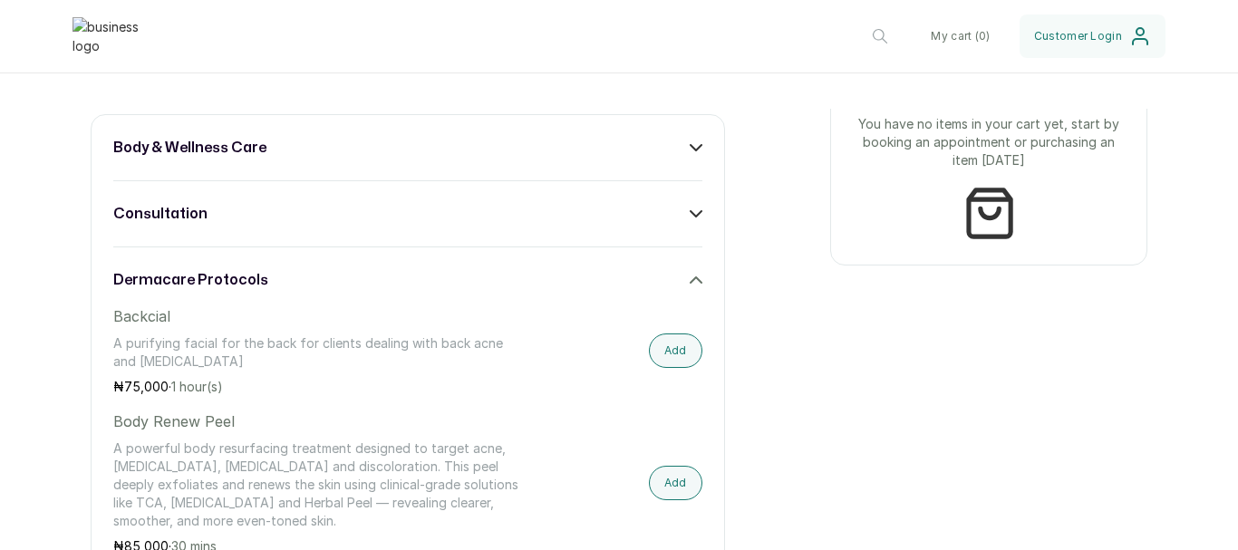
click at [543, 291] on div "dermacare protocols" at bounding box center [407, 280] width 589 height 22
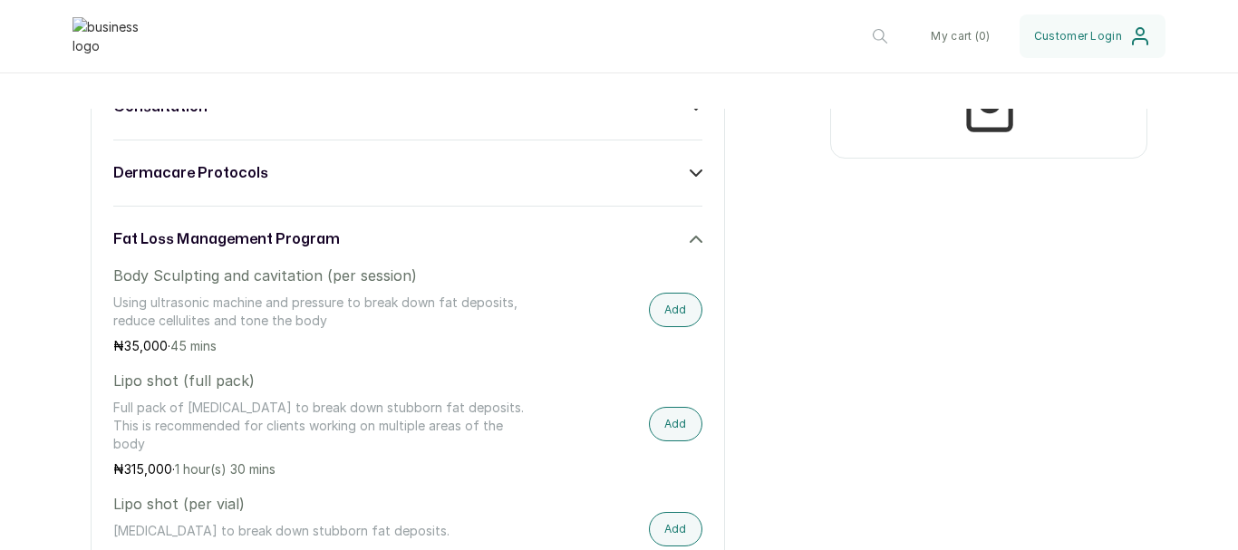
scroll to position [816, 0]
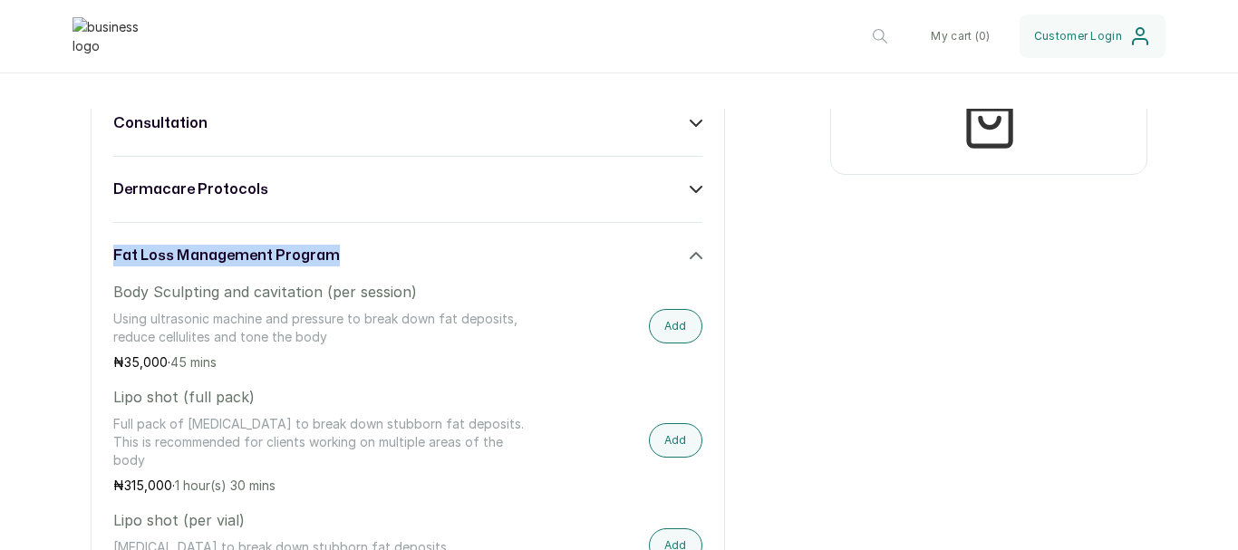
drag, startPoint x: 371, startPoint y: 271, endPoint x: 113, endPoint y: 263, distance: 257.5
click at [113, 263] on div "fat loss management program" at bounding box center [407, 256] width 589 height 22
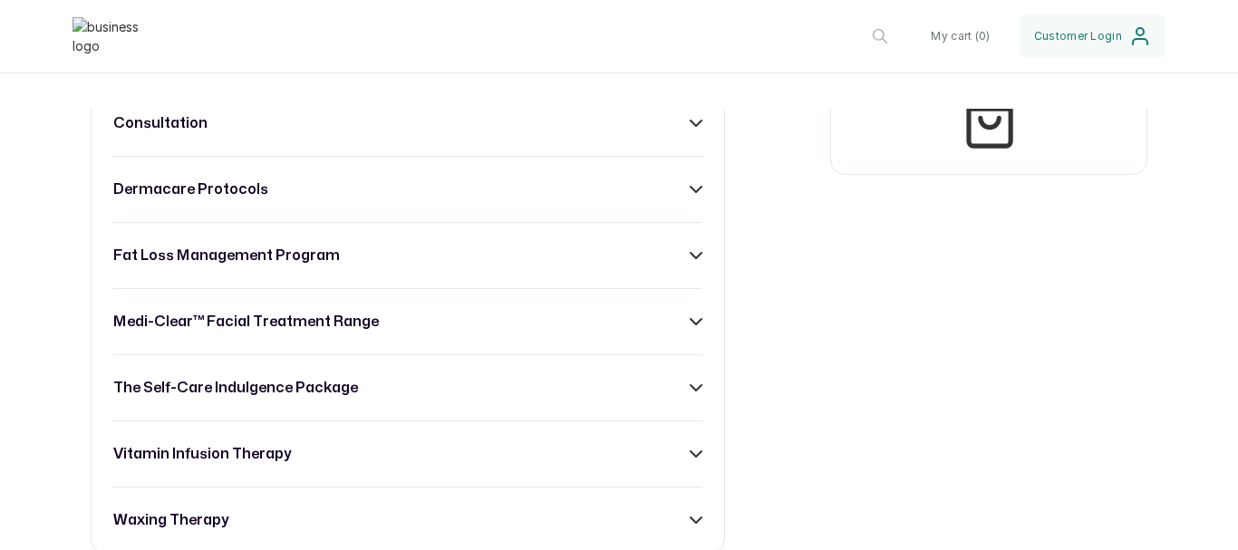
click at [600, 297] on div "body & wellness care consultation dermacare protocols fat loss management progr…" at bounding box center [408, 289] width 634 height 530
click at [605, 282] on div "body & wellness care consultation dermacare protocols fat loss management progr…" at bounding box center [408, 289] width 634 height 530
click at [691, 258] on icon at bounding box center [696, 255] width 11 height 5
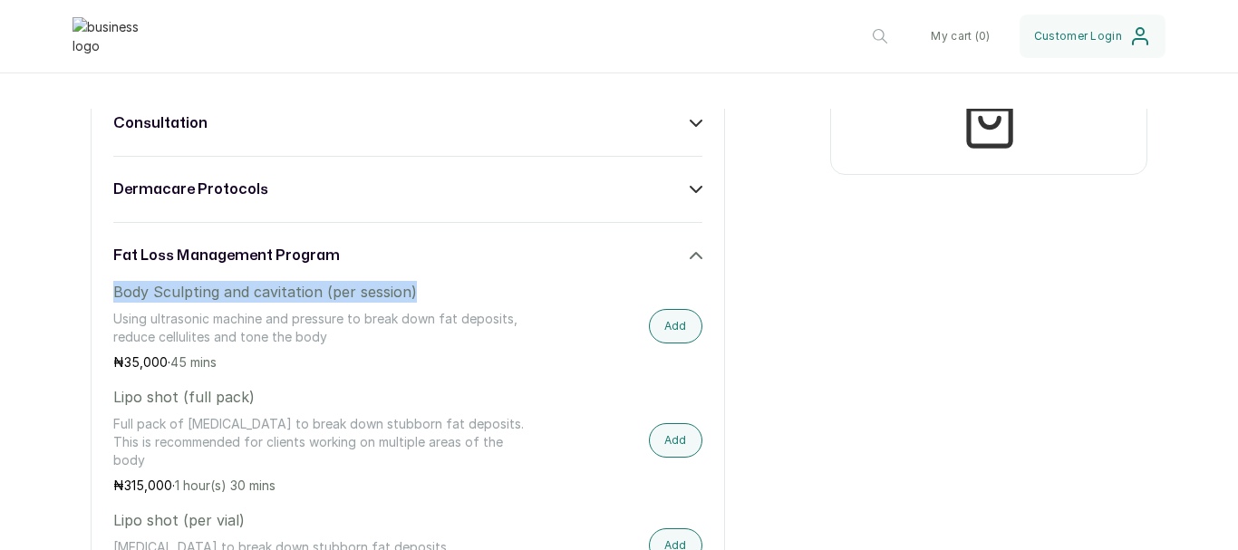
drag, startPoint x: 360, startPoint y: 309, endPoint x: 98, endPoint y: 305, distance: 262.0
click at [97, 305] on div "body & wellness care consultation dermacare protocols fat loss management progr…" at bounding box center [408, 447] width 634 height 846
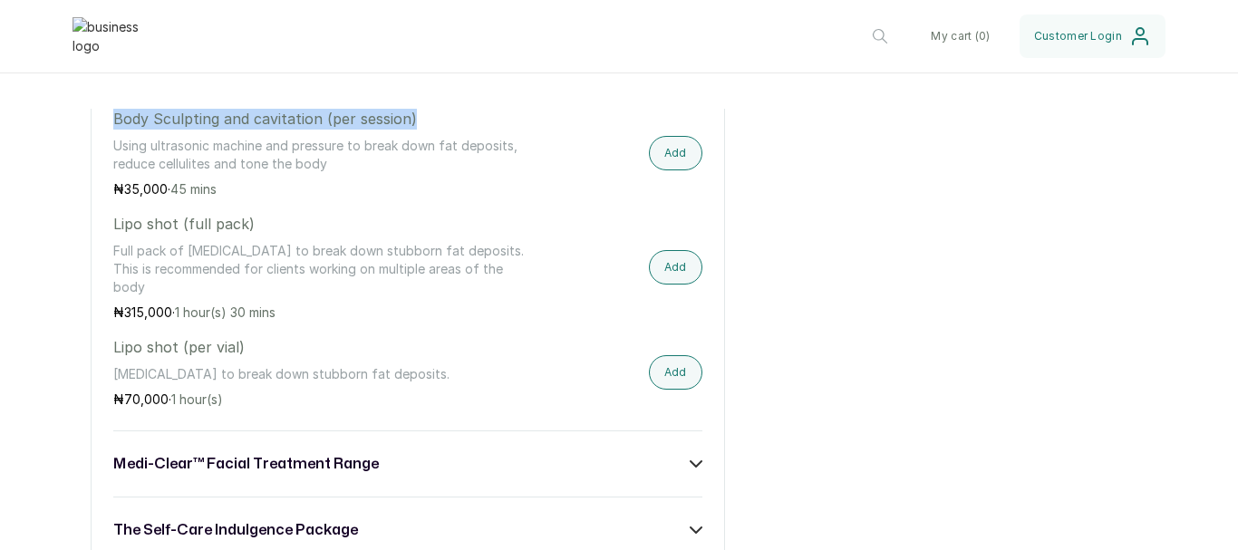
scroll to position [997, 0]
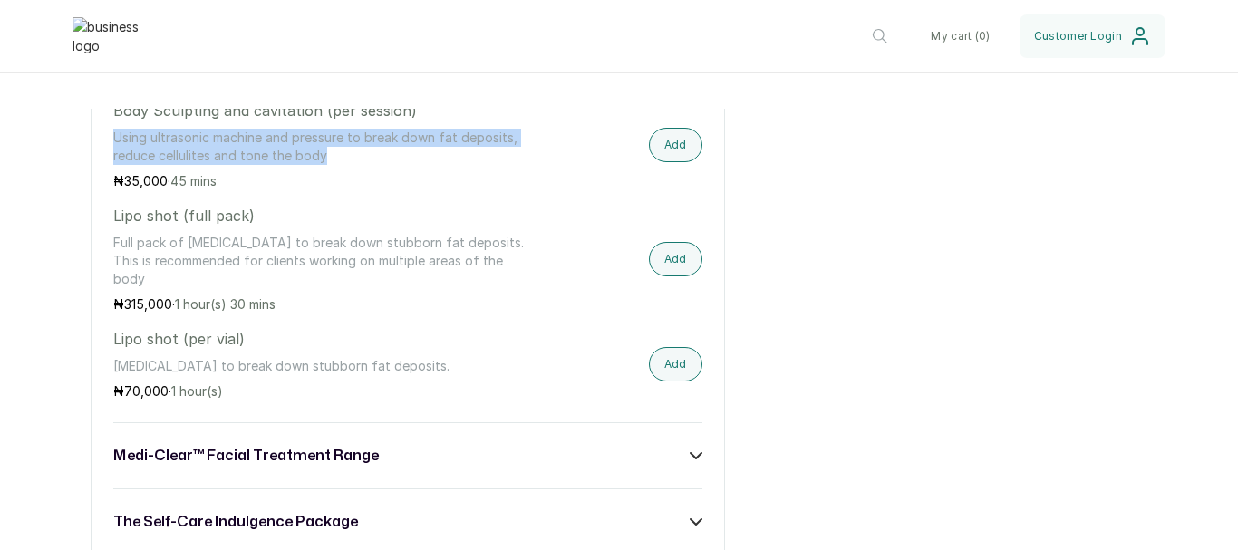
drag, startPoint x: 339, startPoint y: 168, endPoint x: 103, endPoint y: 152, distance: 236.2
click at [103, 152] on div "body & wellness care consultation dermacare protocols fat loss management progr…" at bounding box center [408, 265] width 634 height 846
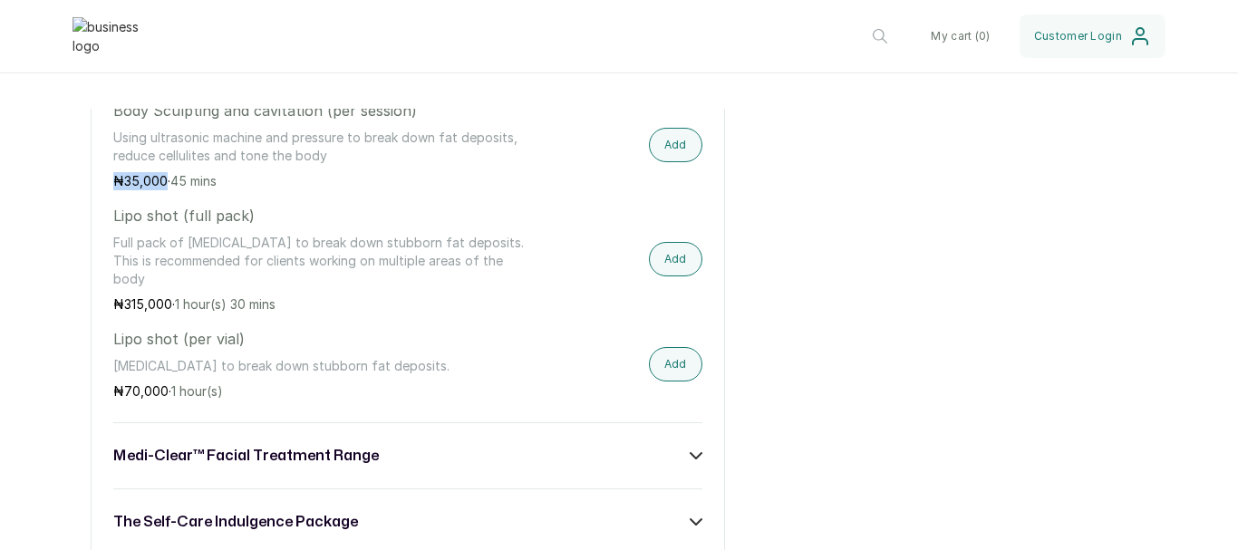
drag, startPoint x: 166, startPoint y: 195, endPoint x: 62, endPoint y: 204, distance: 104.6
click at [62, 204] on div "Services All ( 8 ) body & wellness care ( 12 ) consultation ( 3 ) dermacare pro…" at bounding box center [619, 172] width 1238 height 1032
drag, startPoint x: 253, startPoint y: 237, endPoint x: 109, endPoint y: 237, distance: 144.1
click at [109, 237] on div "body & wellness care consultation dermacare protocols fat loss management progr…" at bounding box center [408, 265] width 634 height 846
drag, startPoint x: 167, startPoint y: 295, endPoint x: 84, endPoint y: 255, distance: 91.6
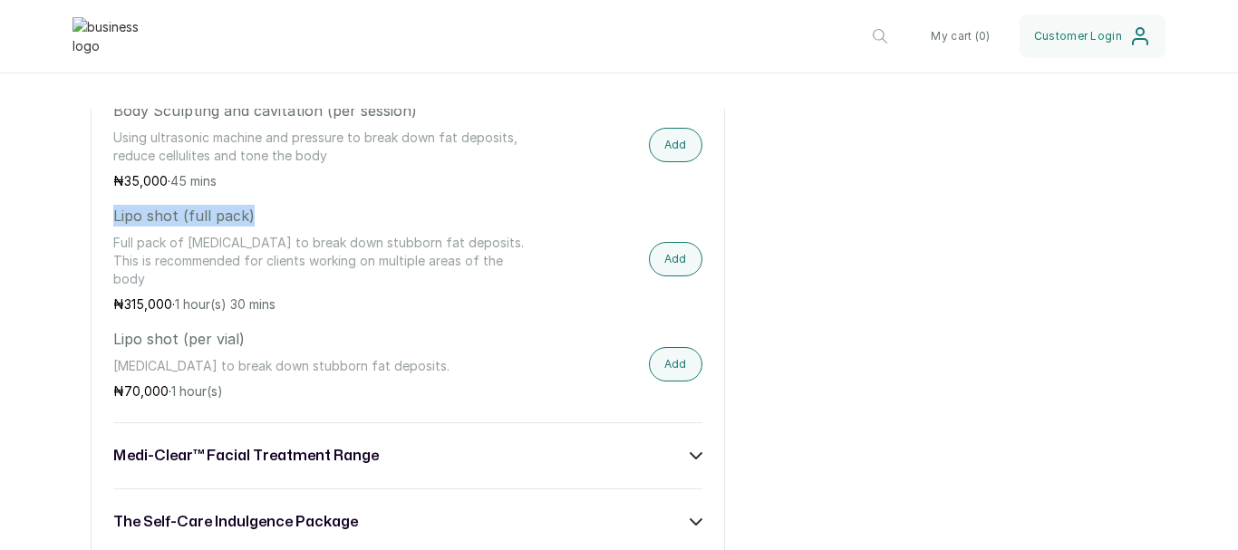
click at [84, 255] on div "Services All ( 8 ) body & wellness care ( 12 ) consultation ( 3 ) dermacare pro…" at bounding box center [619, 172] width 1238 height 1032
click at [176, 314] on p "₦ 315,000 · 1 hour(s) 30 mins" at bounding box center [319, 304] width 412 height 18
drag, startPoint x: 171, startPoint y: 316, endPoint x: 102, endPoint y: 317, distance: 69.8
click at [102, 317] on div "body & wellness care consultation dermacare protocols fat loss management progr…" at bounding box center [408, 265] width 634 height 846
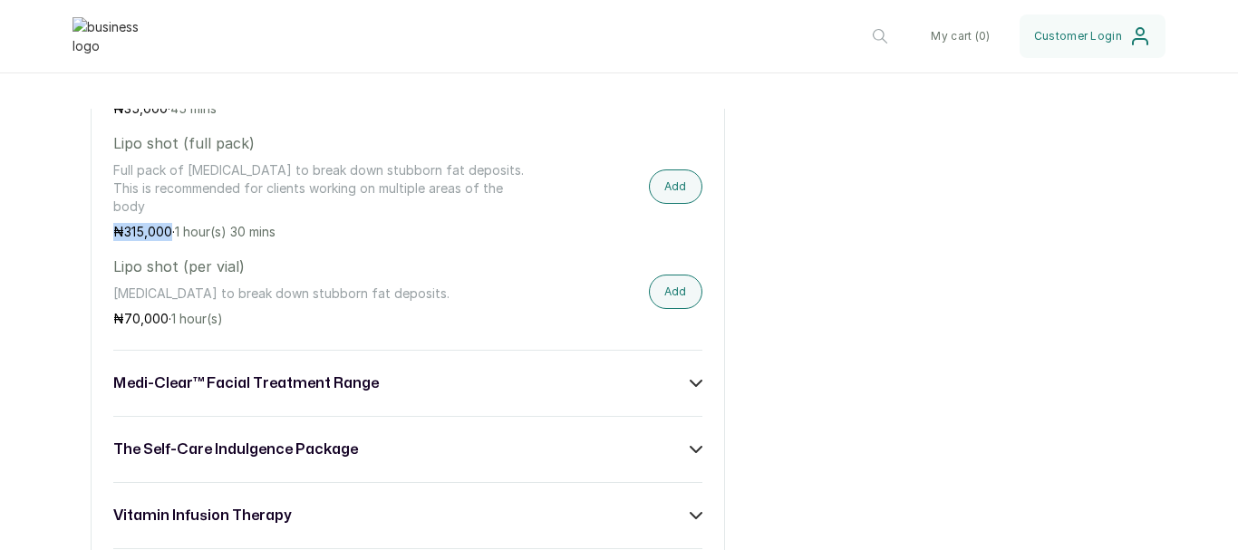
scroll to position [1178, 0]
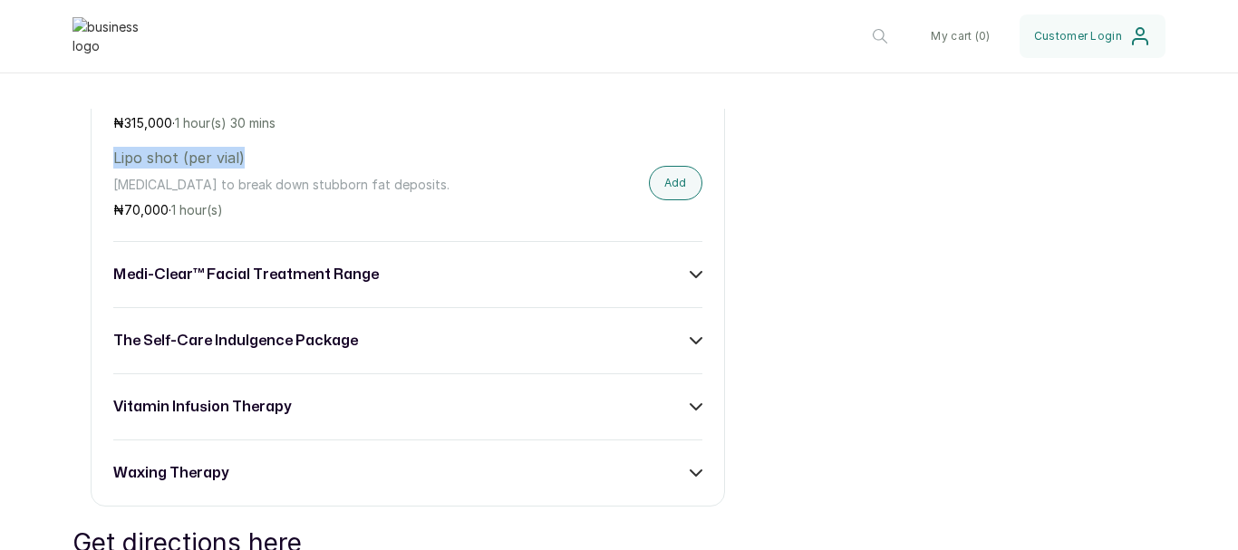
drag, startPoint x: 251, startPoint y: 167, endPoint x: 114, endPoint y: 171, distance: 136.9
click at [114, 169] on p "Lipo shot (per vial)" at bounding box center [319, 158] width 412 height 22
drag, startPoint x: 444, startPoint y: 198, endPoint x: 95, endPoint y: 208, distance: 349.1
click at [95, 208] on div "body & wellness care consultation dermacare protocols fat loss management progr…" at bounding box center [408, 84] width 634 height 846
drag, startPoint x: 166, startPoint y: 224, endPoint x: 73, endPoint y: 230, distance: 93.6
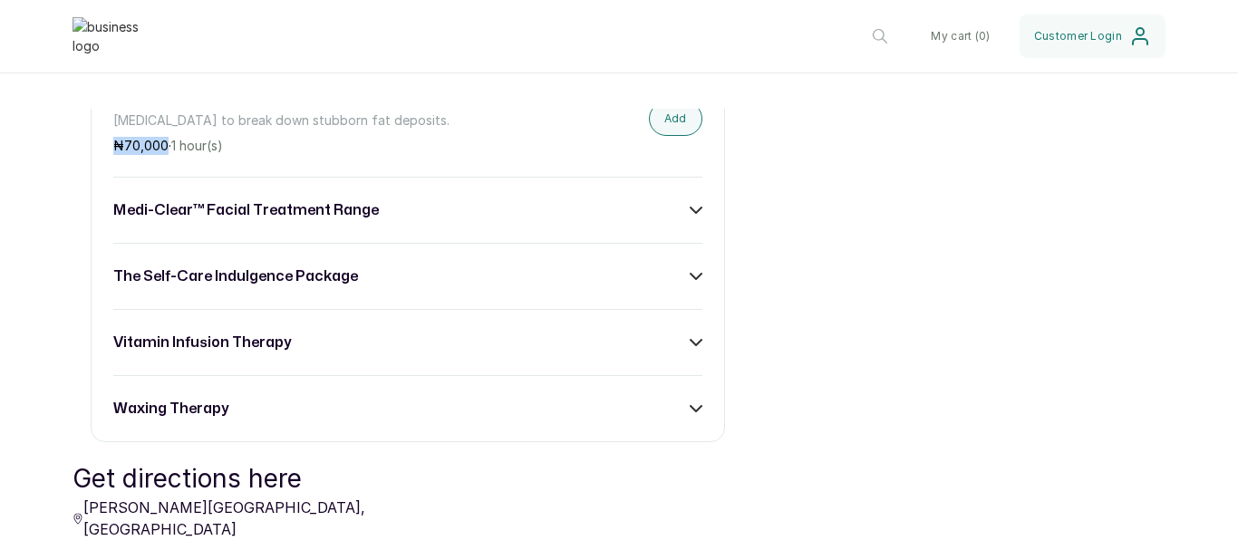
scroll to position [1269, 0]
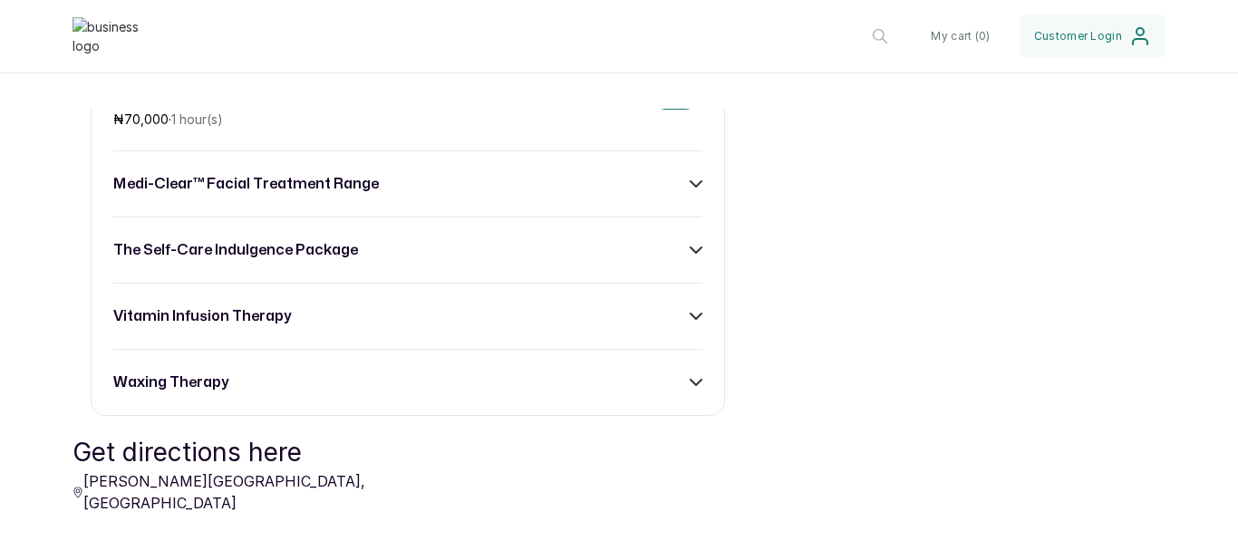
click at [445, 195] on div "medi-clear™ facial treatment range" at bounding box center [407, 184] width 589 height 22
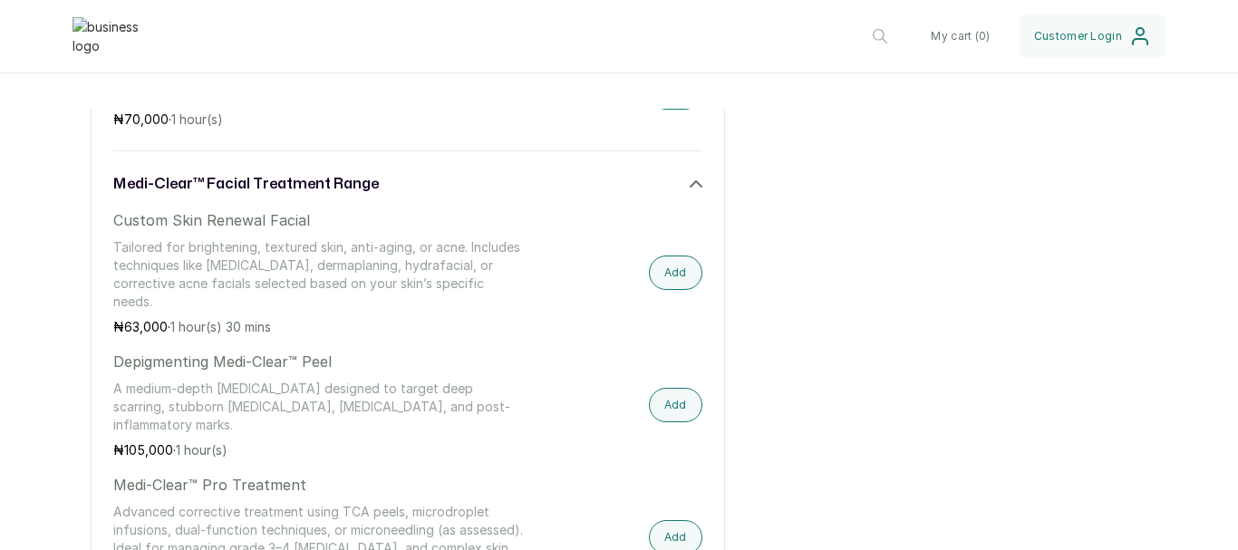
click at [448, 194] on div "medi-clear™ facial treatment range" at bounding box center [407, 184] width 589 height 22
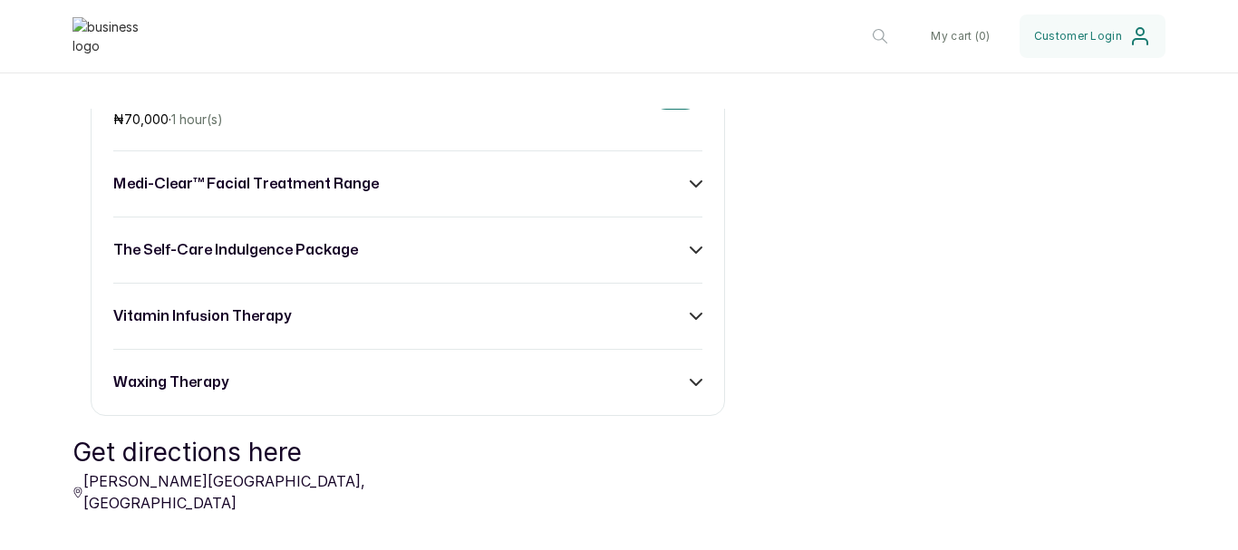
scroll to position [1360, 0]
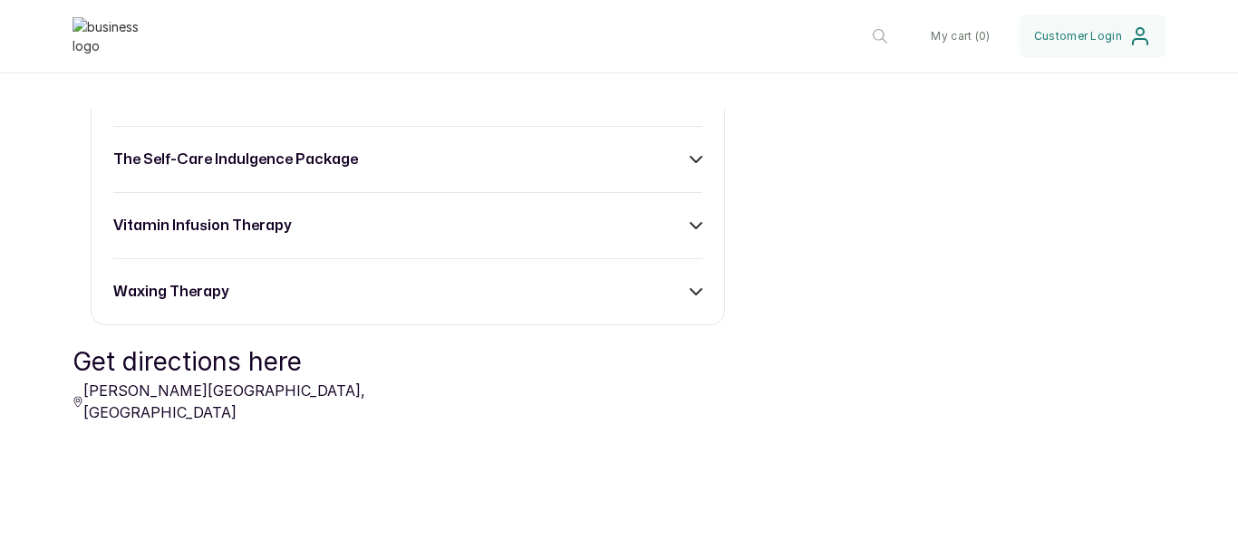
click at [414, 170] on div "the self-care indulgence package" at bounding box center [407, 160] width 589 height 22
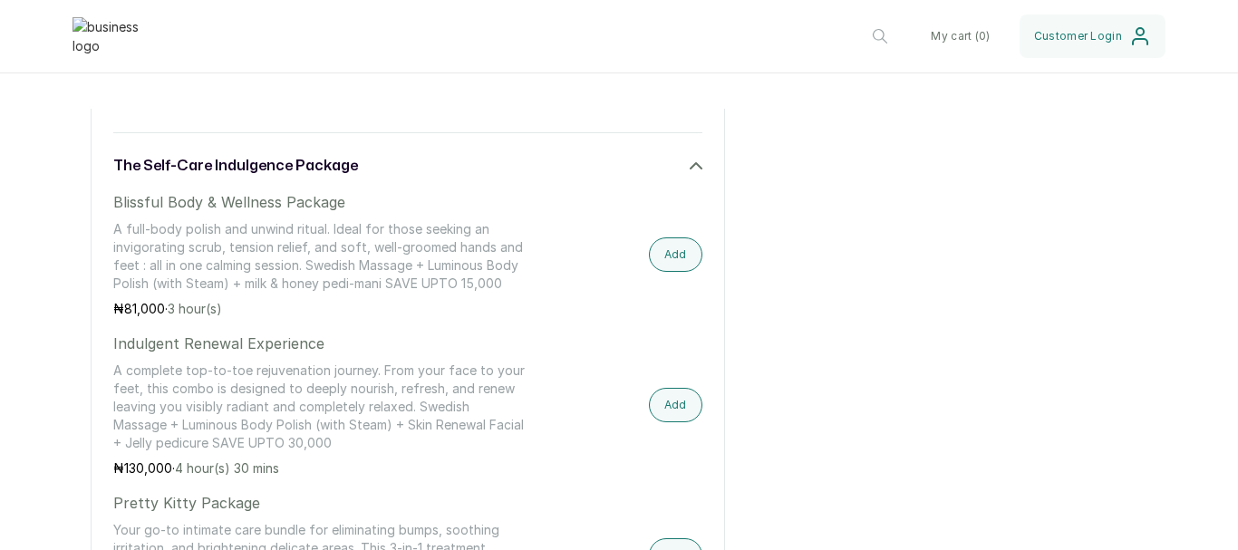
scroll to position [1269, 0]
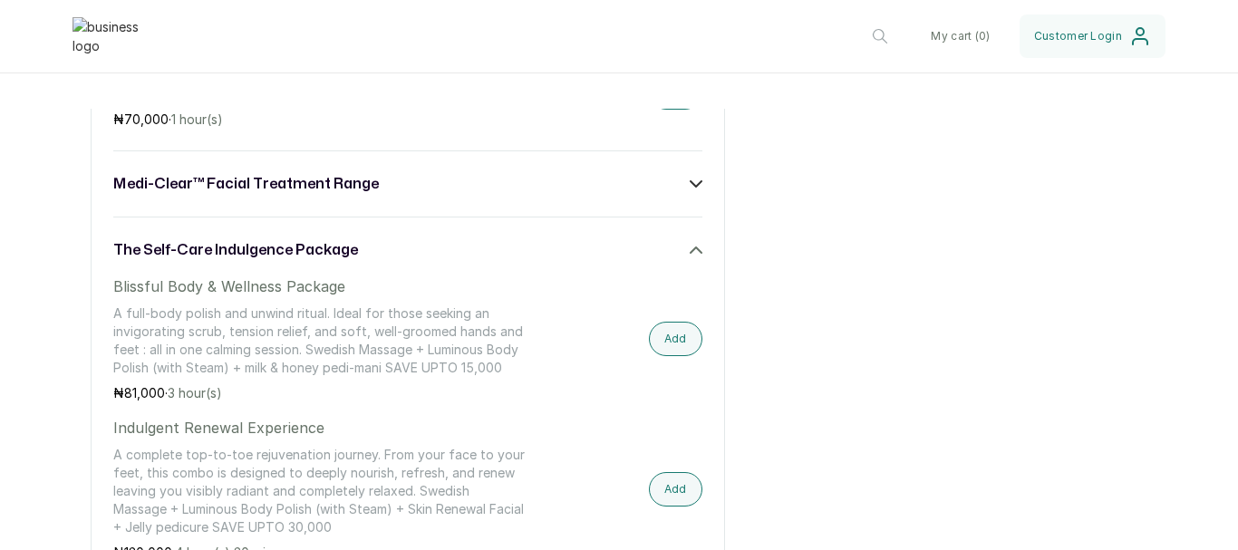
click at [493, 247] on div "body & wellness care consultation dermacare protocols fat loss management progr…" at bounding box center [408, 373] width 634 height 1607
click at [450, 258] on div "the self-care indulgence package" at bounding box center [407, 250] width 589 height 22
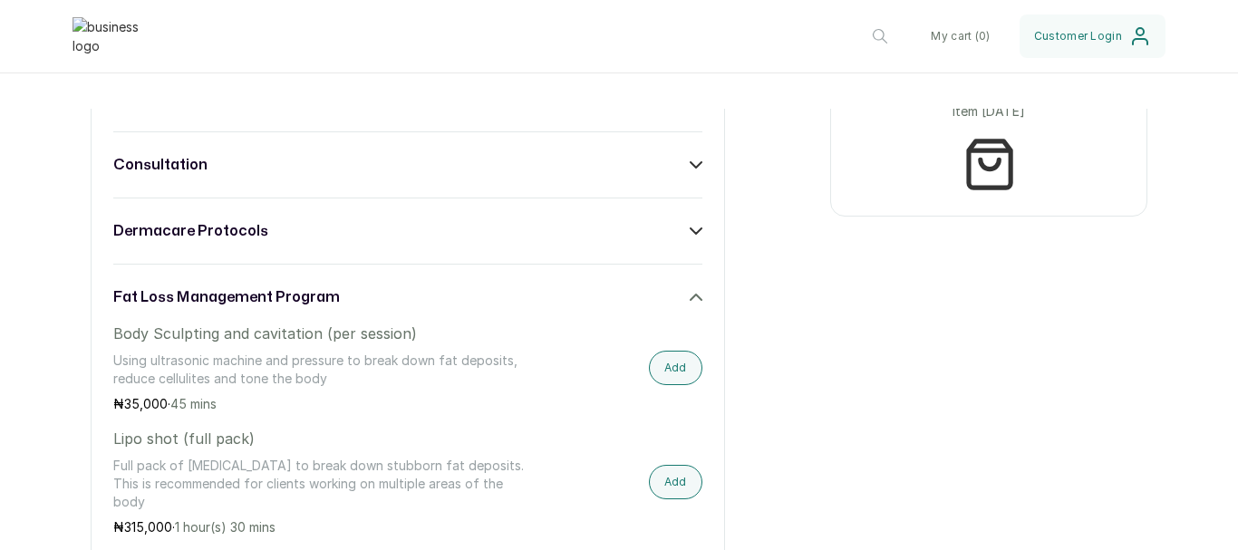
scroll to position [816, 0]
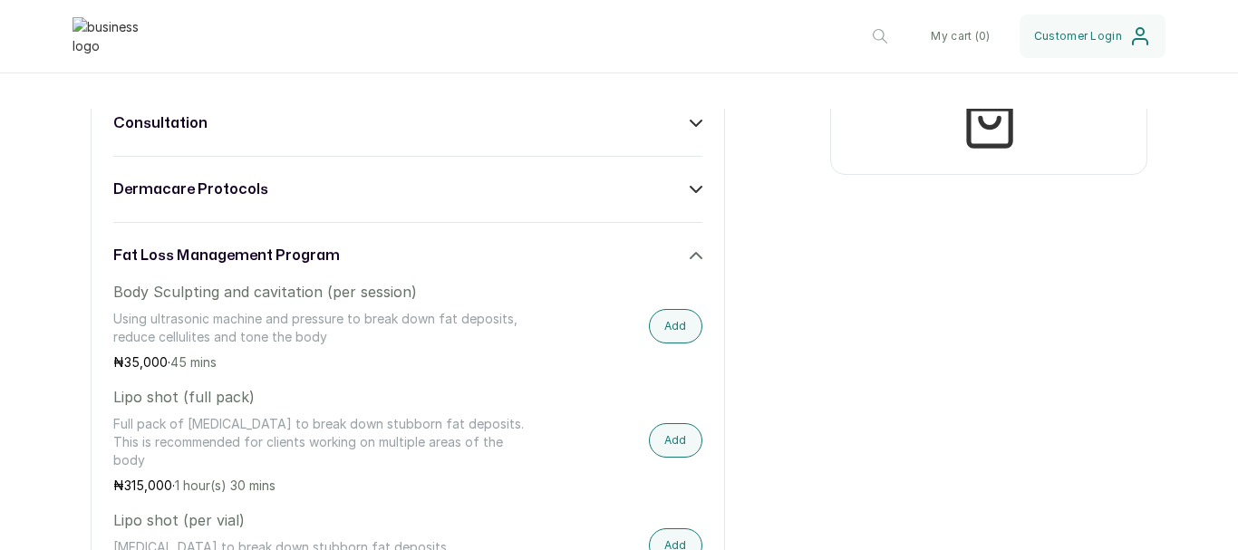
click at [382, 266] on div "fat loss management program" at bounding box center [407, 256] width 589 height 22
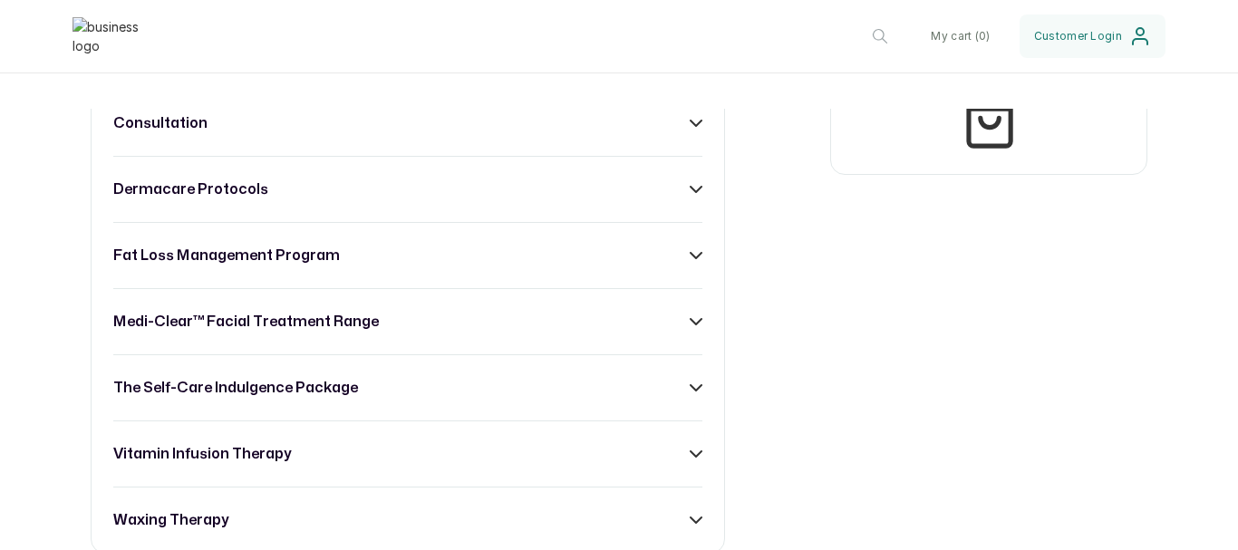
click at [384, 266] on div "fat loss management program" at bounding box center [407, 256] width 589 height 22
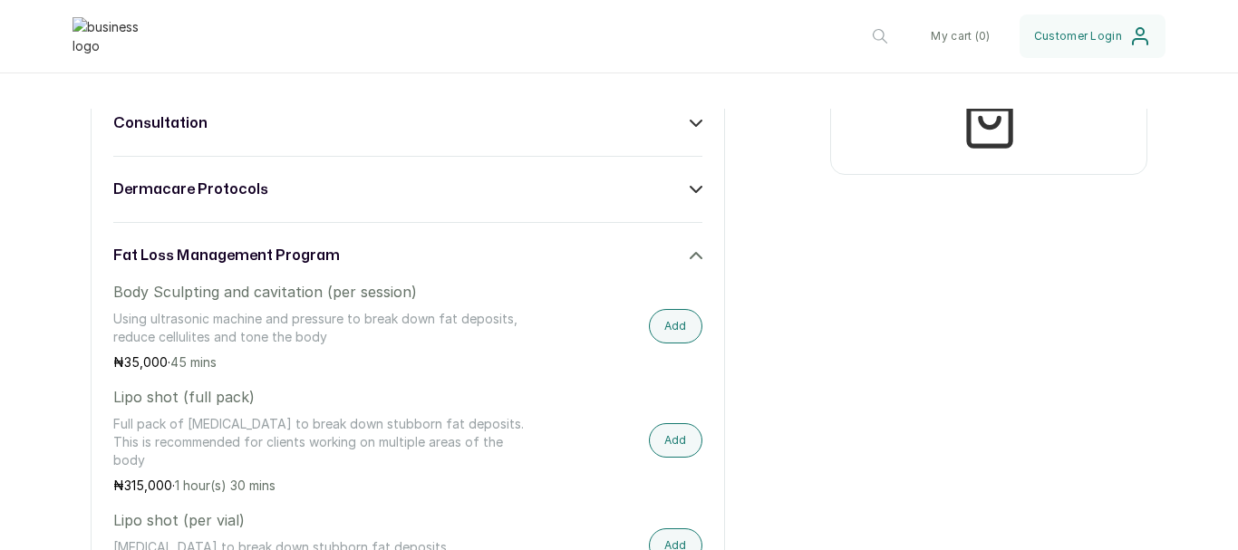
click at [384, 266] on div "fat loss management program" at bounding box center [407, 256] width 589 height 22
